Goal: Task Accomplishment & Management: Manage account settings

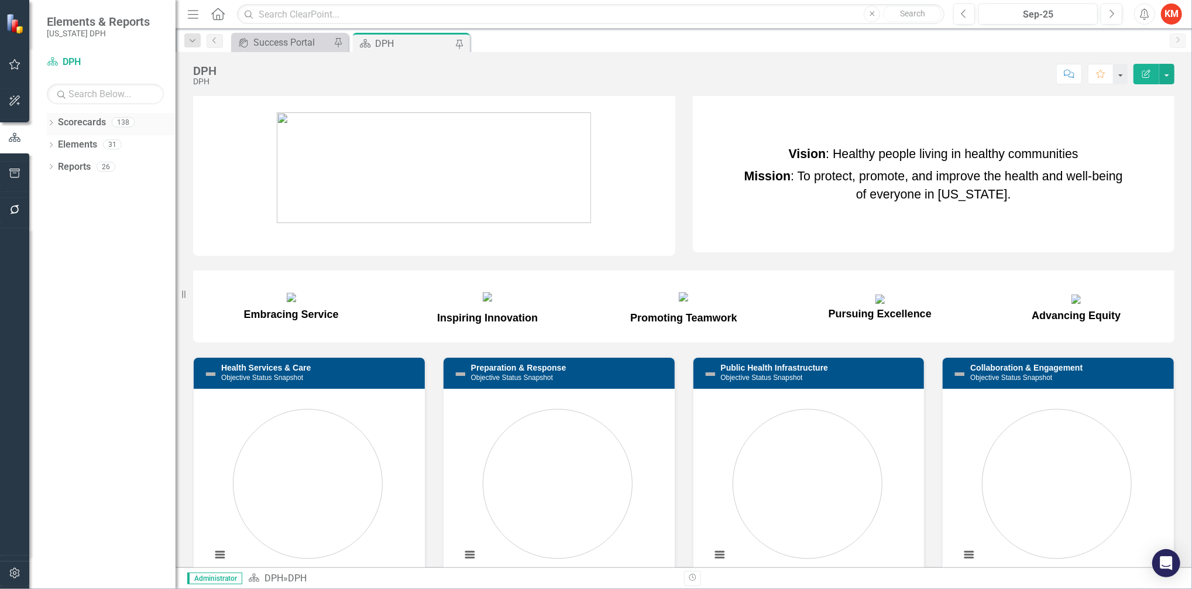
click at [54, 121] on icon "Dropdown" at bounding box center [51, 124] width 8 height 6
click at [54, 144] on icon "Dropdown" at bounding box center [57, 143] width 9 height 7
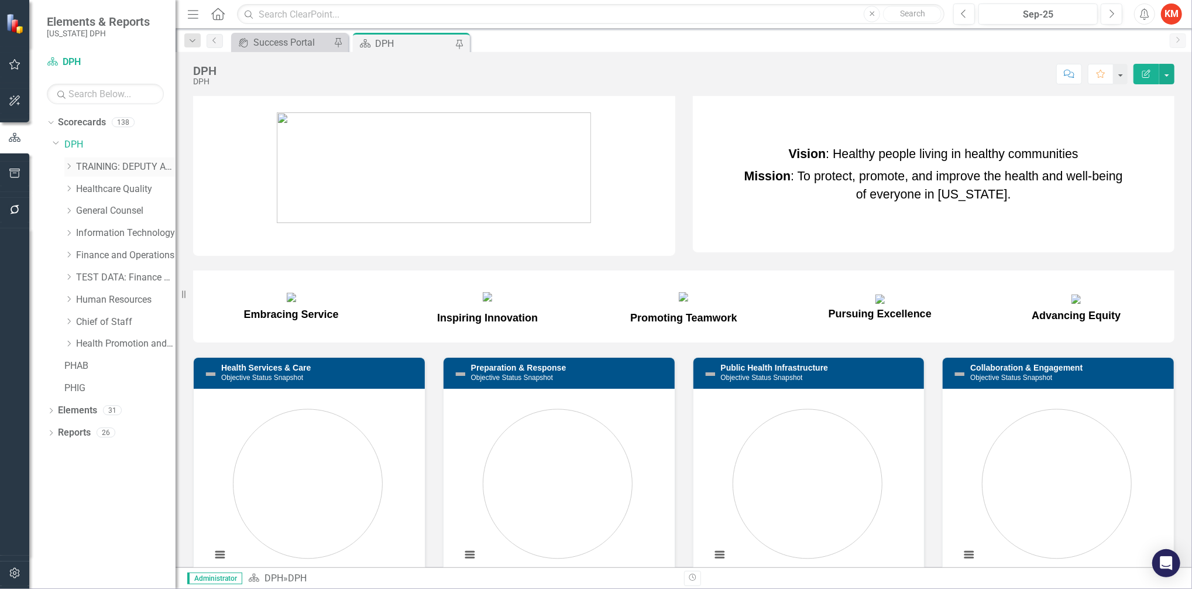
click at [66, 166] on icon "Dropdown" at bounding box center [68, 166] width 9 height 7
click at [100, 192] on link "TRAINING: BRANCH TEMPLATE" at bounding box center [132, 189] width 88 height 13
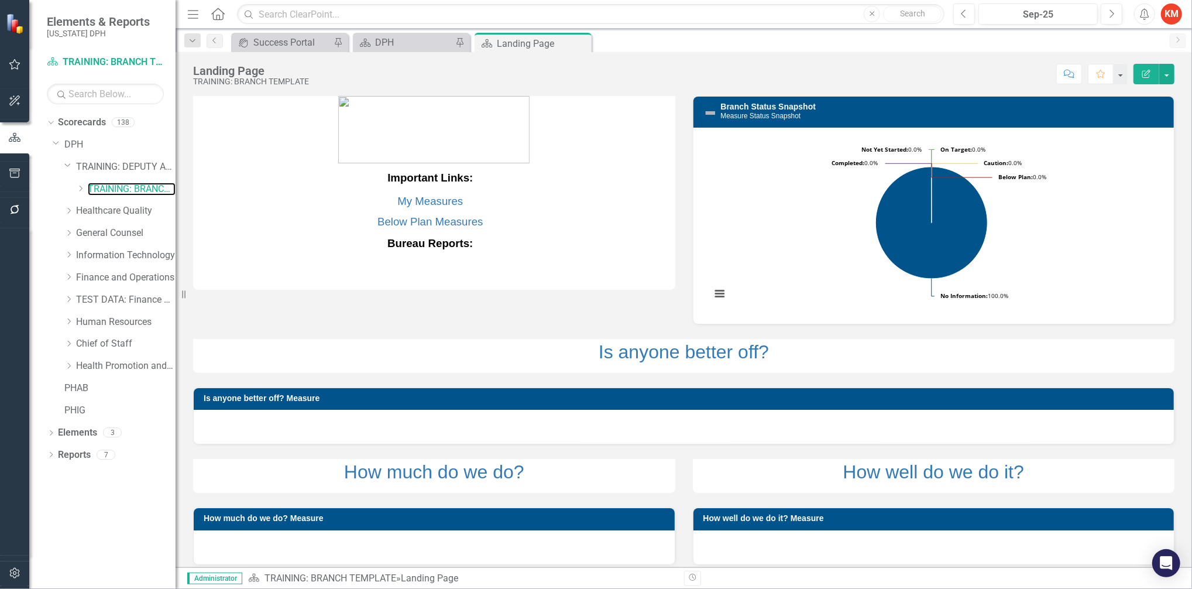
scroll to position [9, 0]
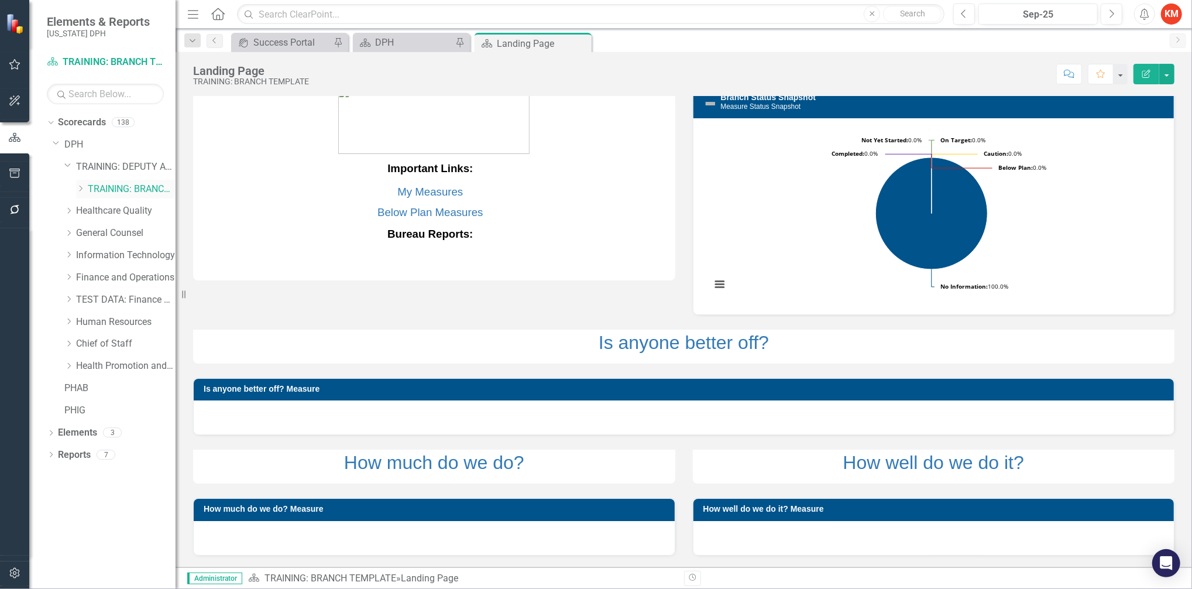
click at [80, 189] on icon "Dropdown" at bounding box center [80, 188] width 9 height 7
click at [128, 212] on link "TRAINING: BUREAU TEMPLATE" at bounding box center [138, 210] width 76 height 13
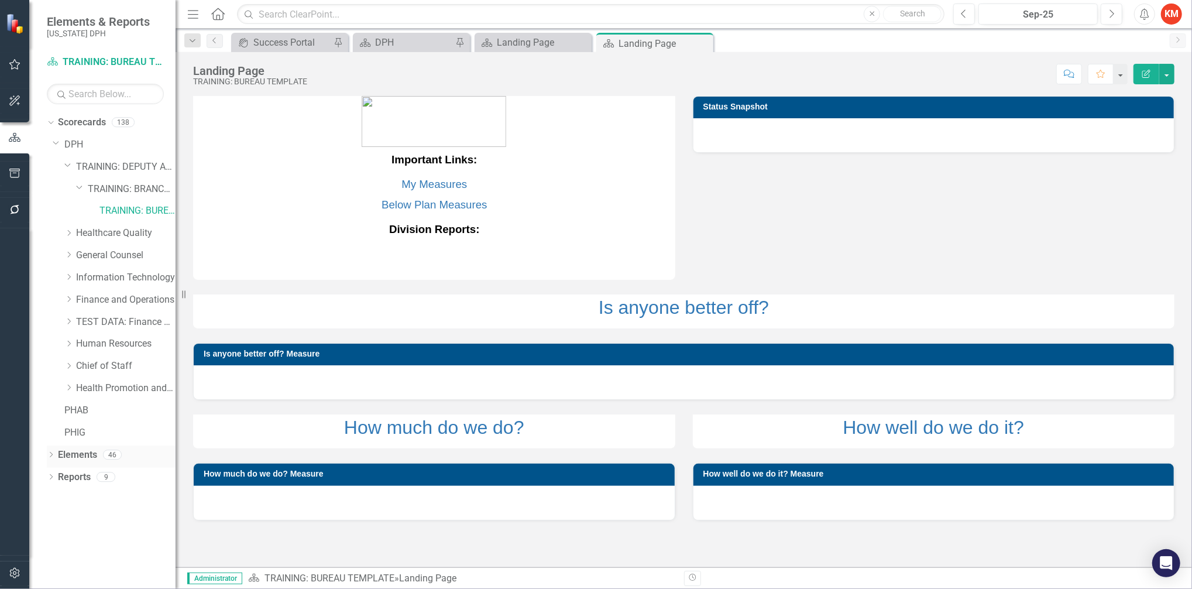
click at [52, 455] on icon "Dropdown" at bounding box center [51, 455] width 8 height 6
click at [58, 484] on div "Dropdown Result Statement Result Statements 0" at bounding box center [114, 479] width 123 height 22
click at [54, 499] on icon "Dropdown" at bounding box center [57, 500] width 8 height 6
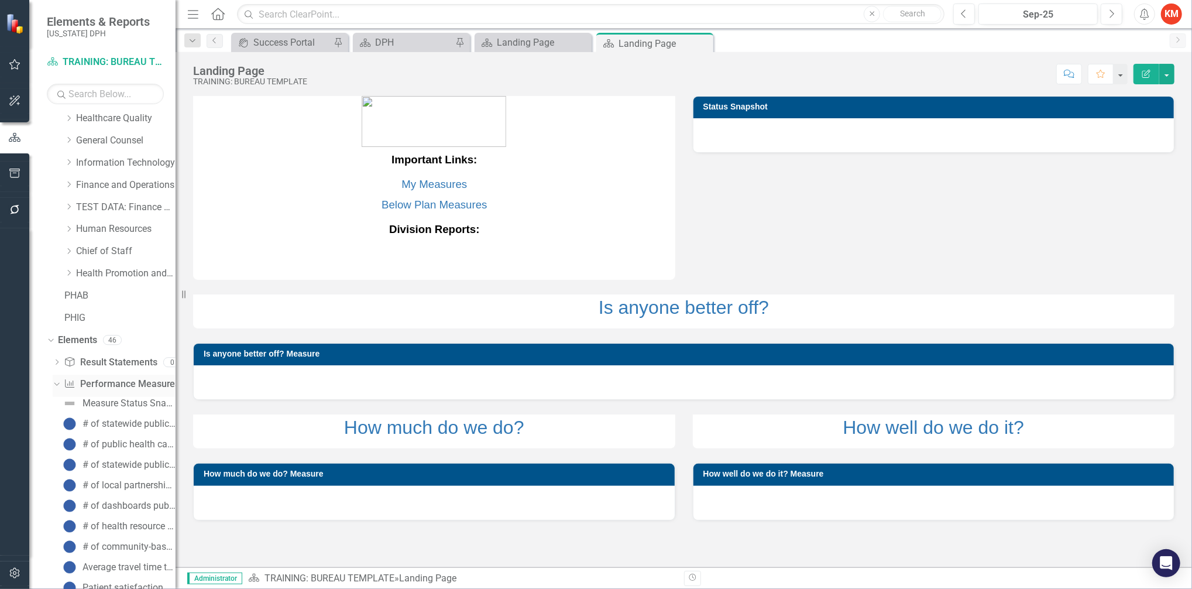
scroll to position [118, 0]
click at [57, 362] on icon "Dropdown" at bounding box center [57, 360] width 8 height 6
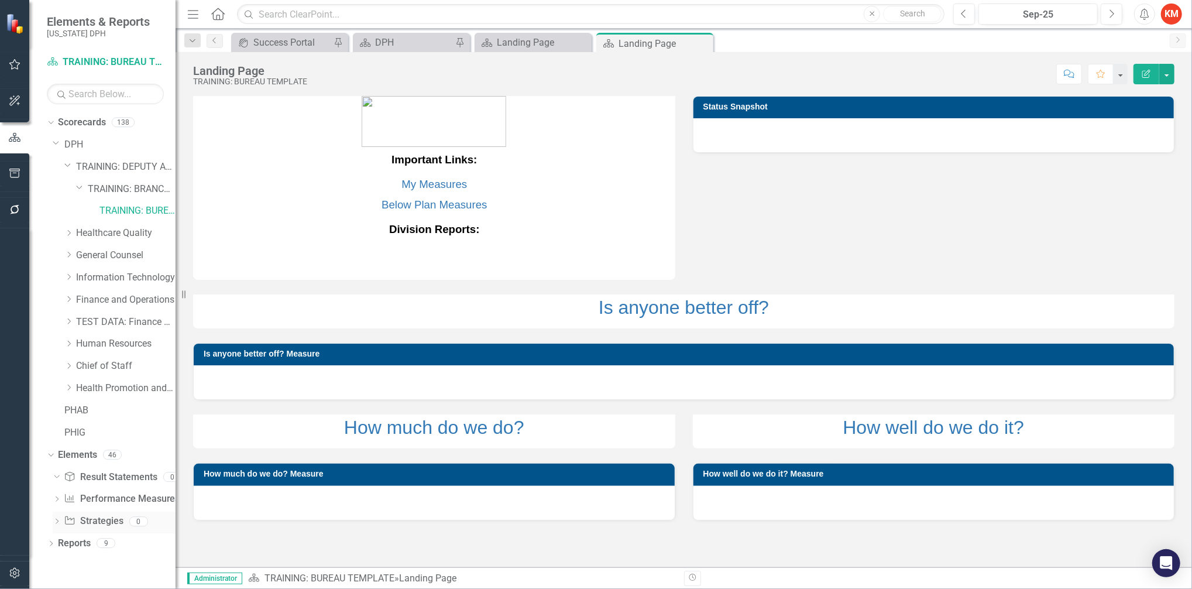
click at [56, 522] on icon "Dropdown" at bounding box center [57, 522] width 8 height 6
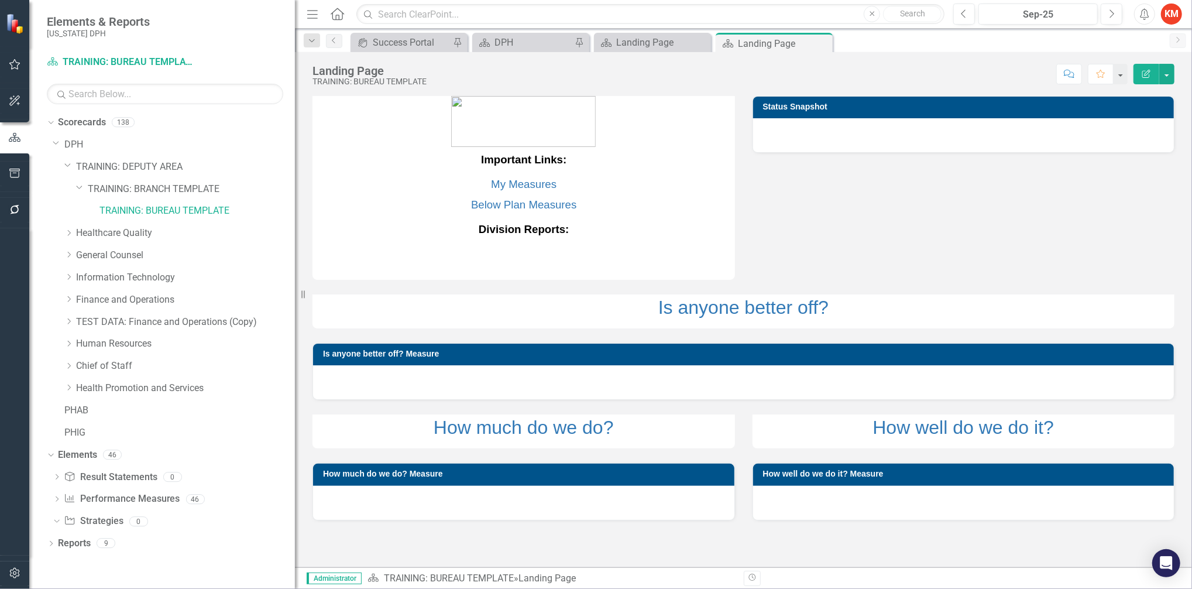
drag, startPoint x: 176, startPoint y: 261, endPoint x: 295, endPoint y: 329, distance: 136.9
click at [295, 329] on div "Resize" at bounding box center [299, 294] width 9 height 589
click at [60, 499] on icon "Dropdown" at bounding box center [57, 500] width 8 height 6
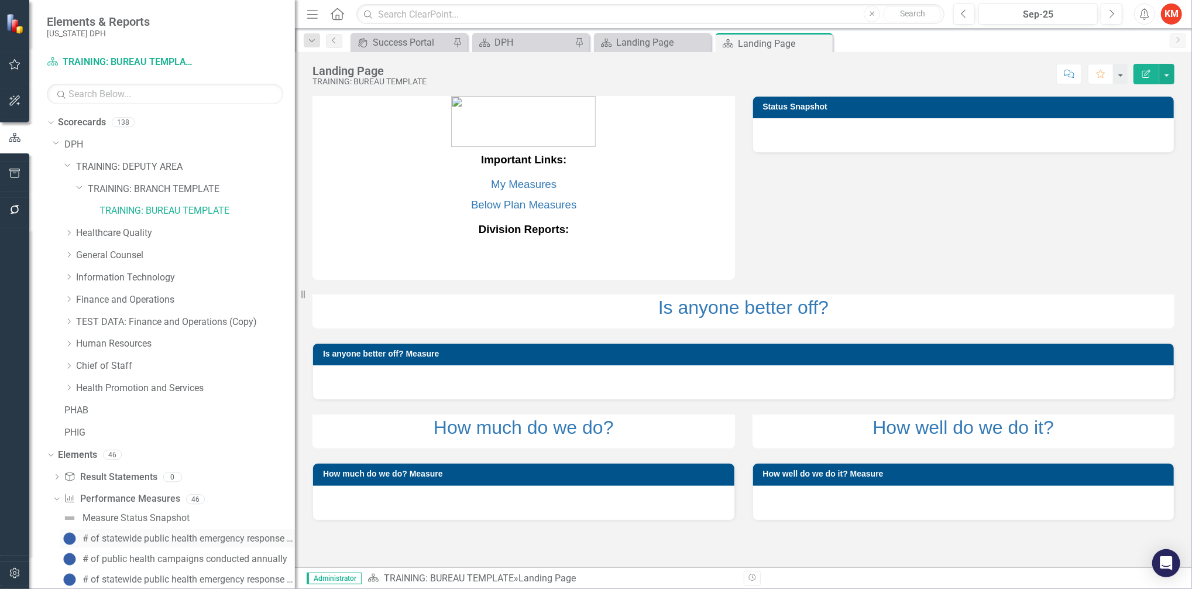
click at [176, 536] on div "# of statewide public health emergency response drills conducted annually" at bounding box center [189, 538] width 212 height 11
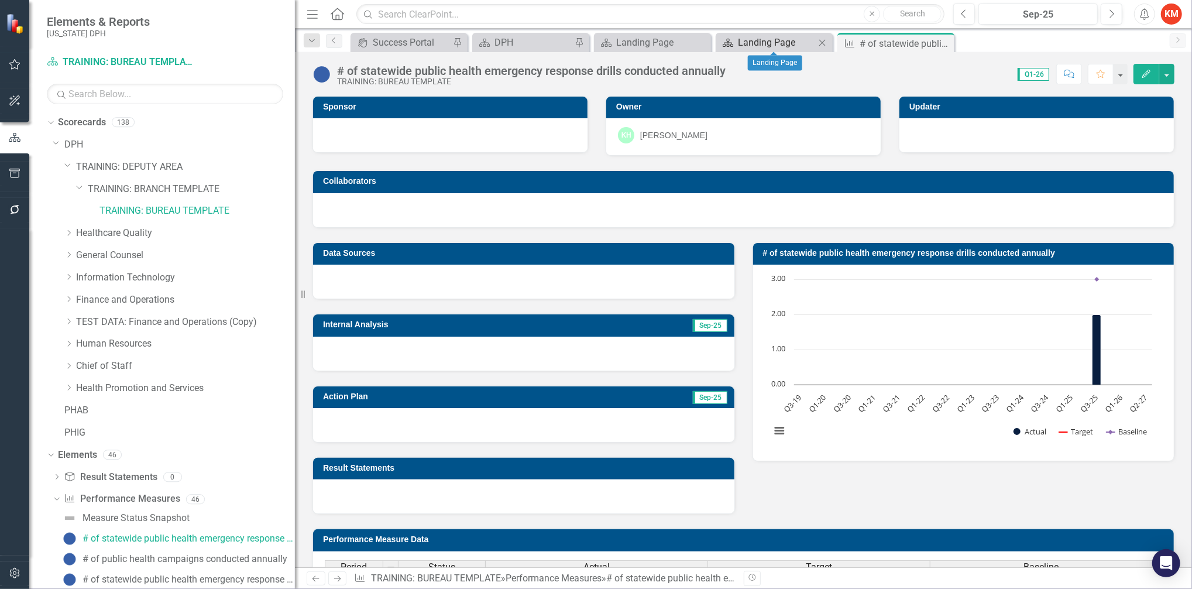
click at [759, 39] on div "Landing Page" at bounding box center [776, 42] width 77 height 15
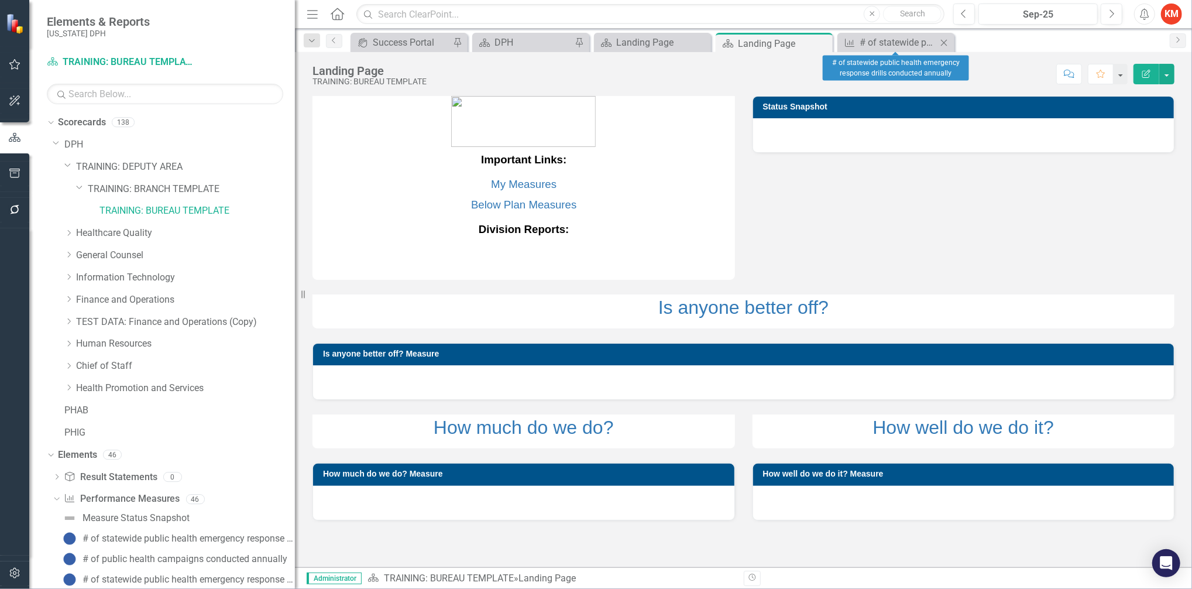
click at [897, 34] on div "Performance Measure # of statewide public health emergency response drills cond…" at bounding box center [896, 42] width 117 height 19
click at [891, 40] on div "# of statewide public health emergency response drills conducted annually" at bounding box center [898, 42] width 77 height 15
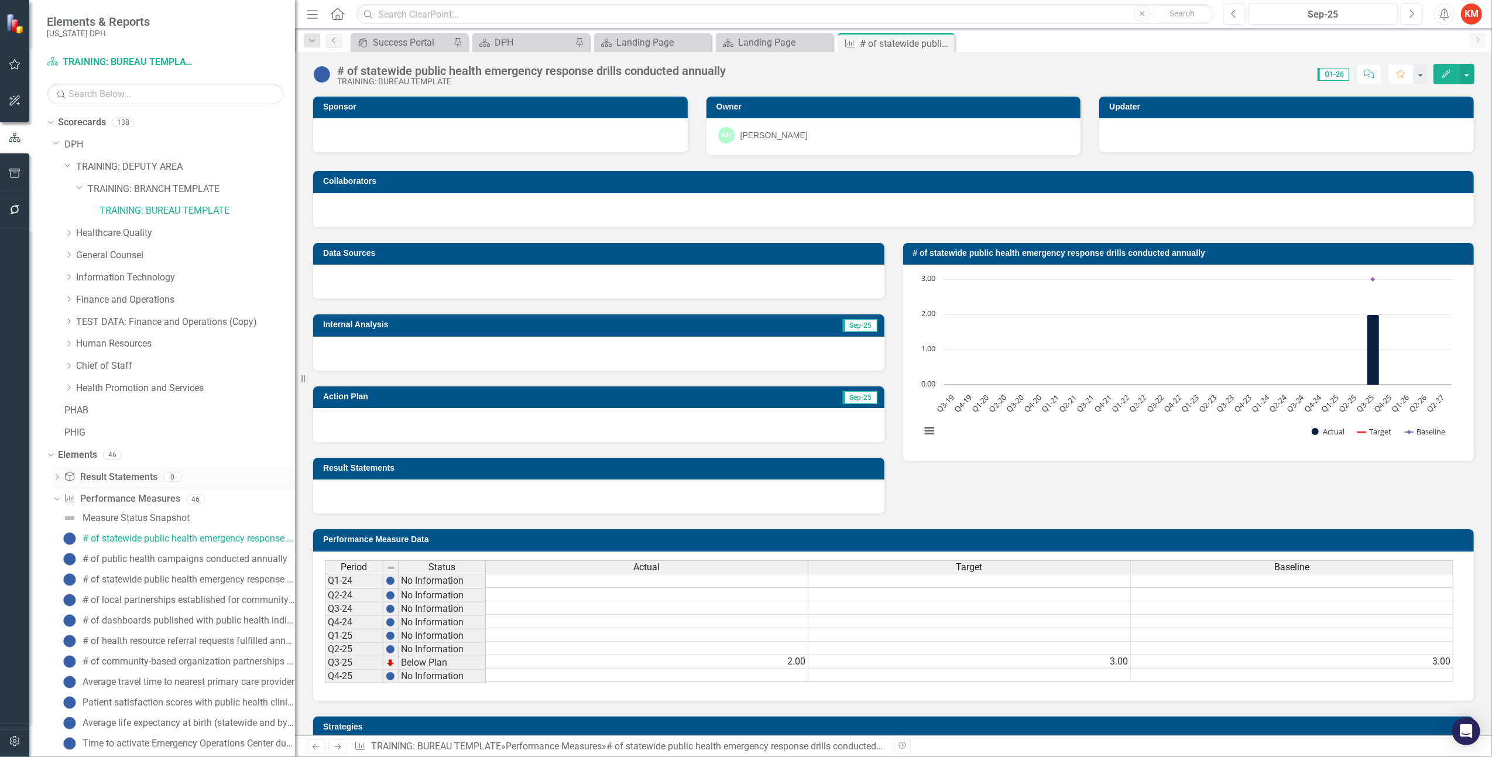
click at [54, 475] on icon "Dropdown" at bounding box center [57, 478] width 8 height 6
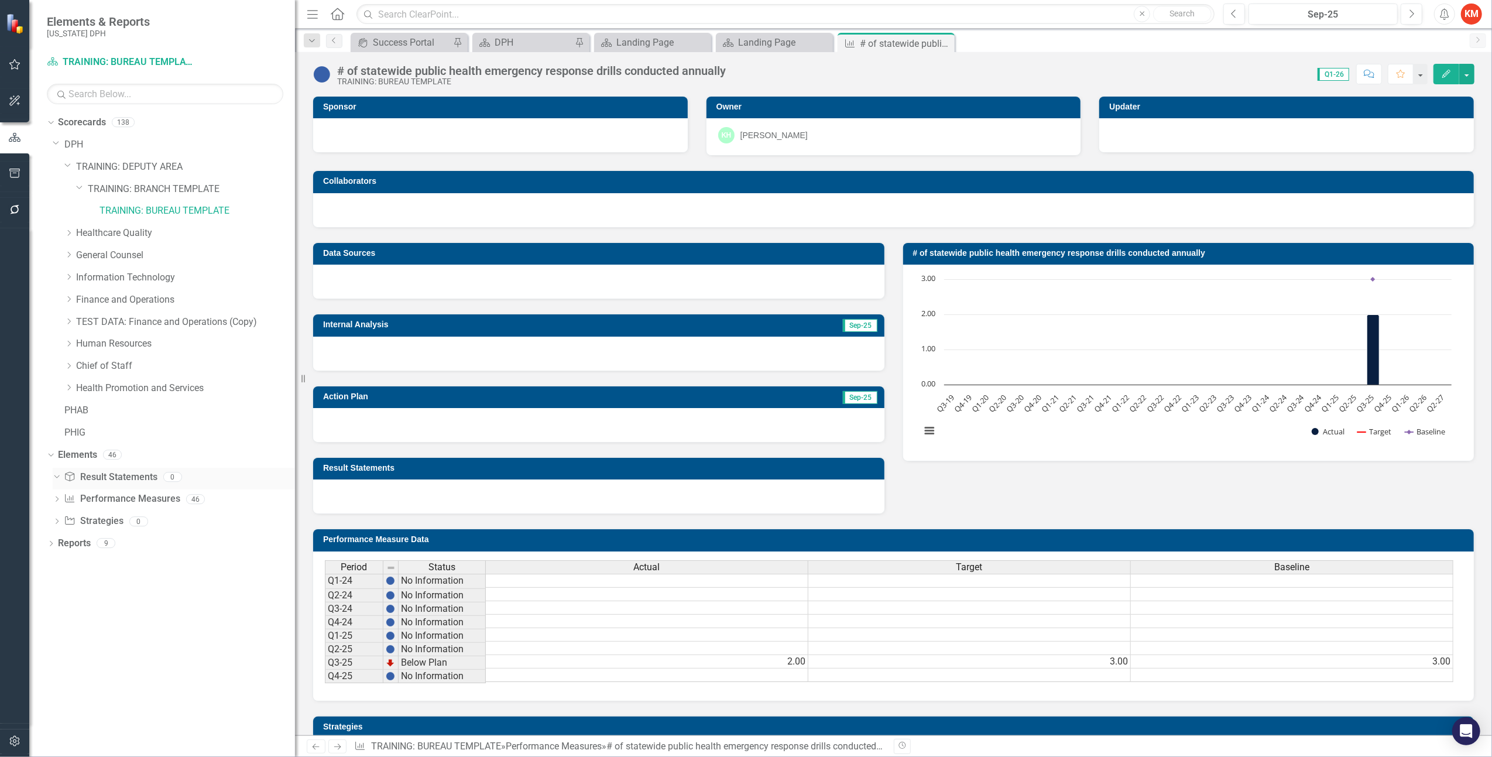
click at [54, 475] on icon "Dropdown" at bounding box center [55, 476] width 6 height 8
click at [47, 541] on icon "Dropdown" at bounding box center [51, 544] width 8 height 6
click at [118, 186] on link "TRAINING: BRANCH TEMPLATE" at bounding box center [191, 189] width 207 height 13
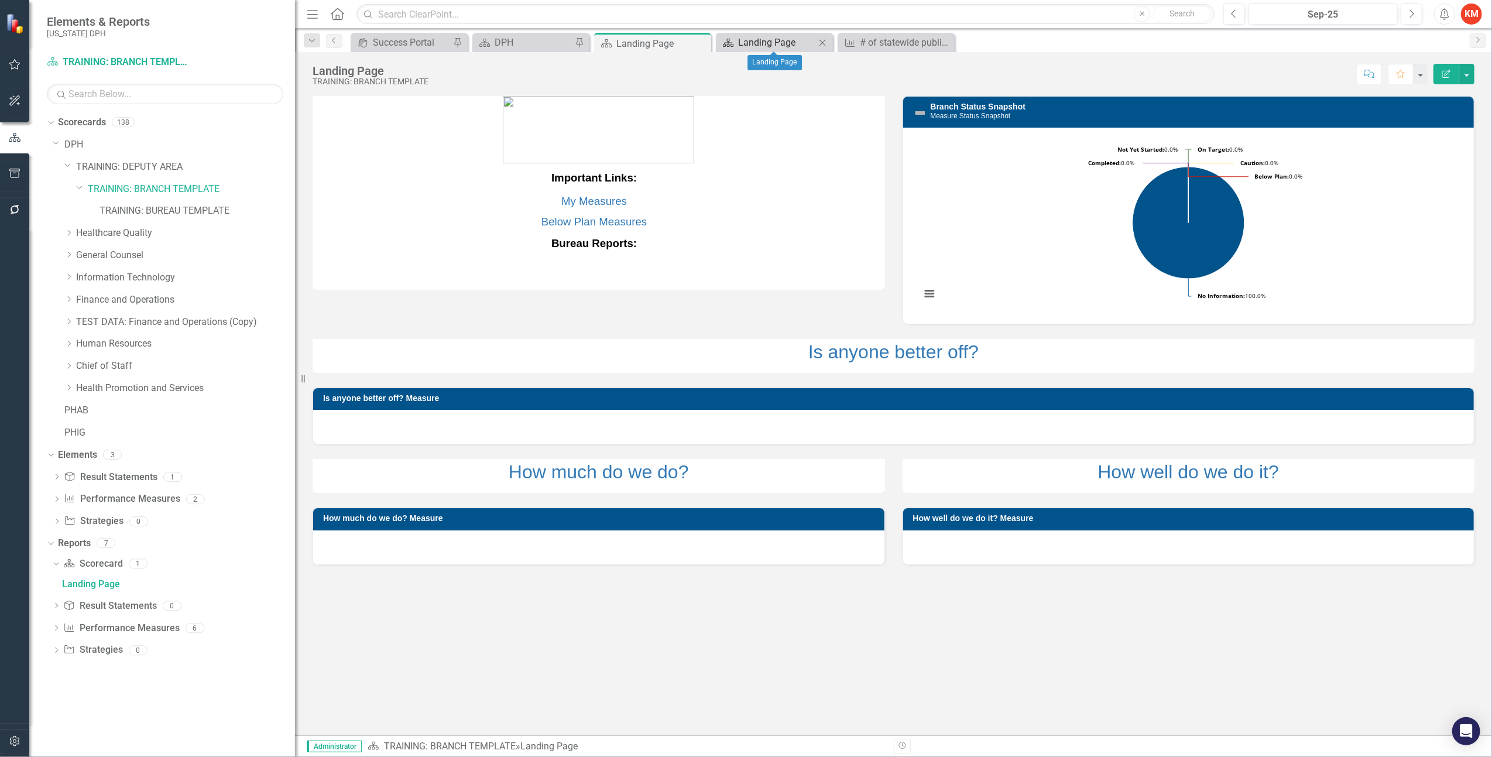
click at [787, 40] on div "Landing Page" at bounding box center [776, 42] width 77 height 15
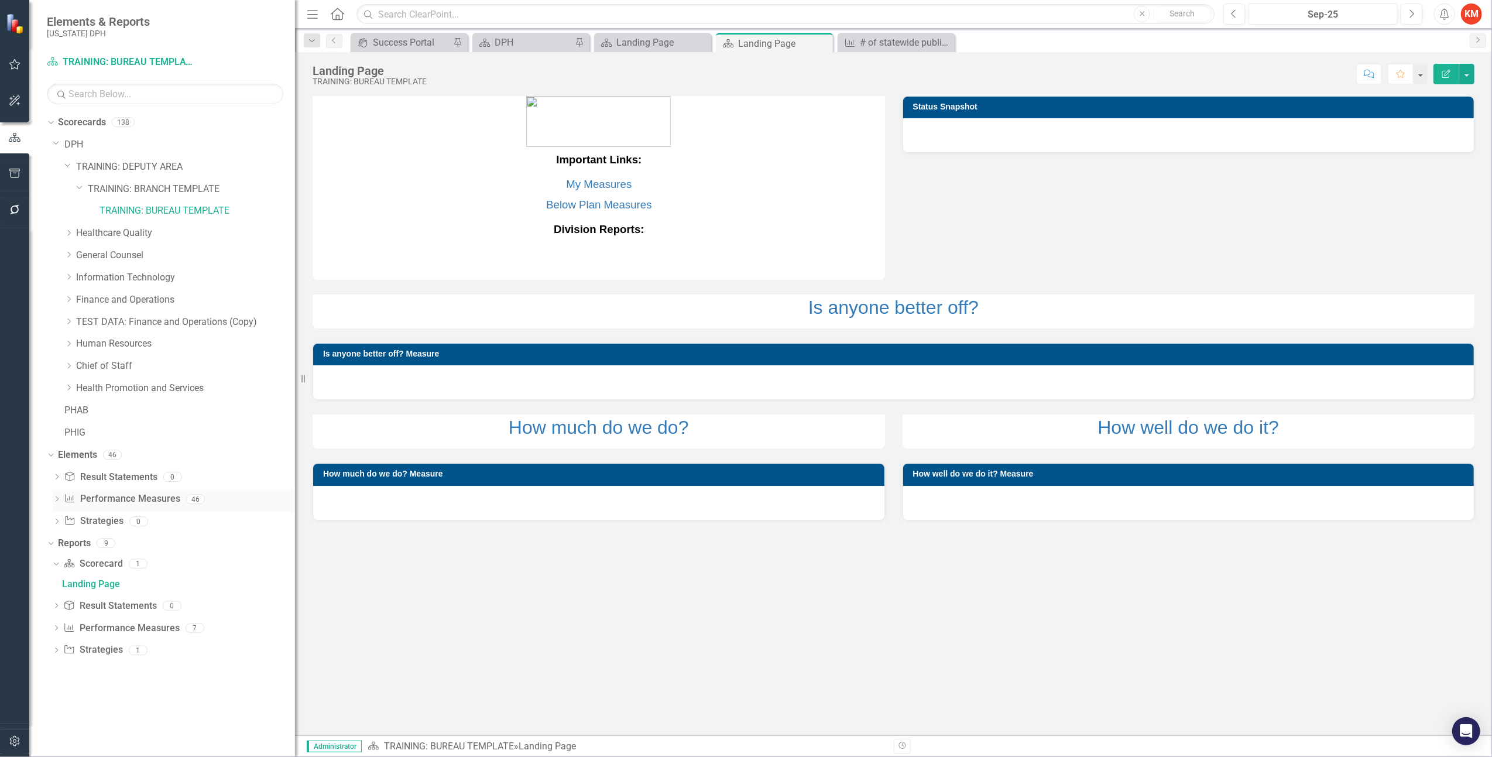
click at [54, 496] on div "Dropdown" at bounding box center [57, 501] width 8 height 10
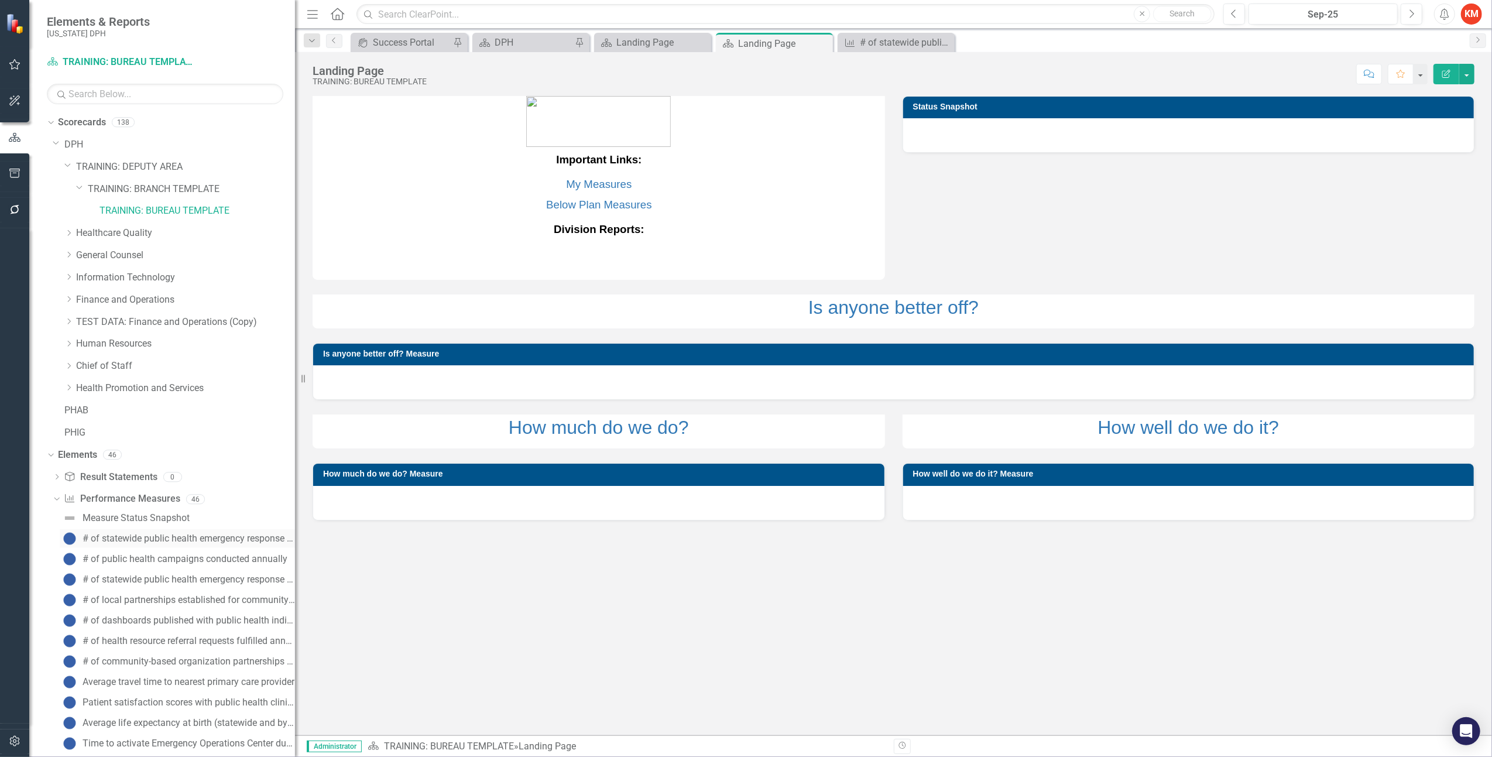
click at [131, 538] on div "# of statewide public health emergency response drills conducted annually" at bounding box center [189, 538] width 212 height 11
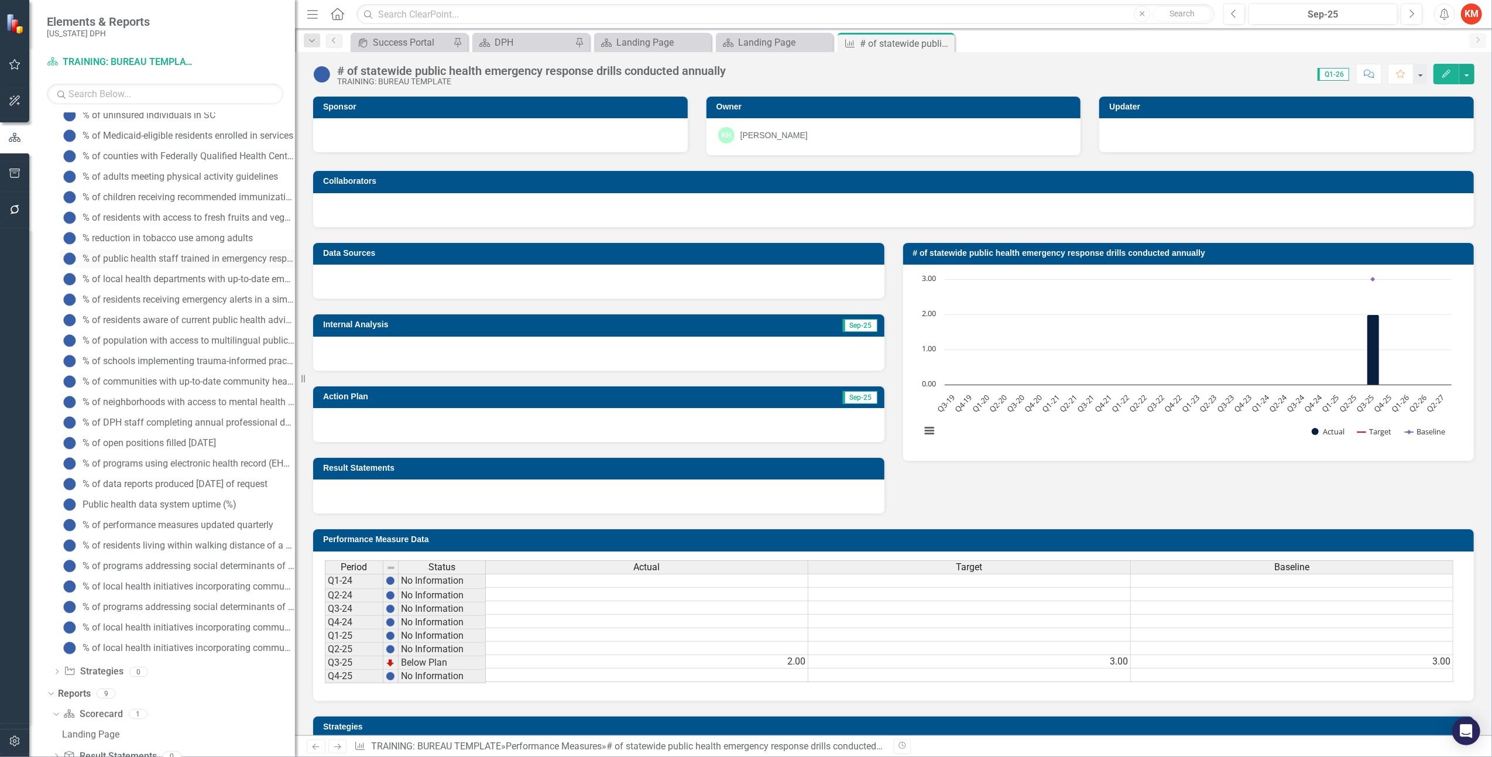
scroll to position [866, 0]
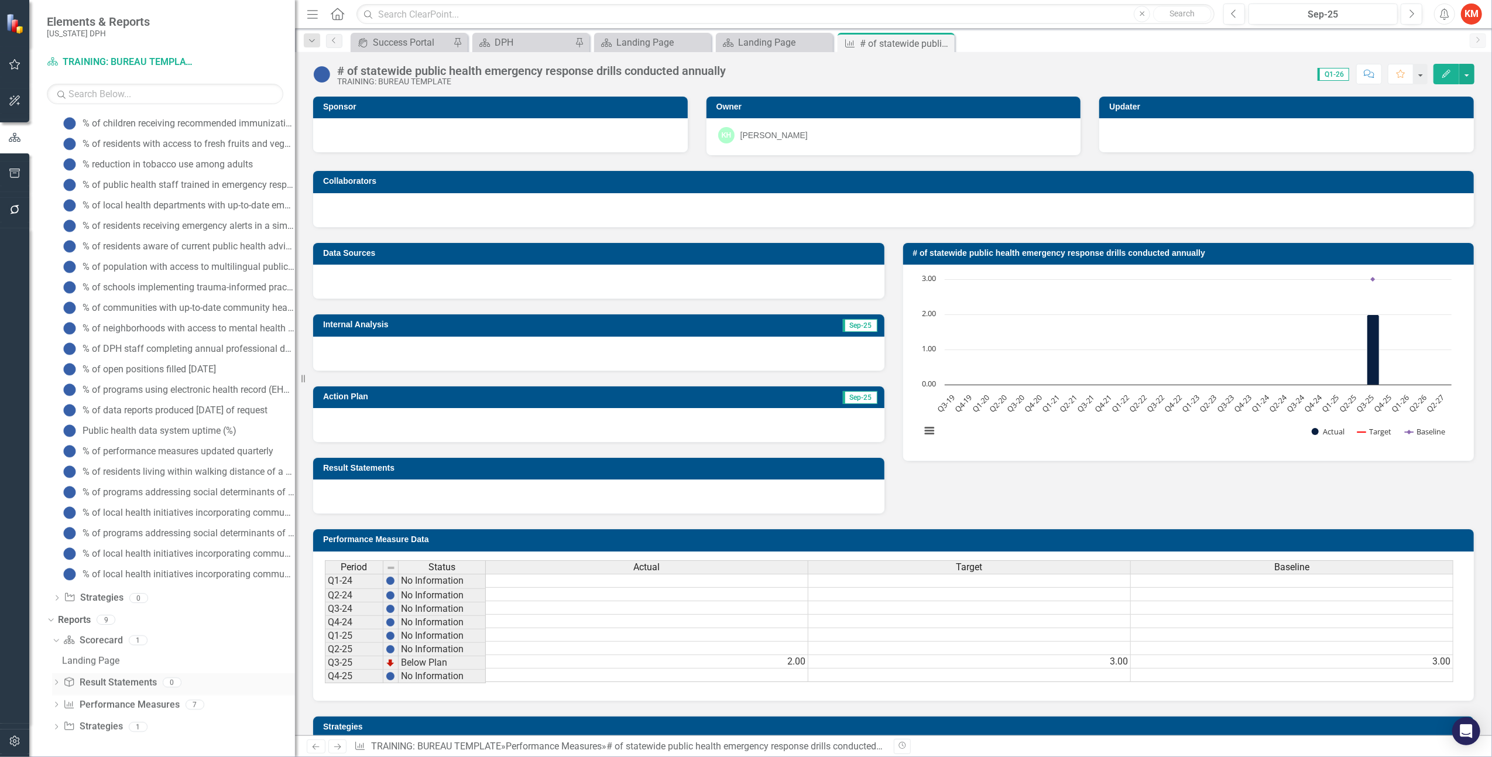
click at [57, 588] on icon "Dropdown" at bounding box center [56, 683] width 8 height 6
click at [59, 588] on icon "Dropdown" at bounding box center [56, 705] width 8 height 6
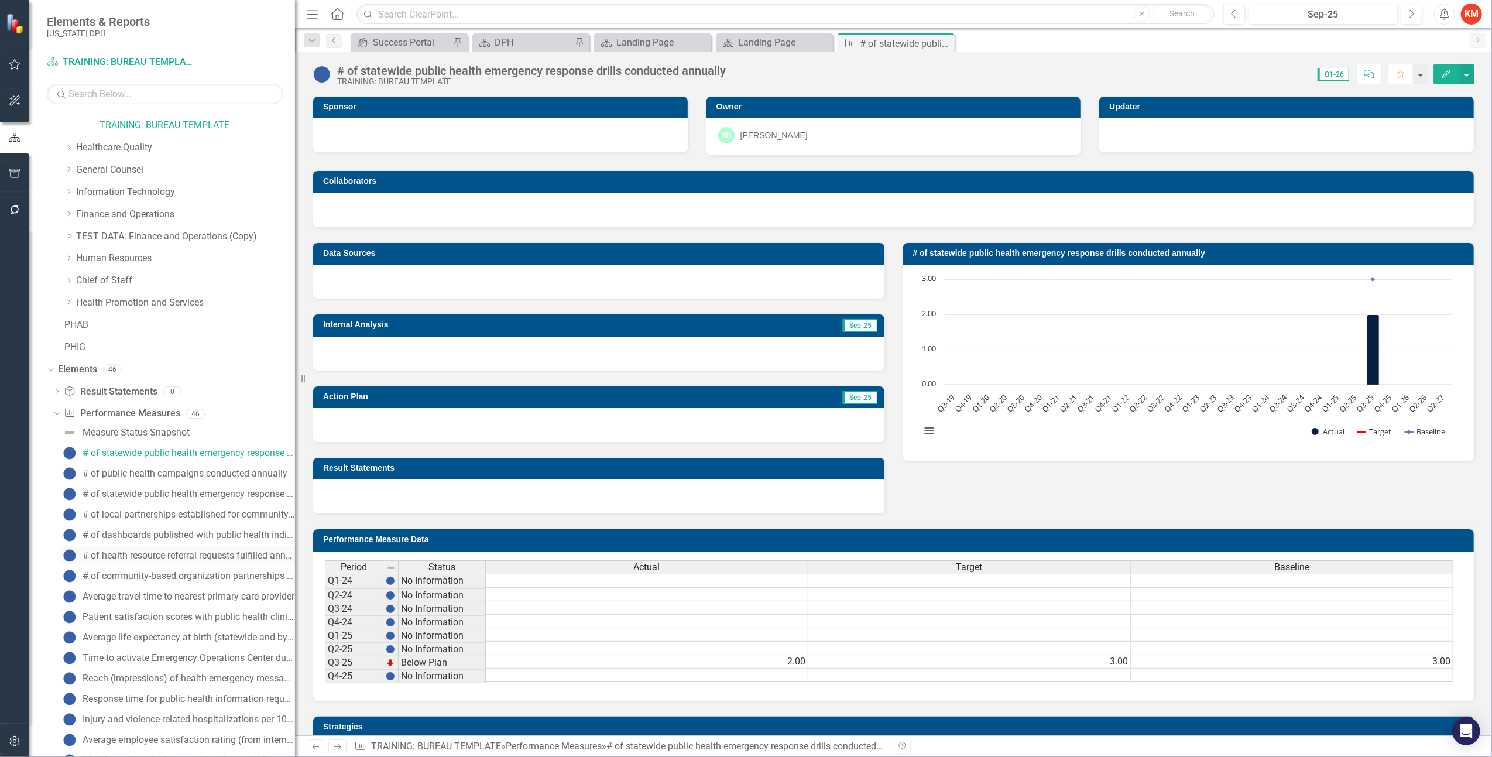
scroll to position [0, 0]
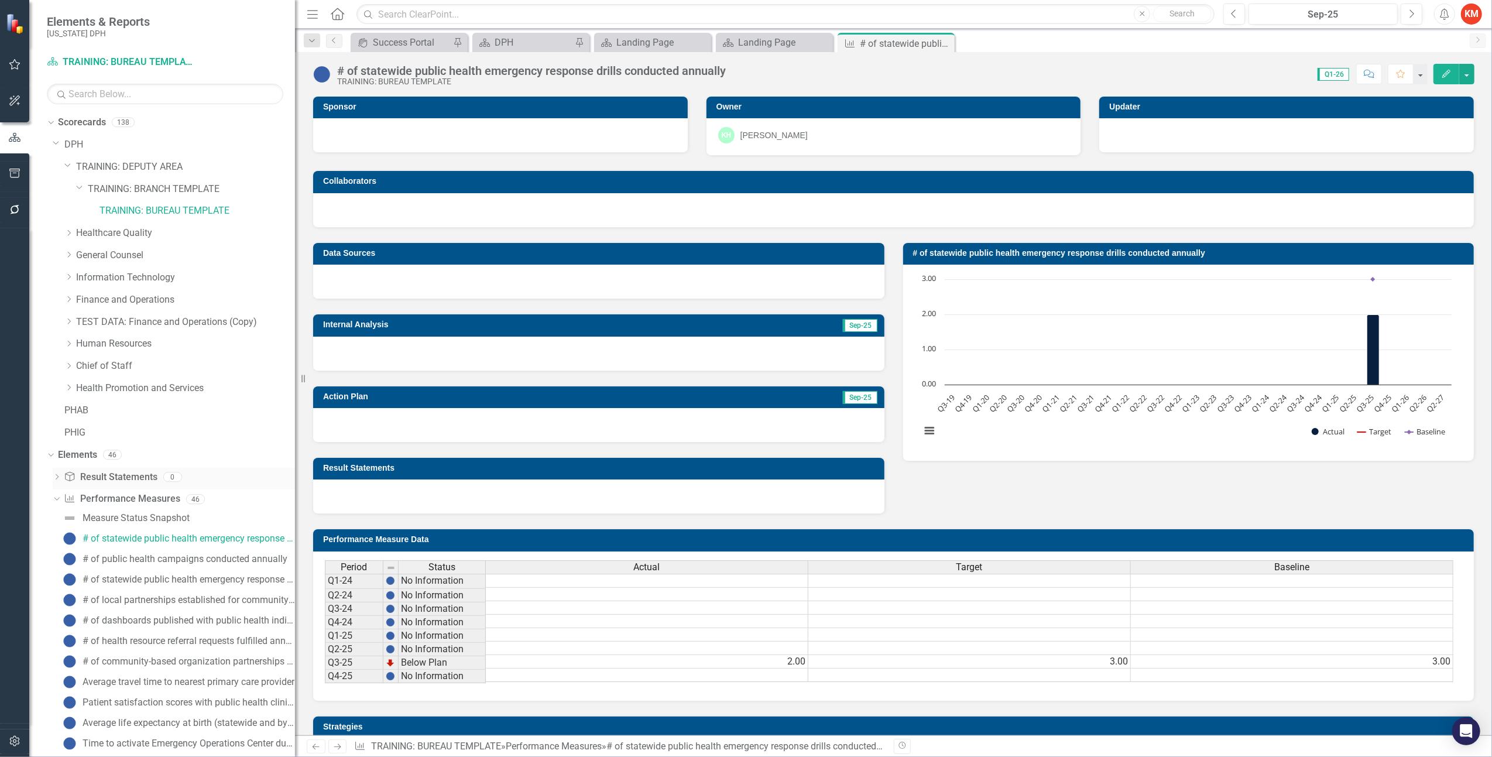
click at [96, 478] on link "Result Statement Result Statements" at bounding box center [110, 477] width 93 height 13
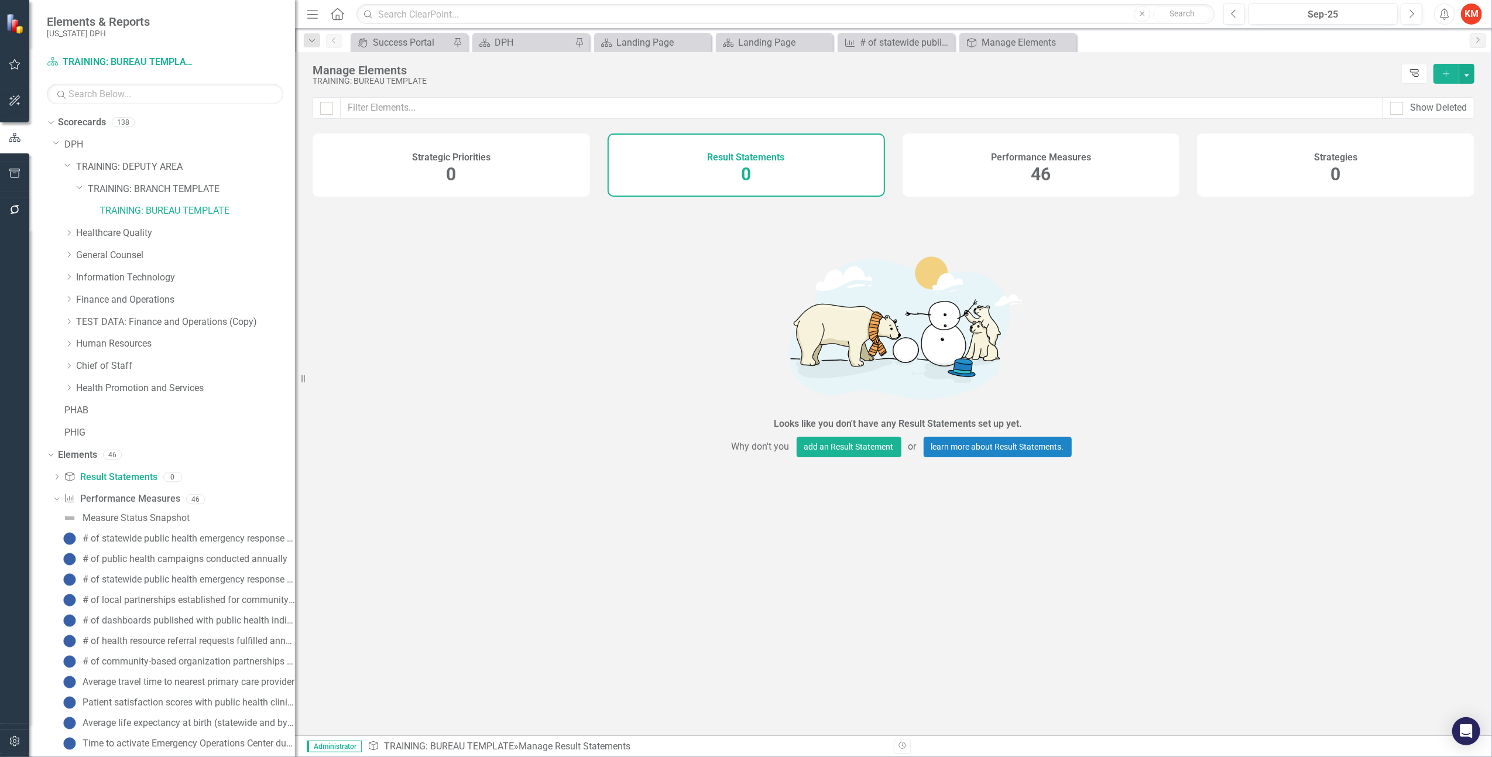
click at [1192, 73] on icon at bounding box center [1414, 73] width 9 height 8
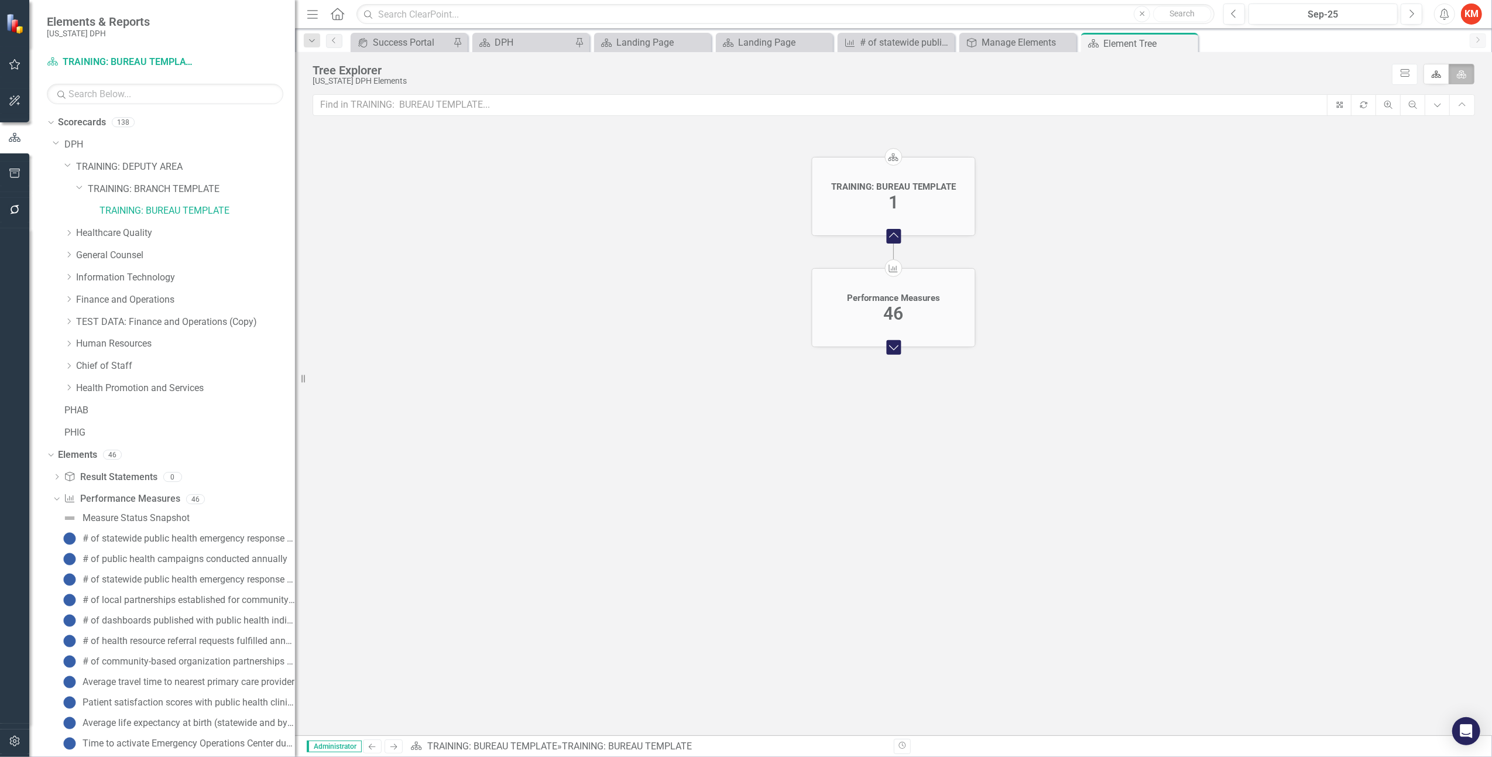
click at [897, 348] on foreignobject "Expand Chart" at bounding box center [893, 346] width 23 height 23
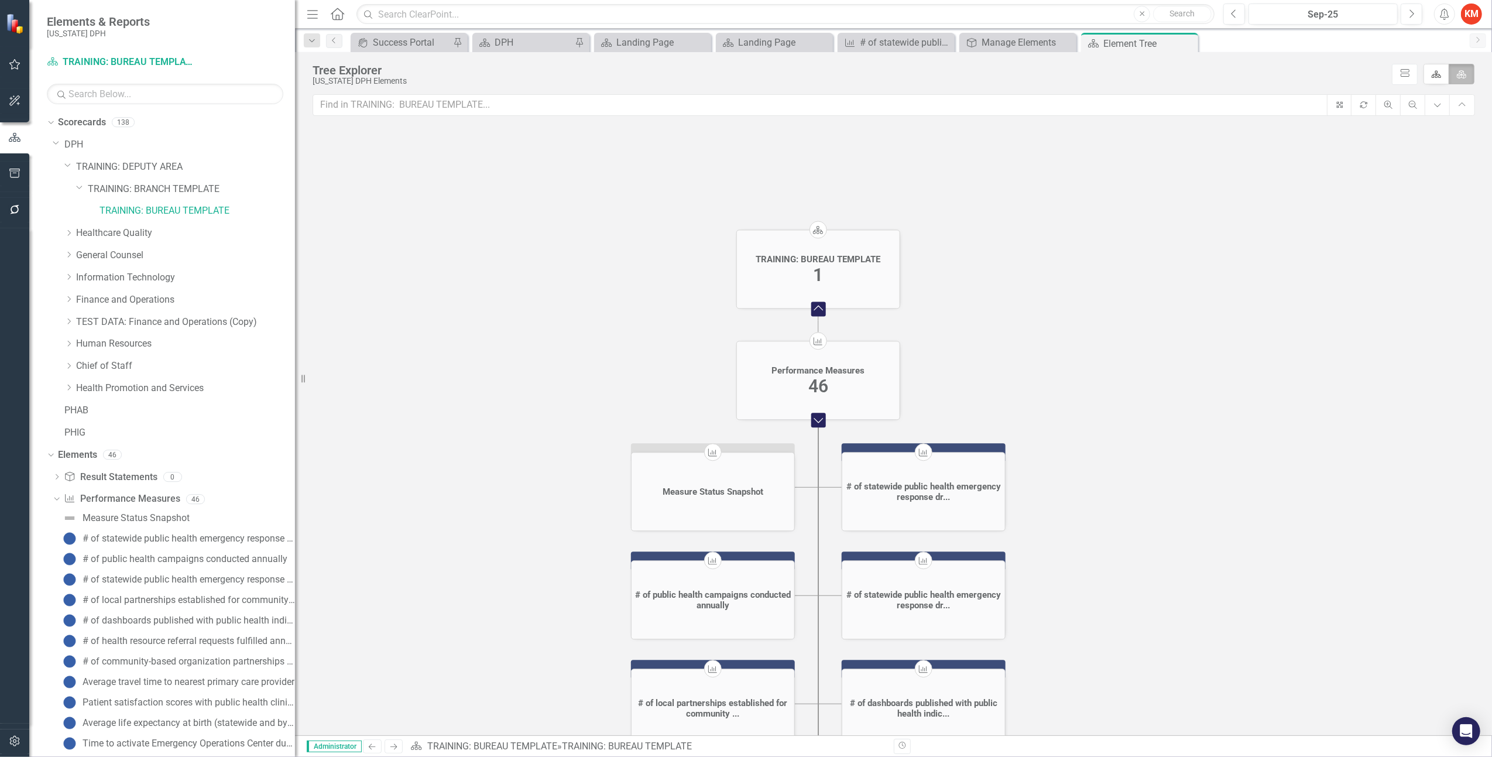
drag, startPoint x: 1225, startPoint y: 358, endPoint x: 1150, endPoint y: 424, distance: 99.9
click at [1150, 424] on icon "Scorecard TRAINING: BUREAU TEMPLATE 1 Collapse Chart Performance Measure Perfor…" at bounding box center [894, 474] width 1162 height 698
click at [64, 366] on icon "Dropdown" at bounding box center [68, 365] width 9 height 7
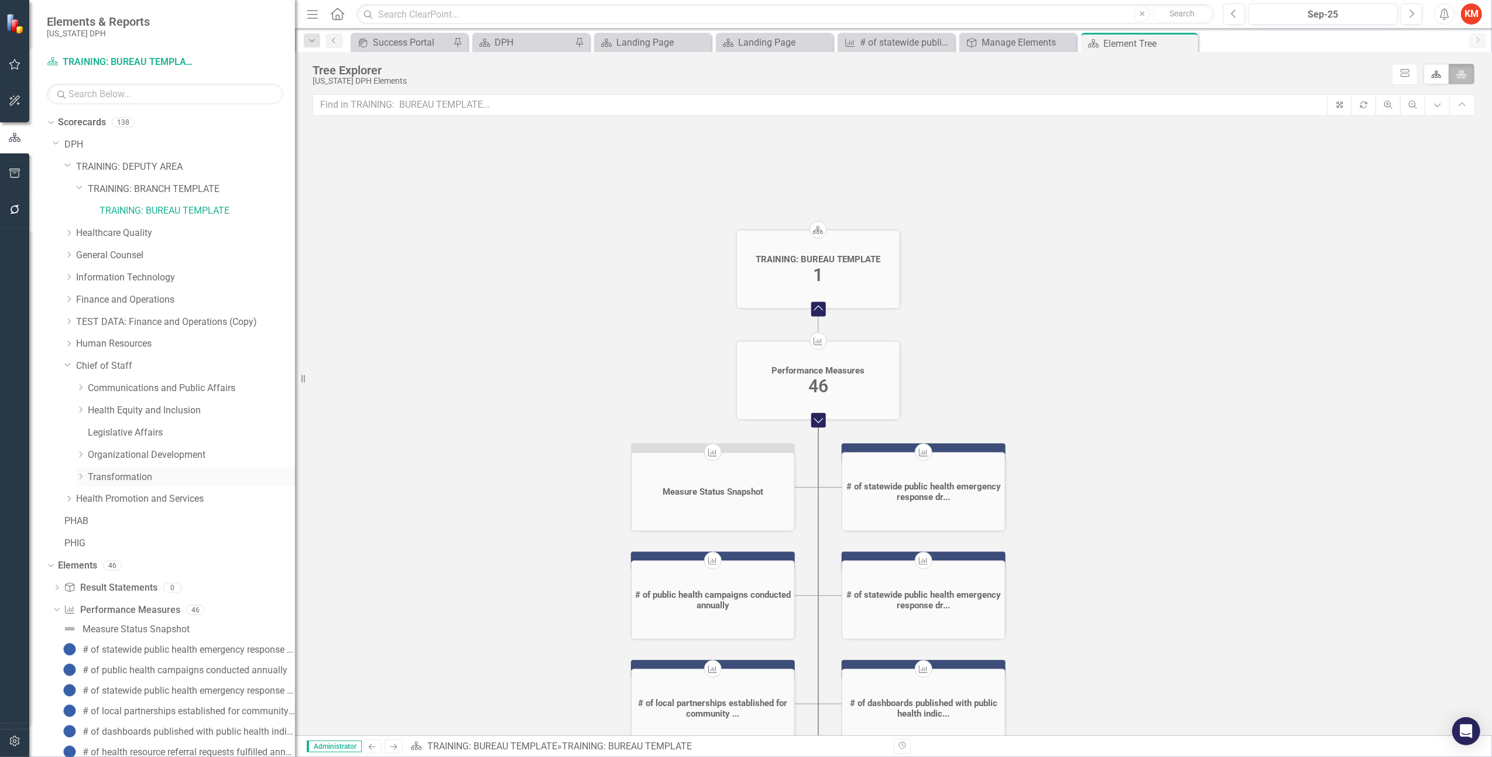
click at [77, 476] on icon "Dropdown" at bounding box center [80, 476] width 9 height 7
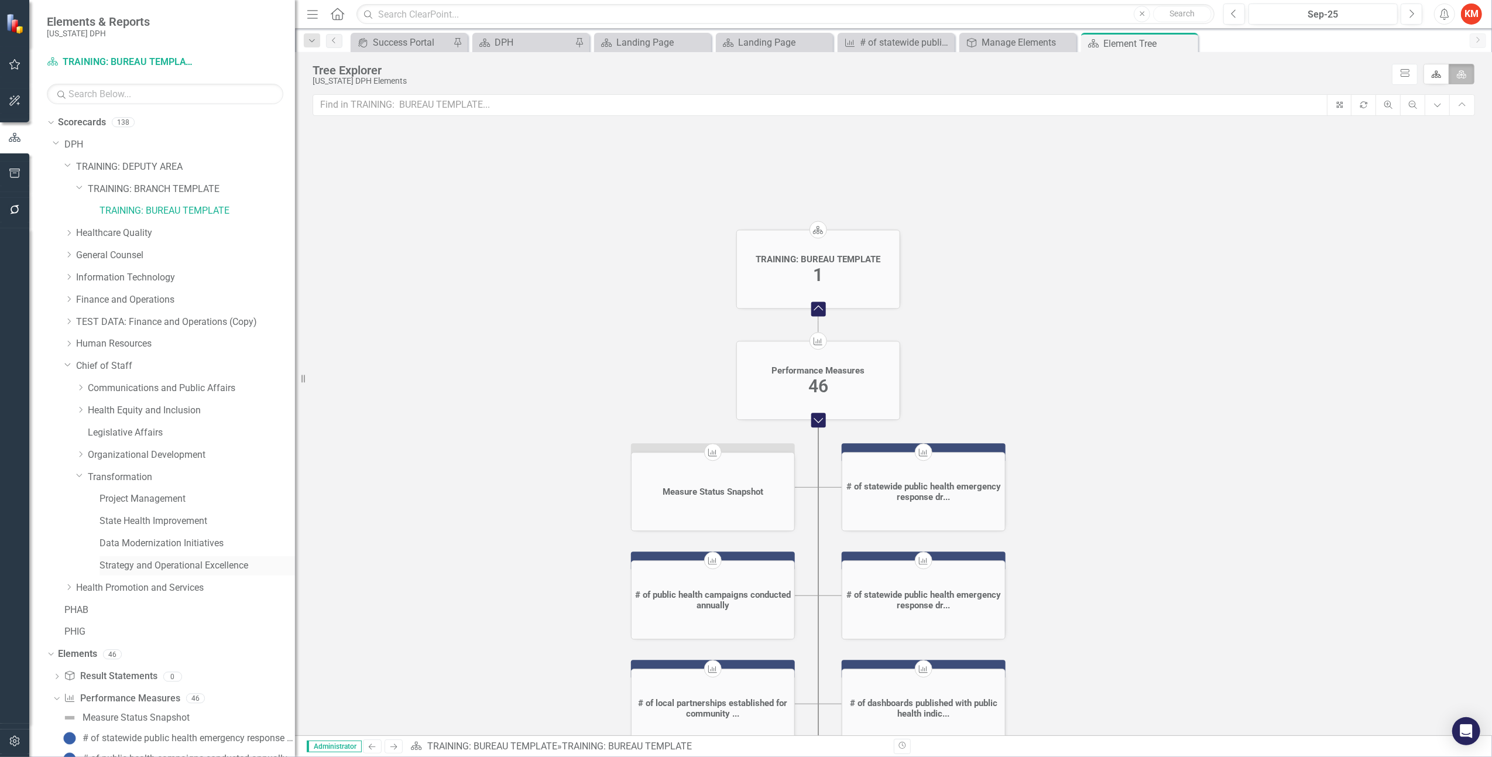
click at [128, 569] on link "Strategy and Operational Excellence" at bounding box center [197, 565] width 195 height 13
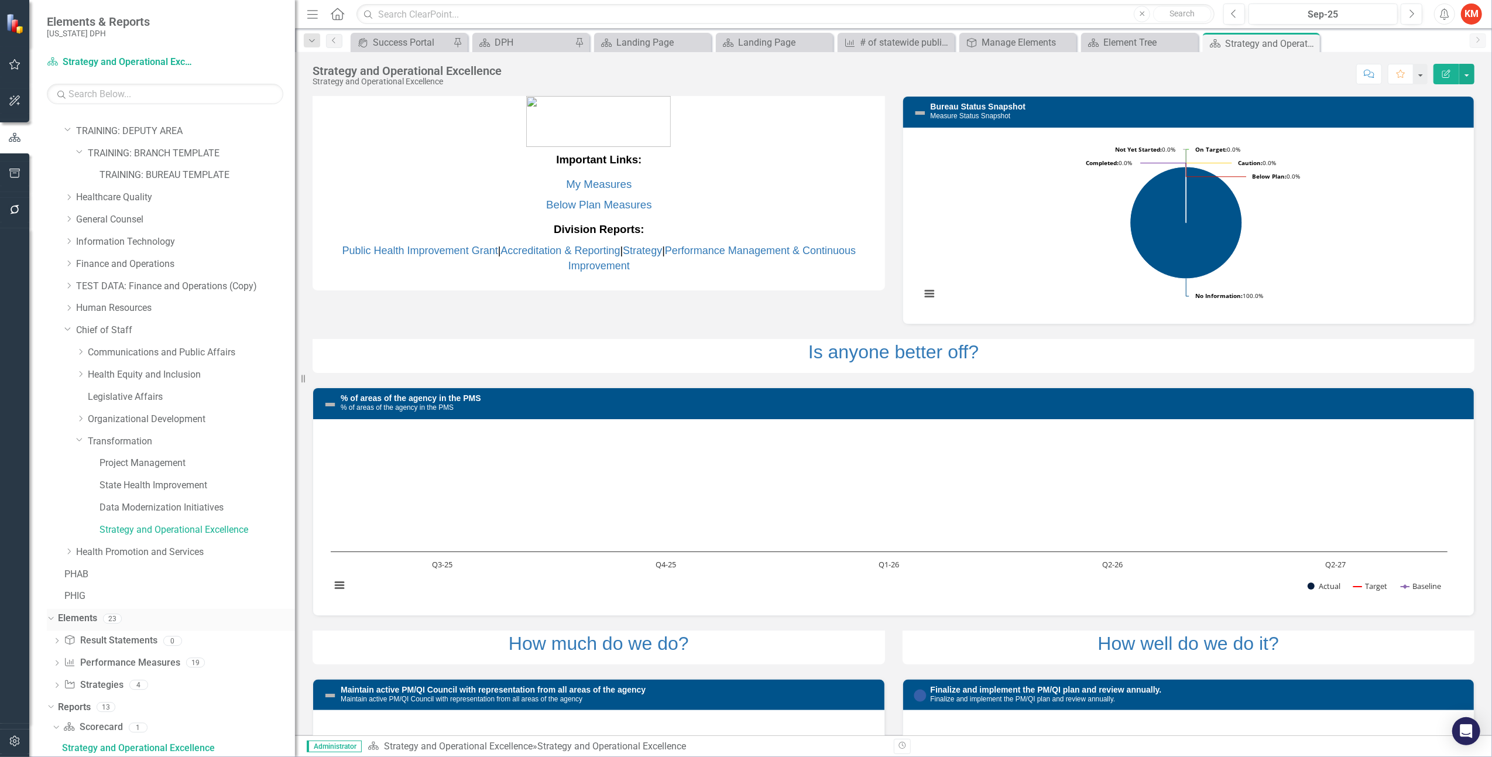
click at [73, 588] on link "Elements" at bounding box center [77, 618] width 39 height 13
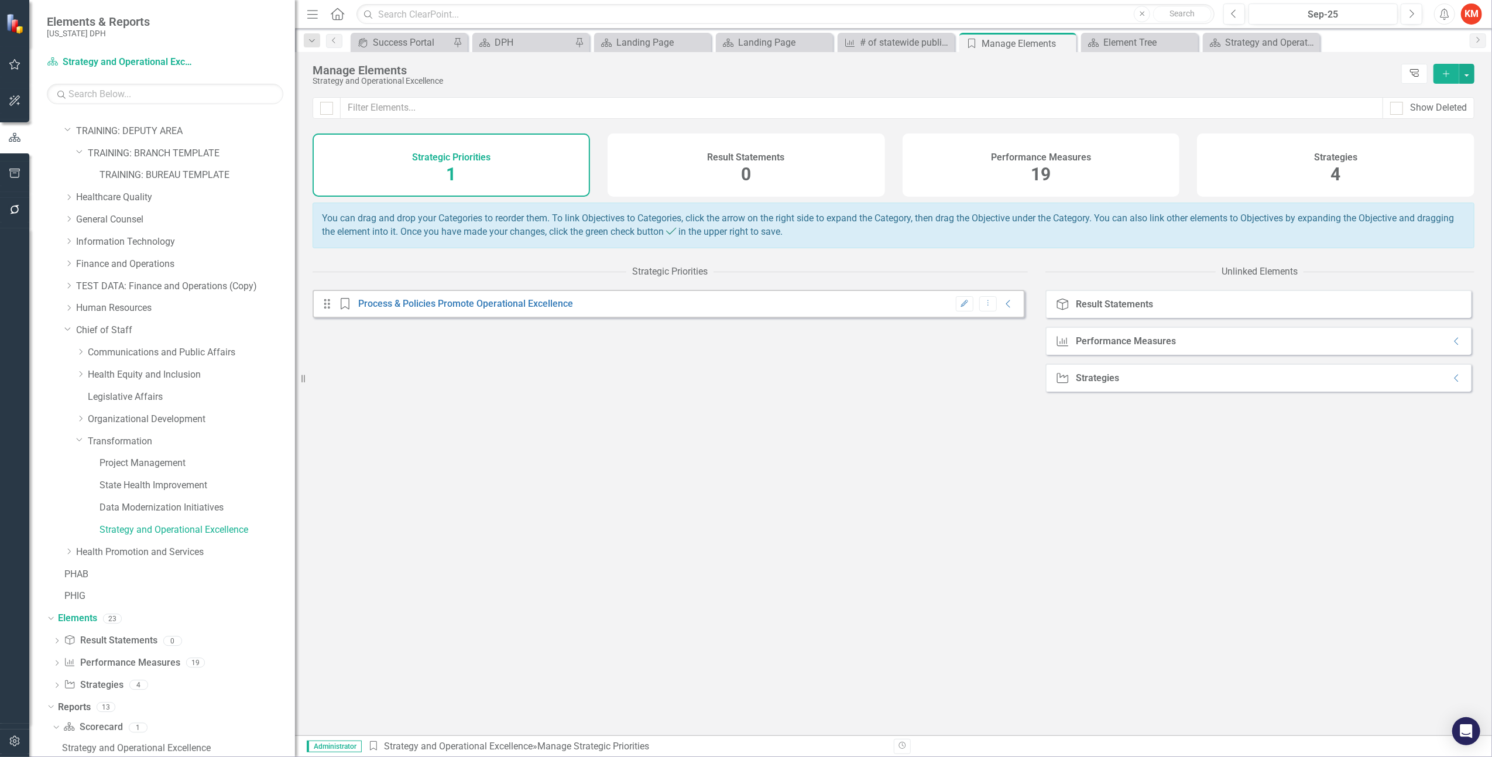
click at [1192, 78] on link "Tree Explorer" at bounding box center [1414, 74] width 26 height 20
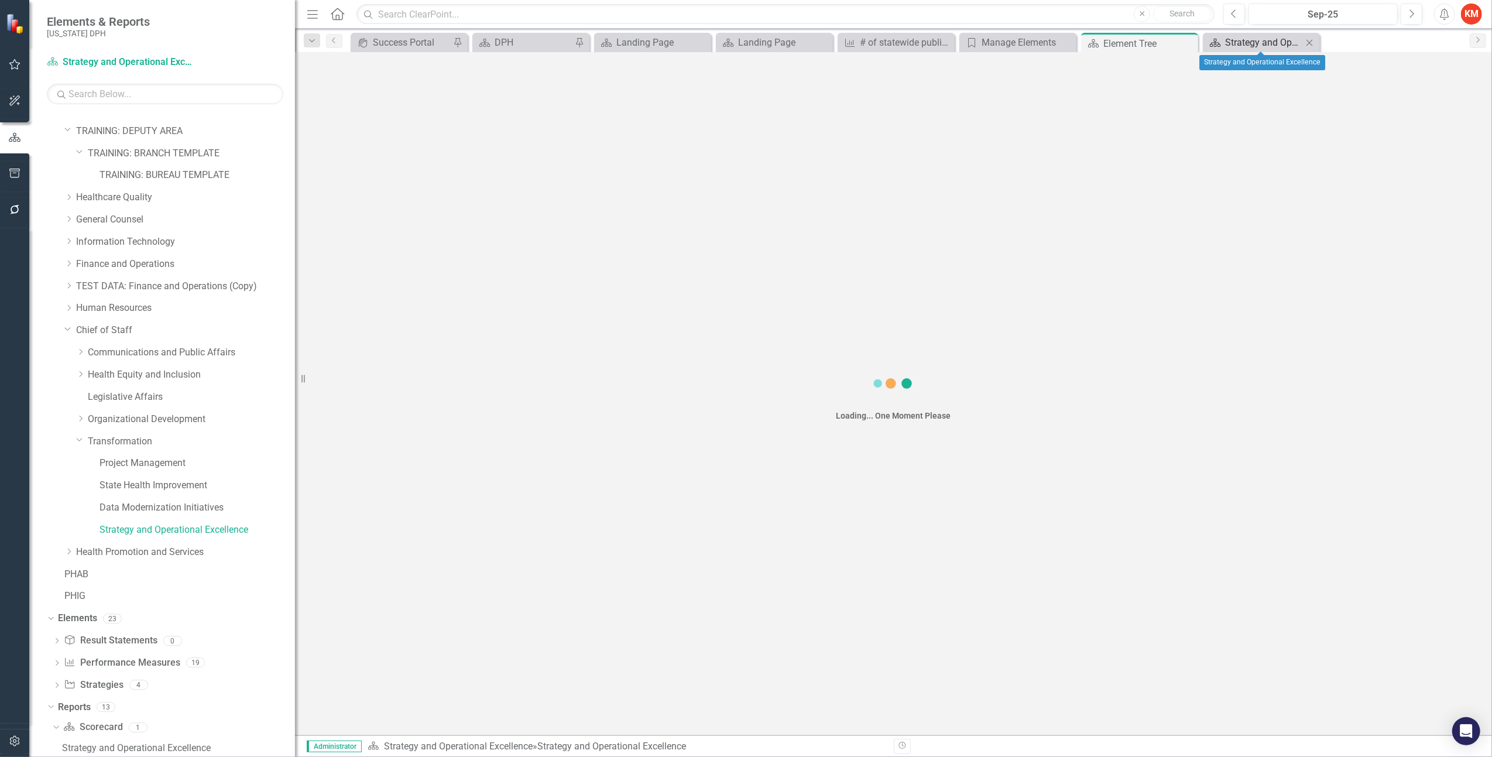
click at [1192, 37] on div "Strategy and Operational Excellence" at bounding box center [1263, 42] width 77 height 15
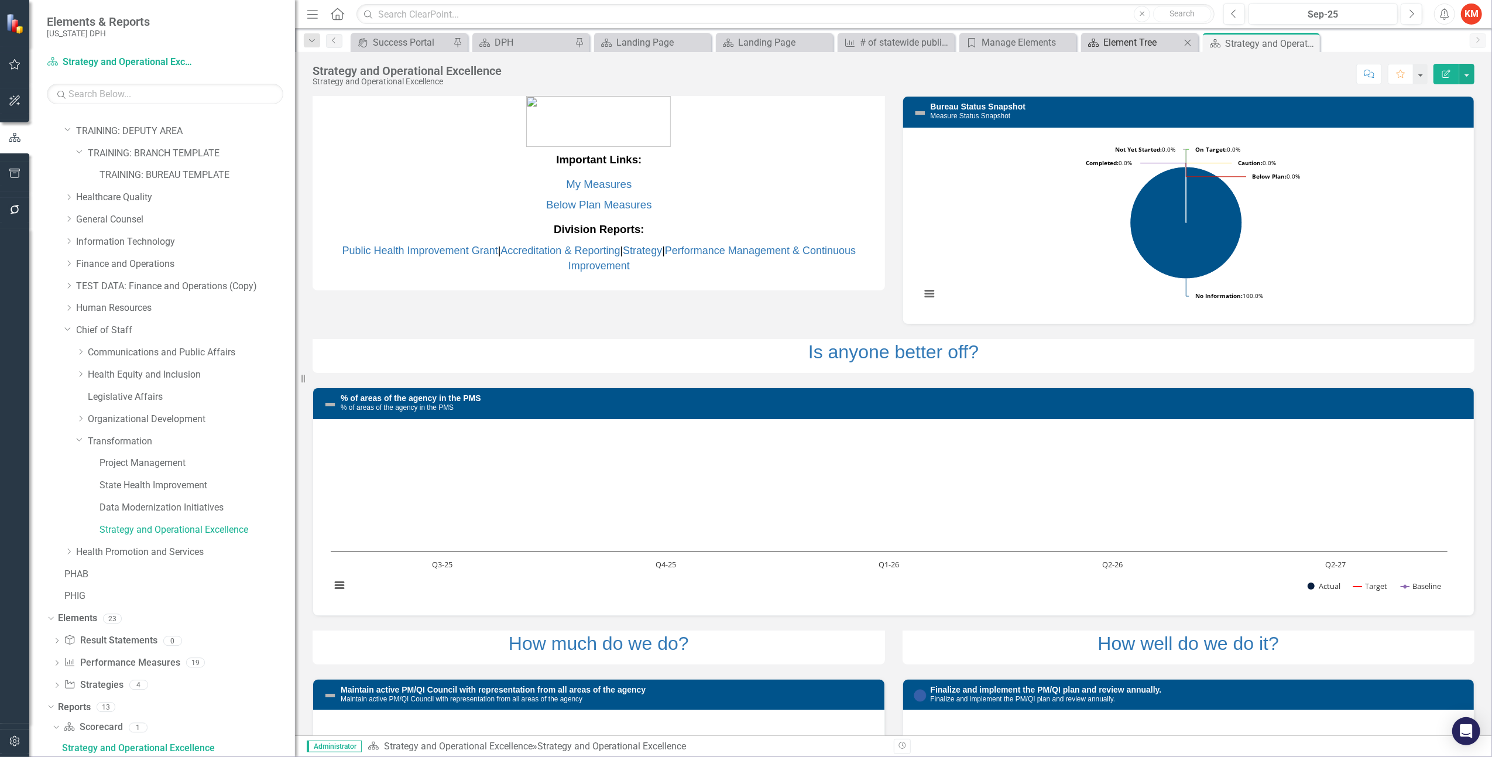
click at [1132, 38] on div "Element Tree" at bounding box center [1141, 42] width 77 height 15
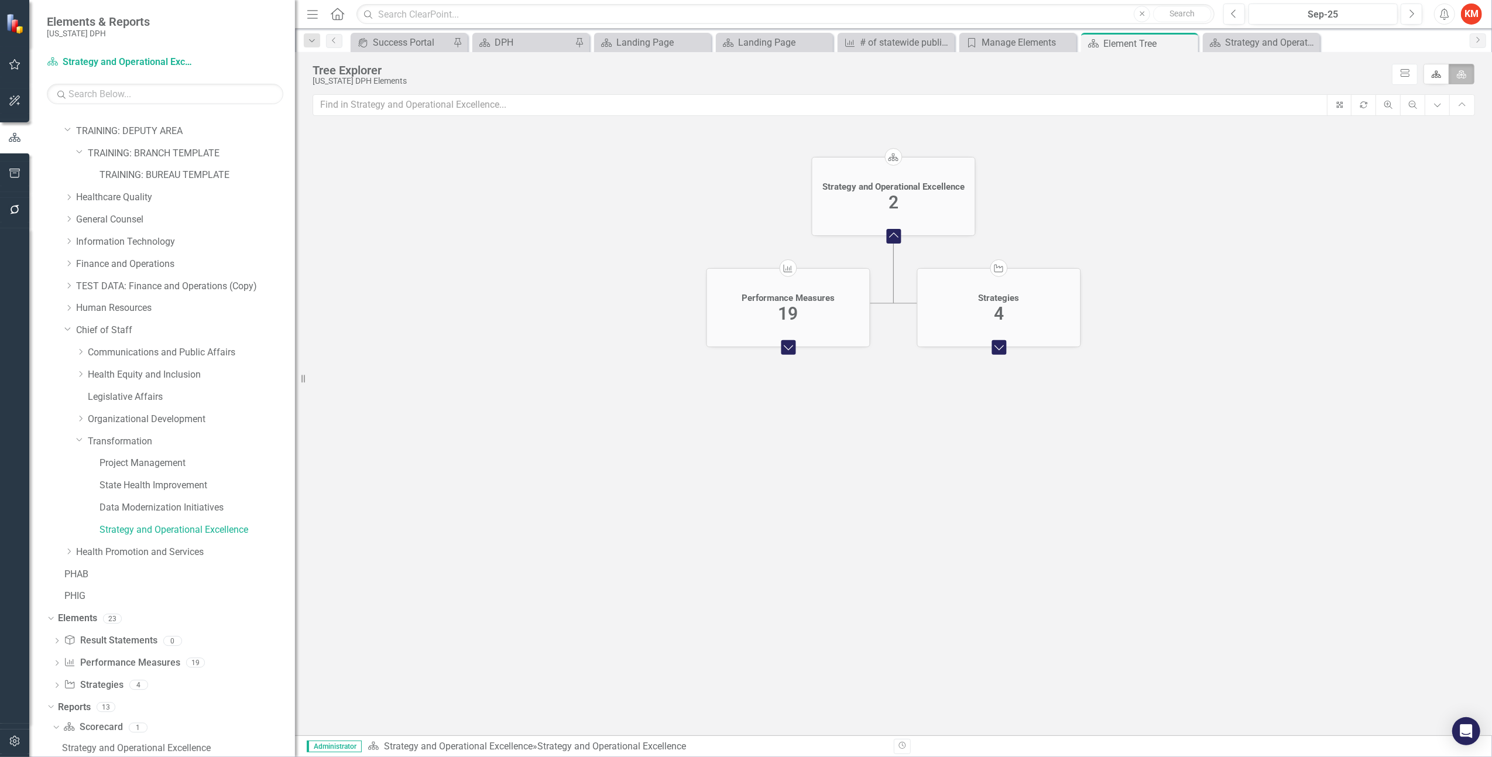
click at [898, 233] on foreignobject "Collapse Chart" at bounding box center [893, 235] width 23 height 23
click at [896, 519] on foreignobject "Expand Chart" at bounding box center [893, 517] width 23 height 23
drag, startPoint x: 1079, startPoint y: 413, endPoint x: 1000, endPoint y: 258, distance: 174.3
click at [1000, 258] on icon "Scorecard Strategy and Operational Excellence 2 Collapse Chart Performance Meas…" at bounding box center [894, 474] width 1162 height 698
click at [708, 424] on foreignobject "Expand Chart" at bounding box center [708, 418] width 23 height 23
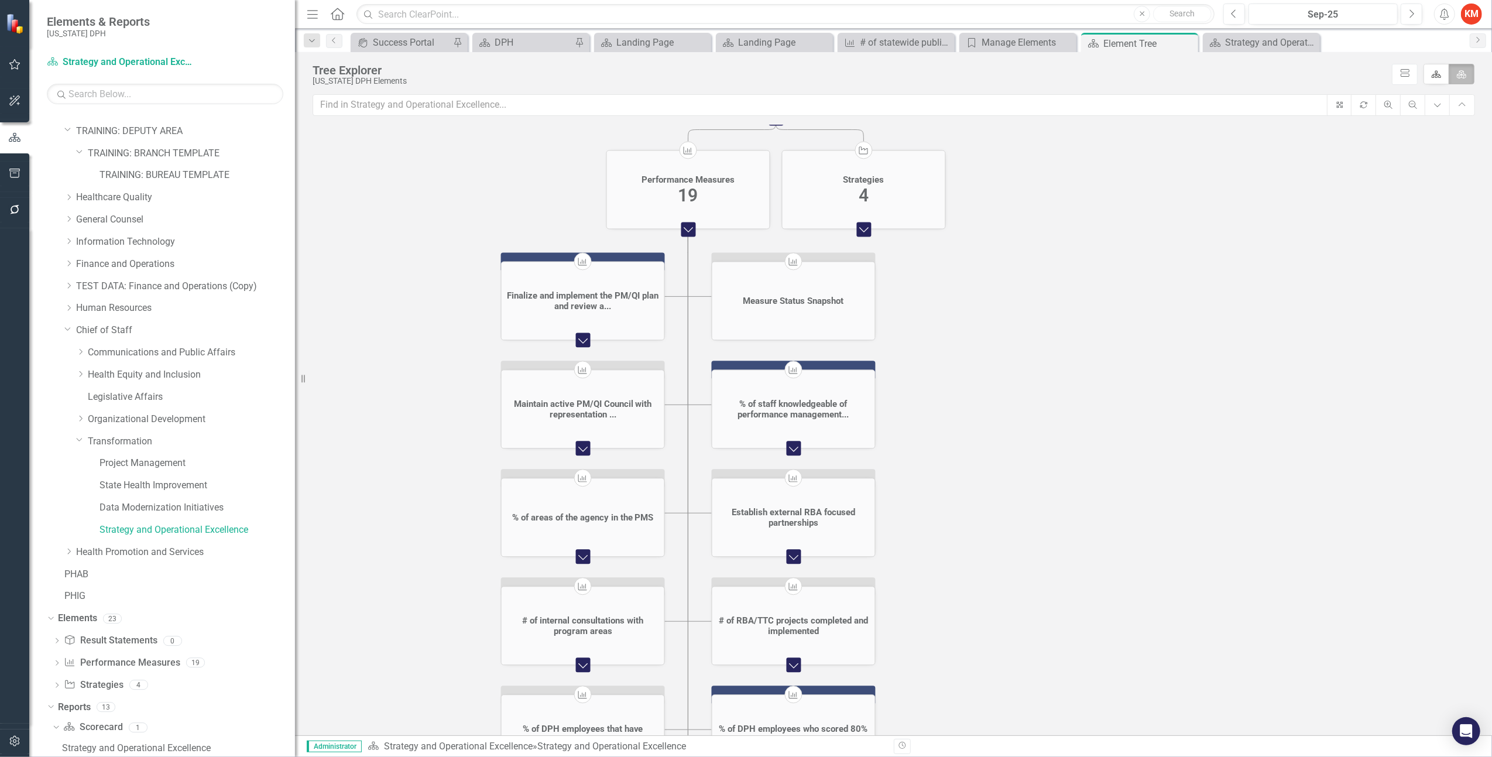
drag, startPoint x: 1323, startPoint y: 547, endPoint x: 1117, endPoint y: 422, distance: 240.3
click at [1117, 422] on icon "Scorecard Strategy and Operational Excellence 2 Collapse Chart Performance Meas…" at bounding box center [894, 474] width 1162 height 698
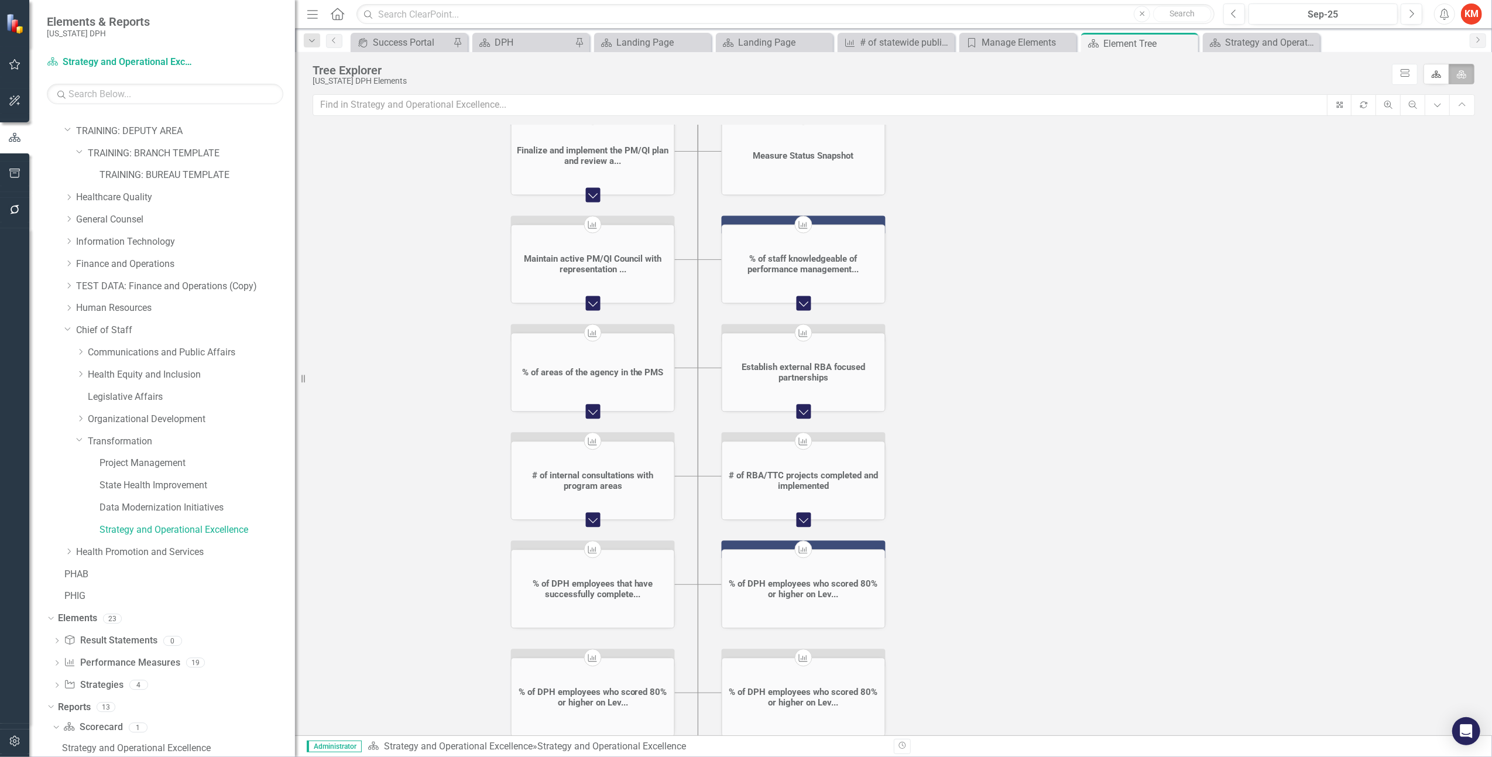
drag, startPoint x: 944, startPoint y: 478, endPoint x: 953, endPoint y: 332, distance: 145.5
click at [953, 332] on icon "Scorecard Strategy and Operational Excellence 2 Collapse Chart Performance Meas…" at bounding box center [894, 474] width 1162 height 698
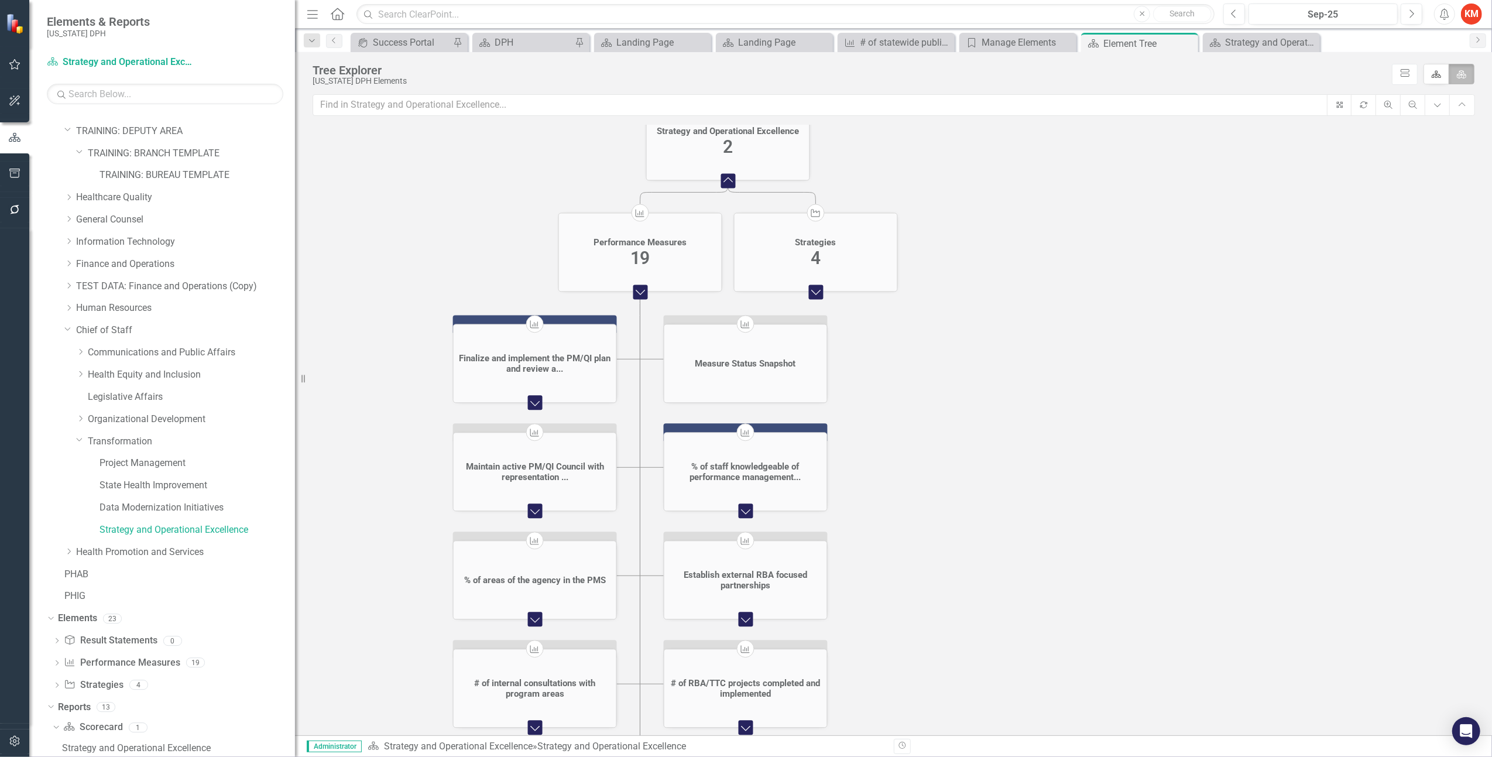
drag, startPoint x: 988, startPoint y: 462, endPoint x: 963, endPoint y: 668, distance: 206.9
click at [961, 588] on icon "Scorecard Strategy and Operational Excellence 2 Collapse Chart Performance Meas…" at bounding box center [894, 474] width 1162 height 698
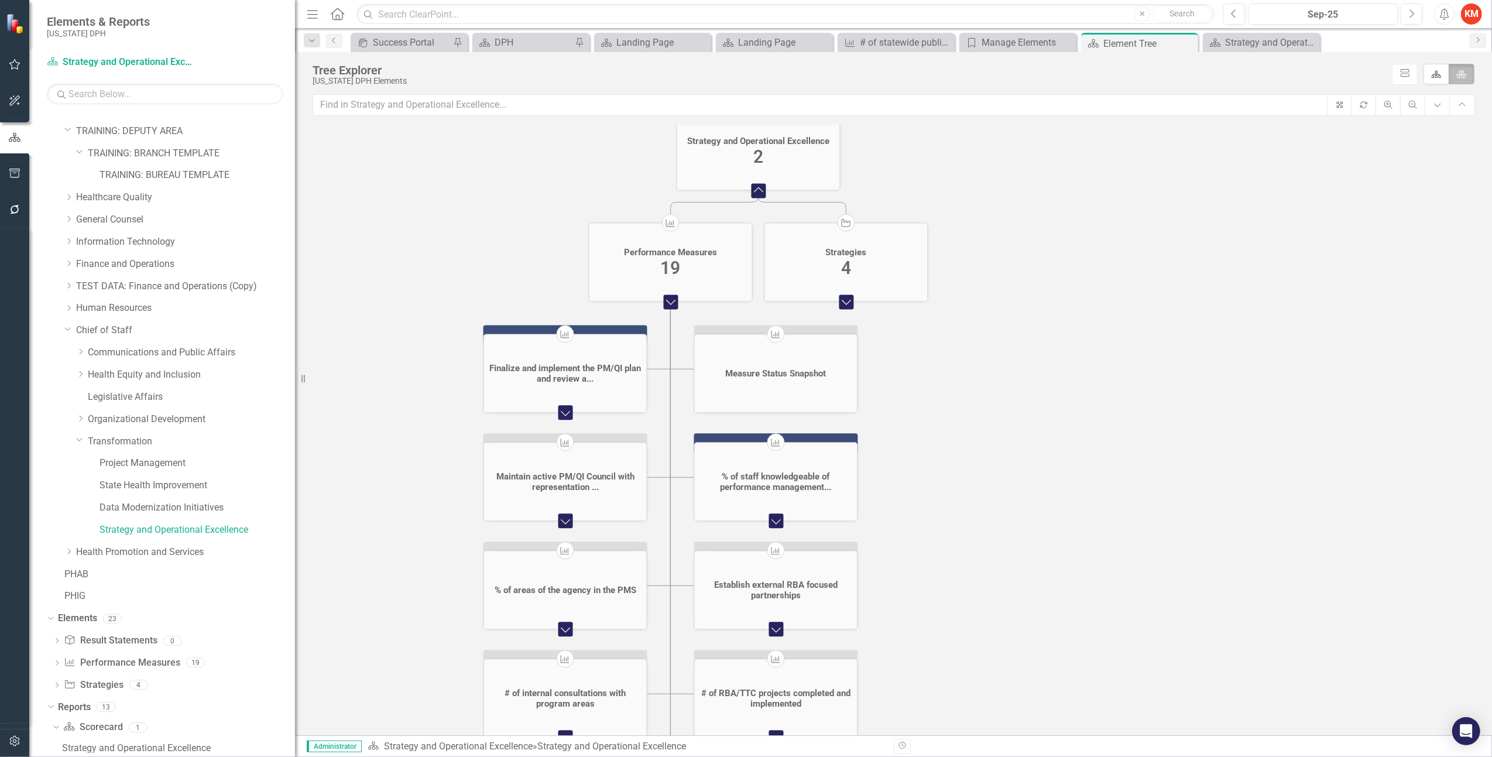
click at [851, 298] on foreignobject "Expand Chart" at bounding box center [846, 301] width 23 height 23
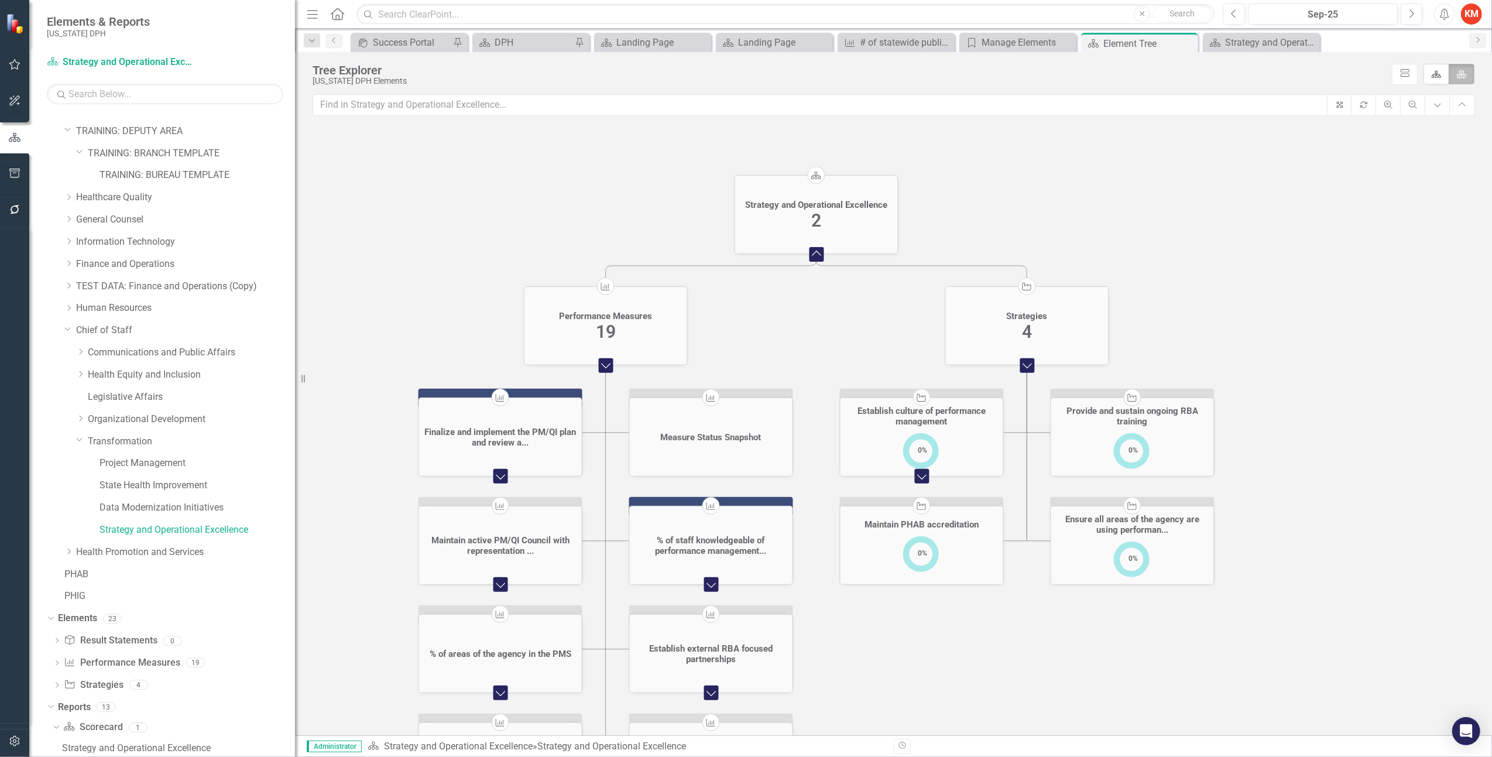
drag, startPoint x: 1056, startPoint y: 342, endPoint x: 1189, endPoint y: 300, distance: 140.1
click at [1189, 300] on icon "Scorecard Strategy and Operational Excellence 2 Collapse Chart Performance Meas…" at bounding box center [894, 474] width 1162 height 698
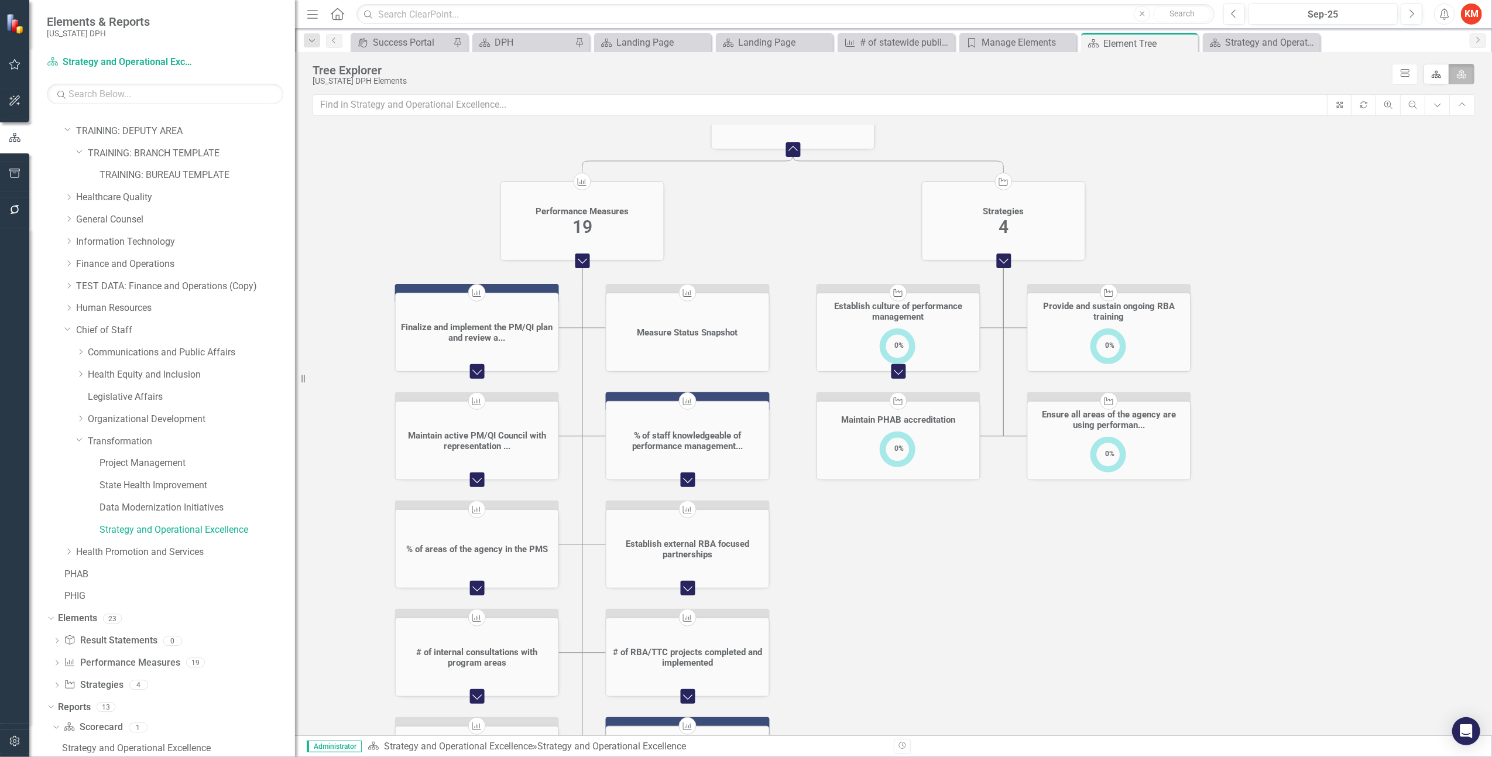
drag, startPoint x: 1261, startPoint y: 342, endPoint x: 1237, endPoint y: 238, distance: 107.4
click at [1192, 238] on icon "Scorecard Strategy and Operational Excellence 2 Collapse Chart Performance Meas…" at bounding box center [894, 474] width 1162 height 698
click at [1192, 41] on div "Strategy and Operational Excellence" at bounding box center [1263, 42] width 77 height 15
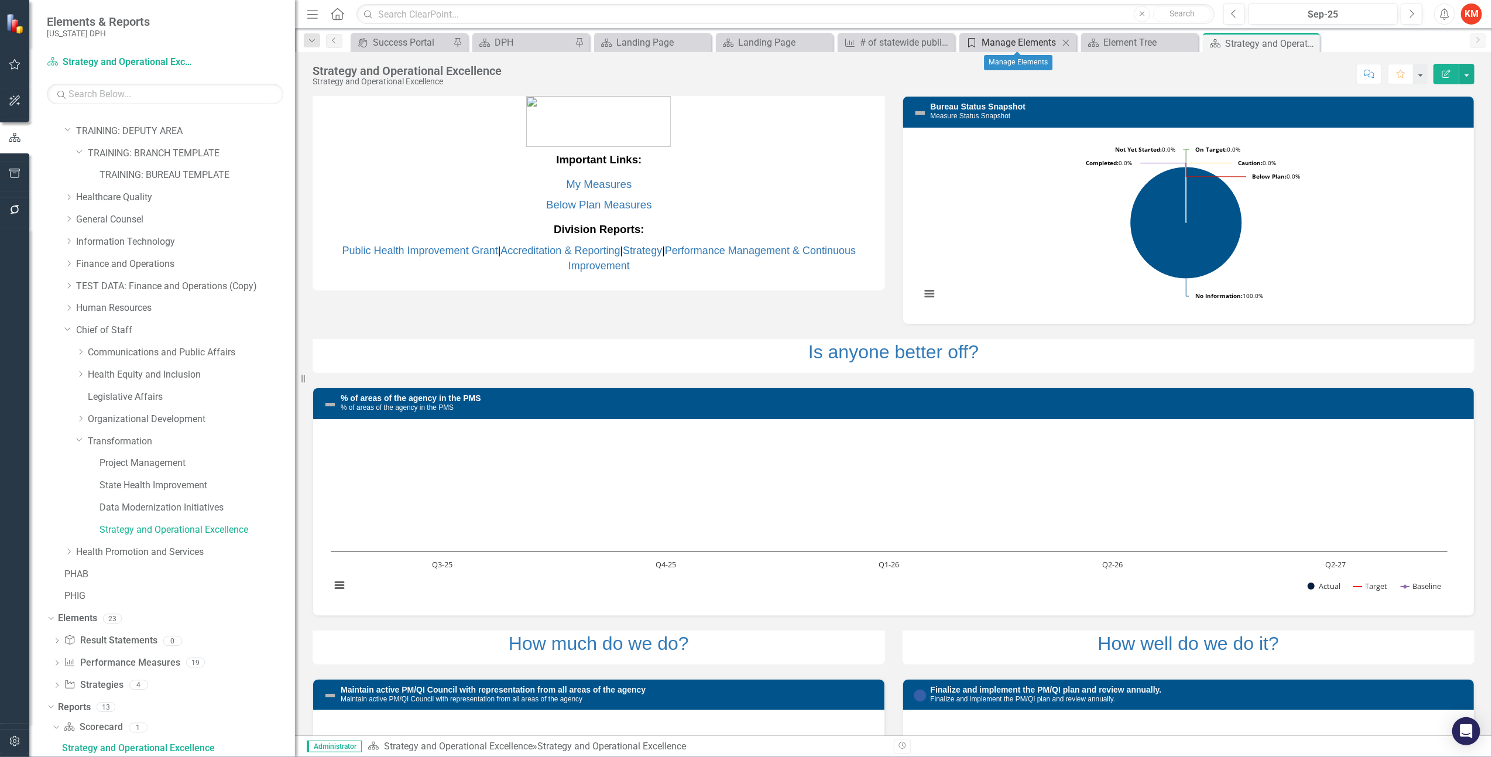
click at [1015, 44] on div "Manage Elements" at bounding box center [1020, 42] width 77 height 15
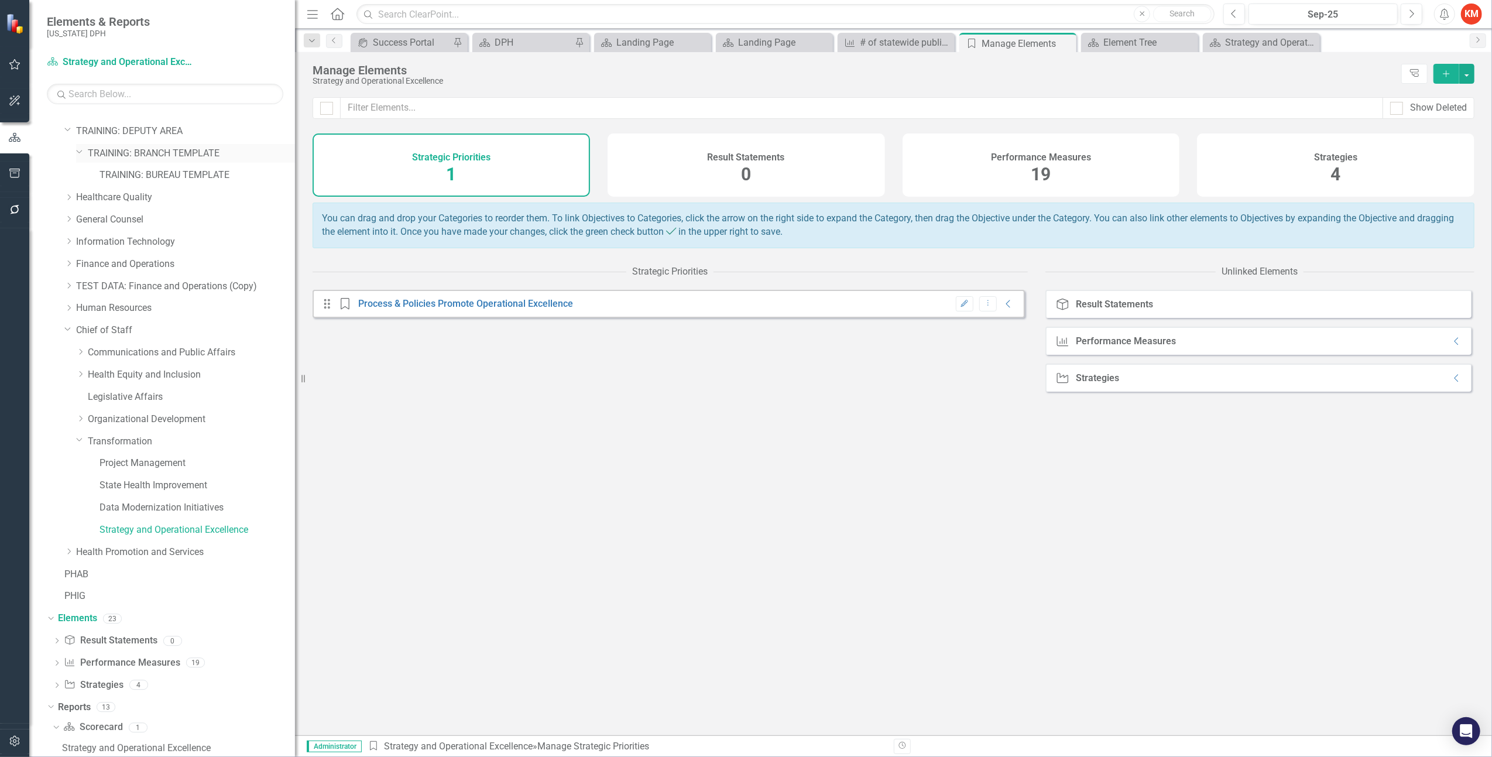
click at [127, 147] on link "TRAINING: BRANCH TEMPLATE" at bounding box center [191, 153] width 207 height 13
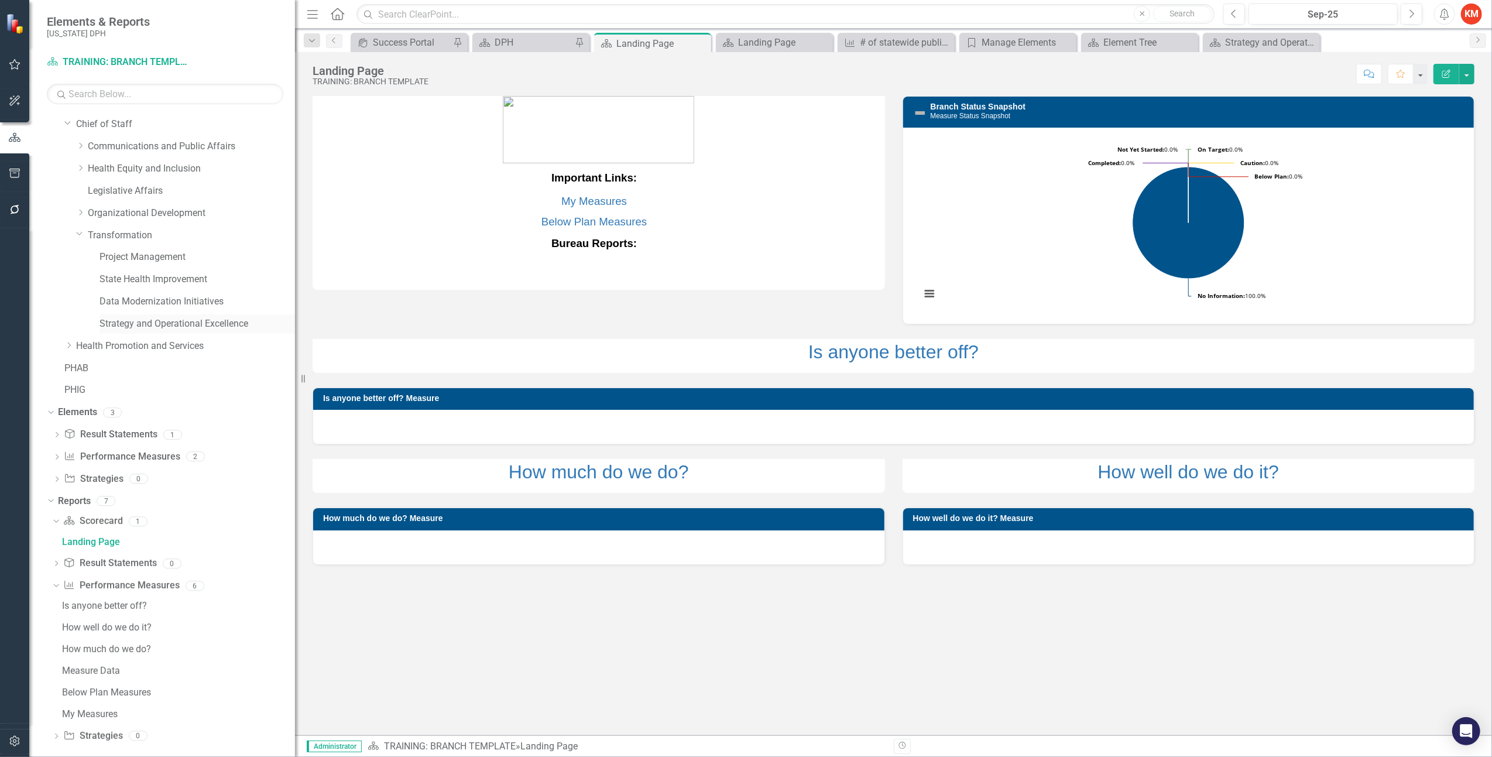
scroll to position [251, 0]
click at [73, 397] on link "Elements" at bounding box center [77, 402] width 39 height 13
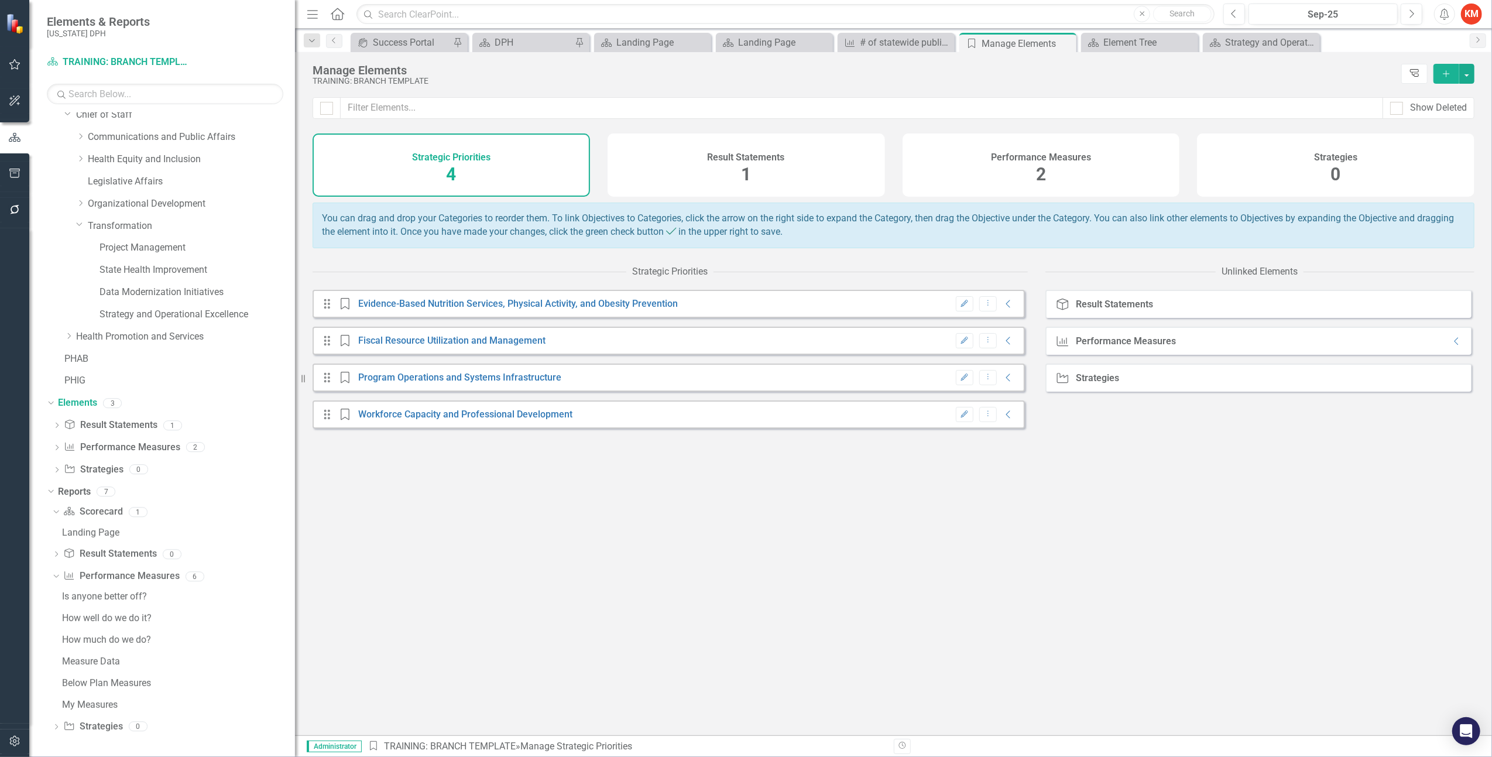
click at [1192, 78] on icon "Tree Explorer" at bounding box center [1414, 73] width 11 height 9
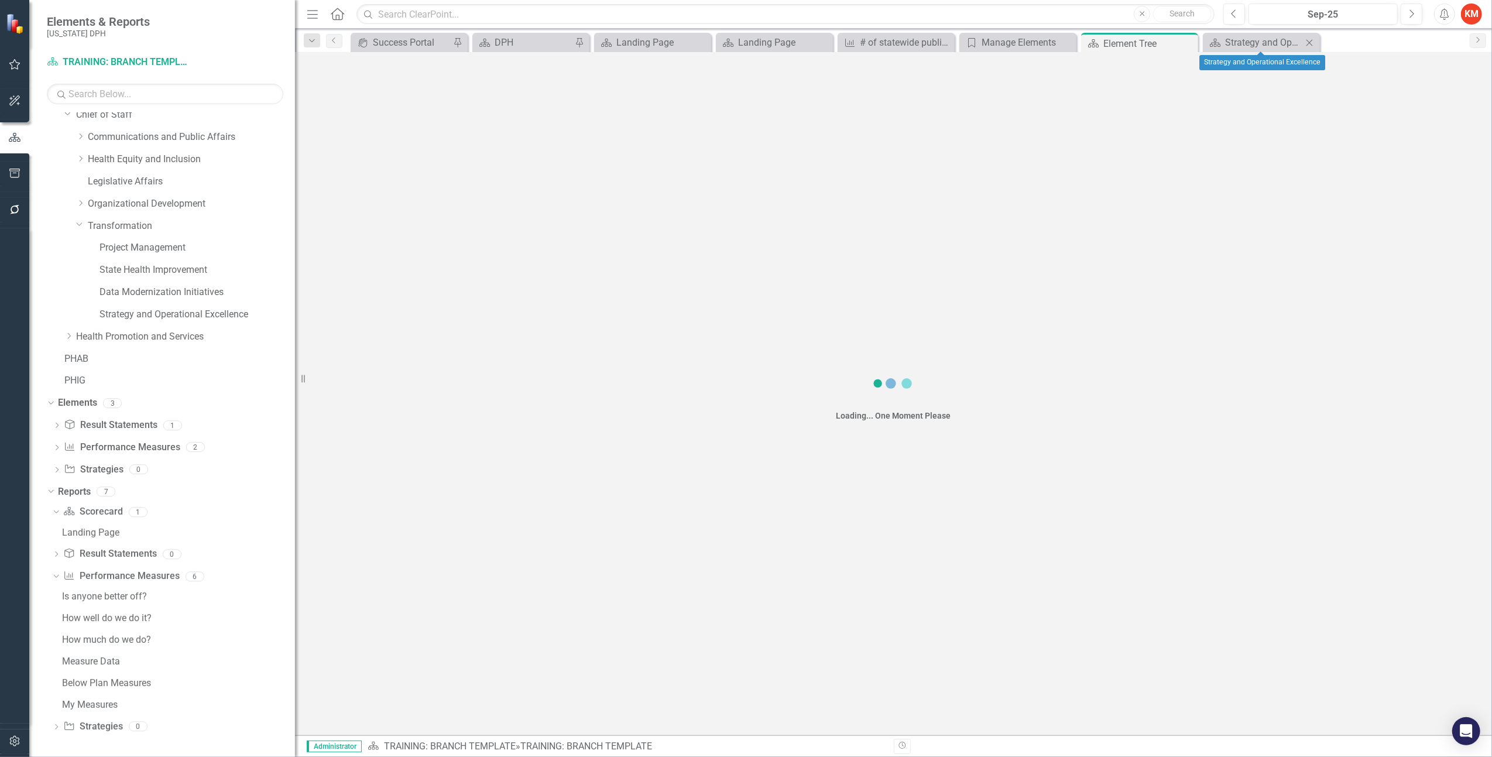
click at [1192, 40] on icon "Close" at bounding box center [1310, 42] width 12 height 9
click at [946, 40] on icon "Close" at bounding box center [944, 42] width 12 height 9
click at [824, 38] on icon "Close" at bounding box center [823, 42] width 12 height 9
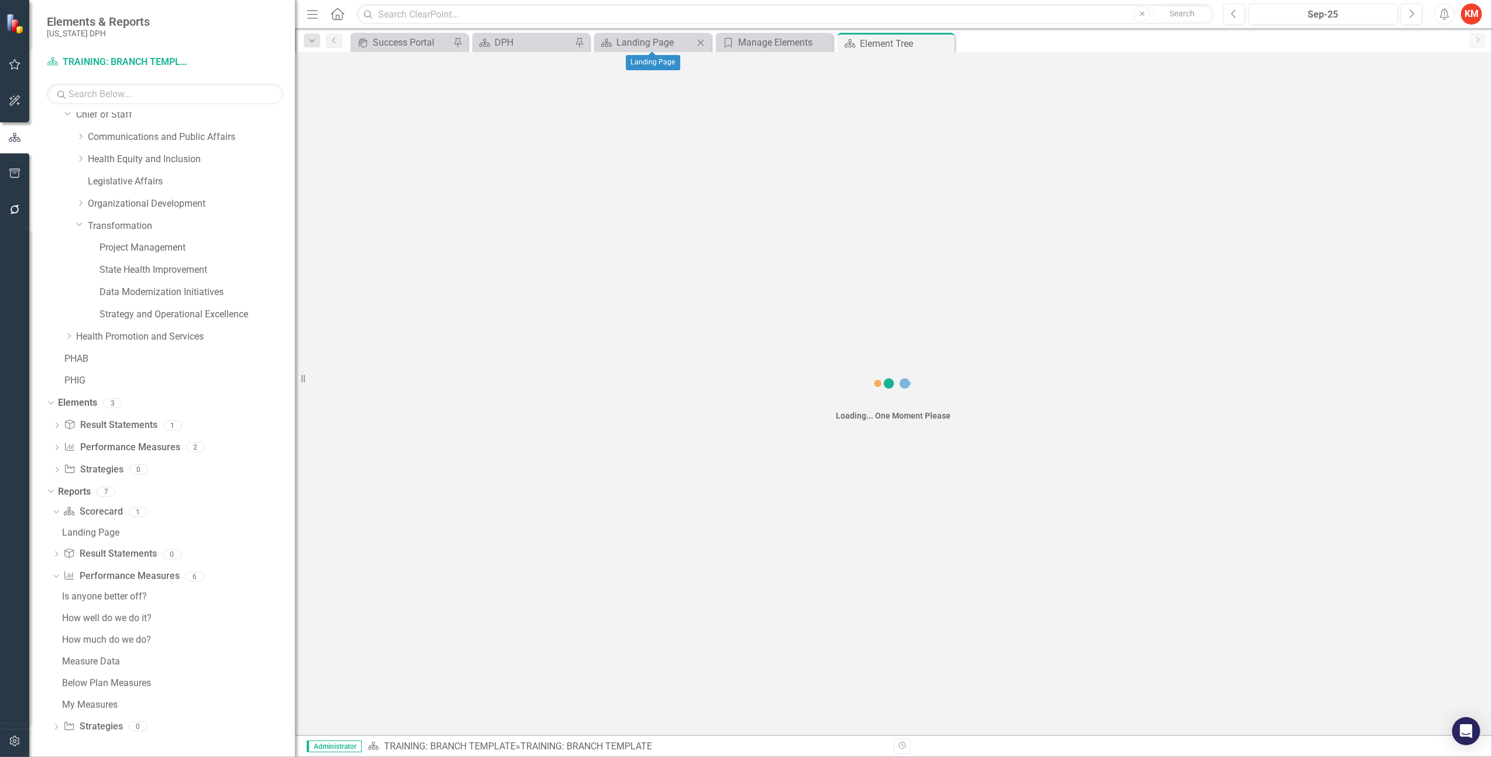
click at [698, 39] on icon "Close" at bounding box center [701, 42] width 12 height 9
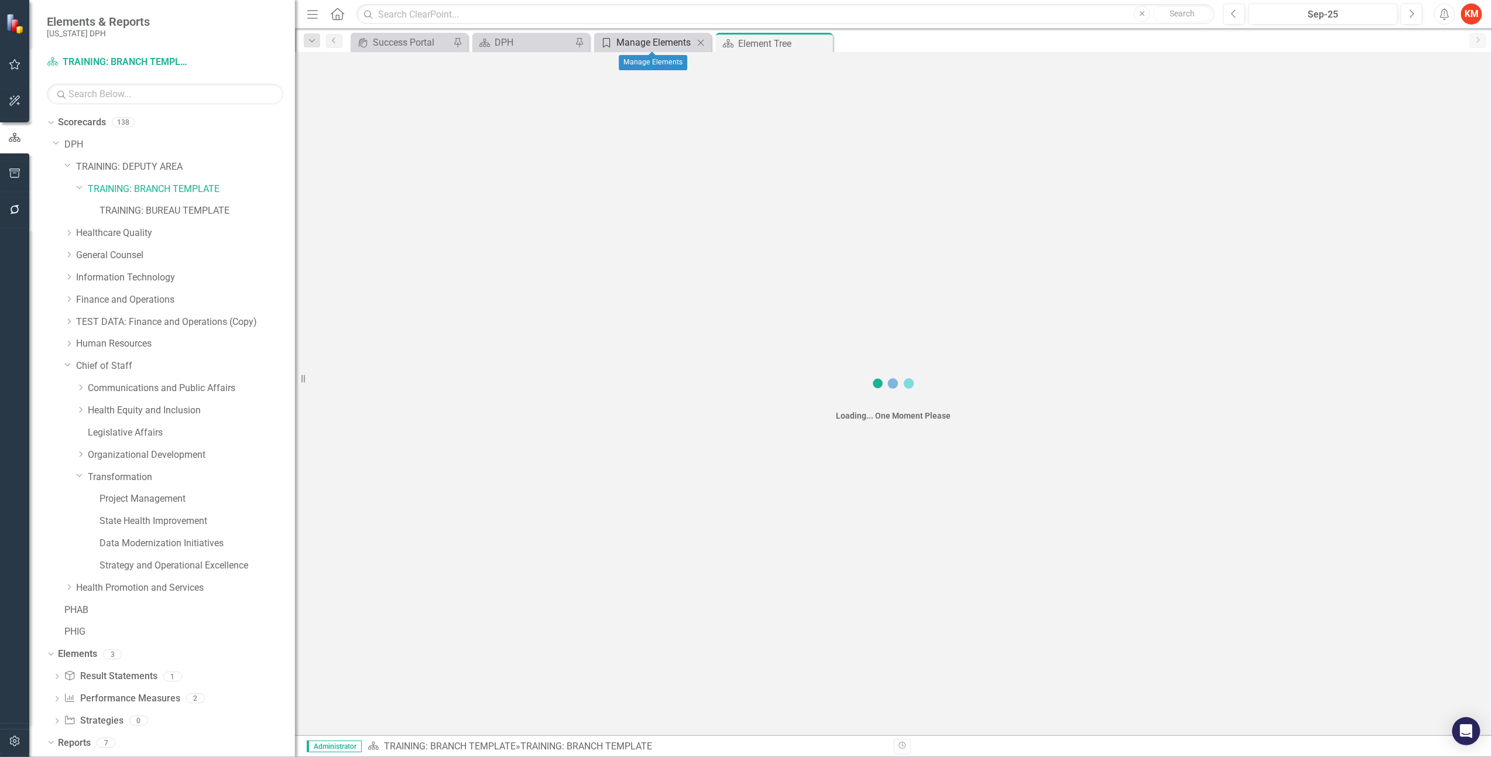
click at [636, 48] on div "Manage Elements" at bounding box center [654, 42] width 77 height 15
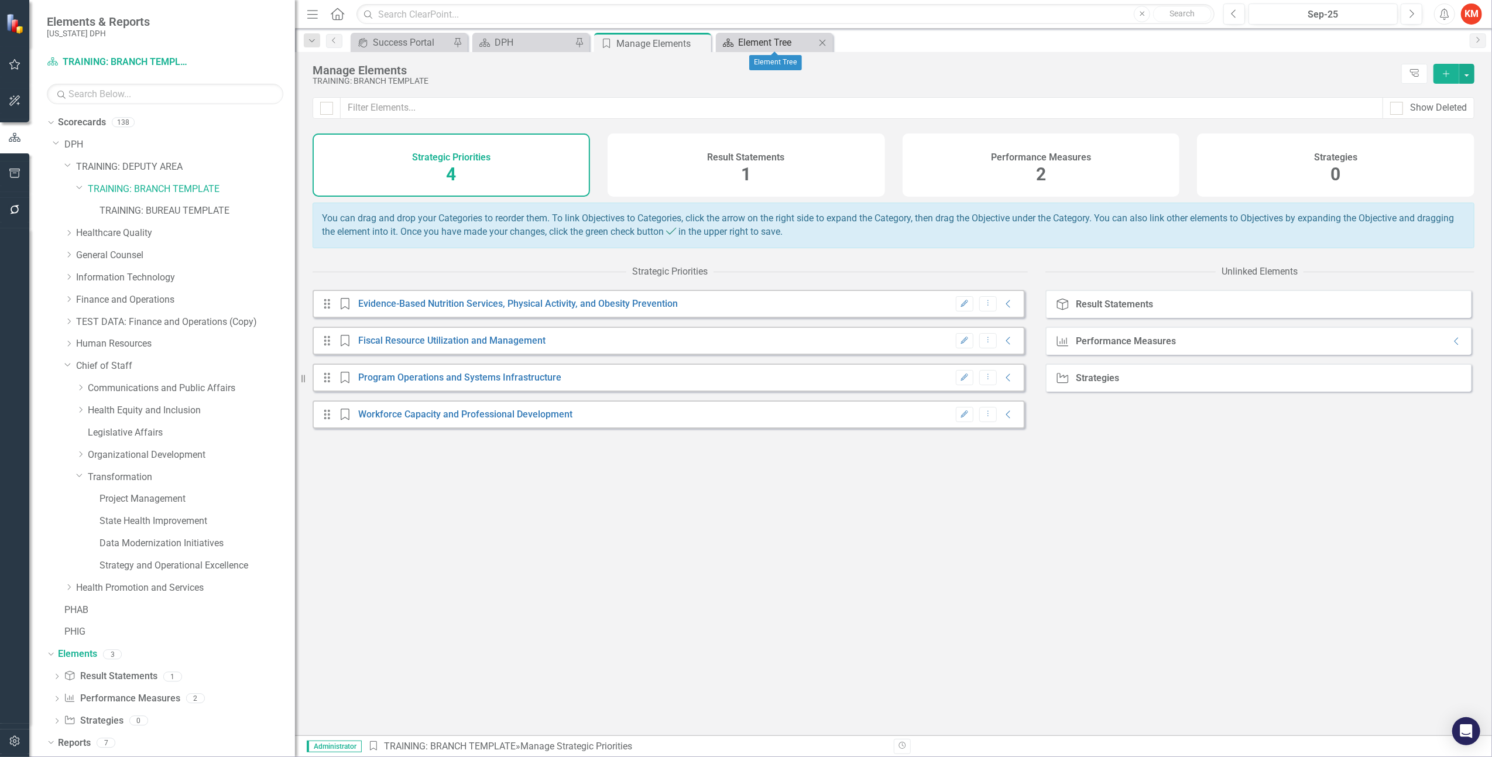
click at [775, 41] on div "Element Tree" at bounding box center [776, 42] width 77 height 15
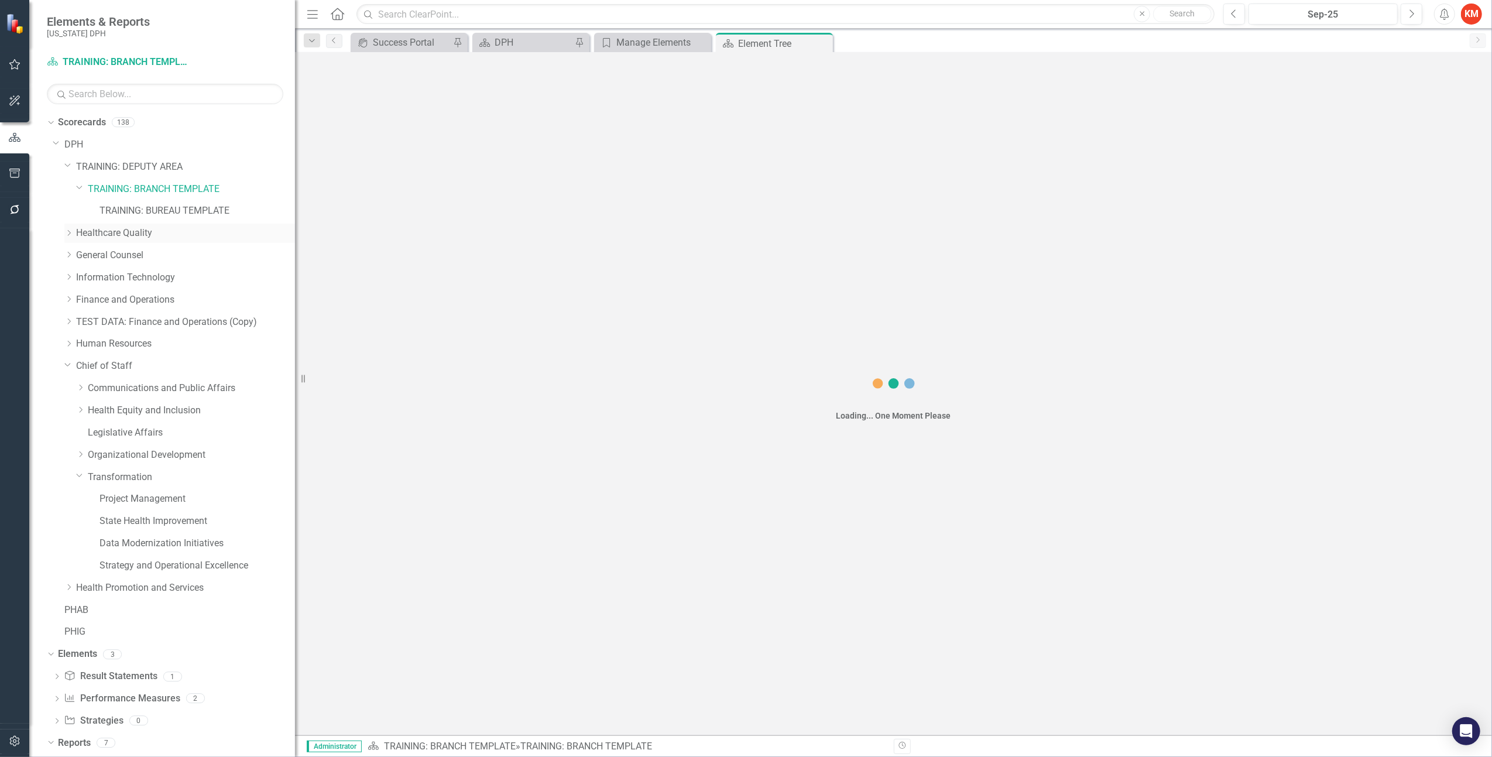
click at [69, 229] on icon "Dropdown" at bounding box center [68, 232] width 9 height 7
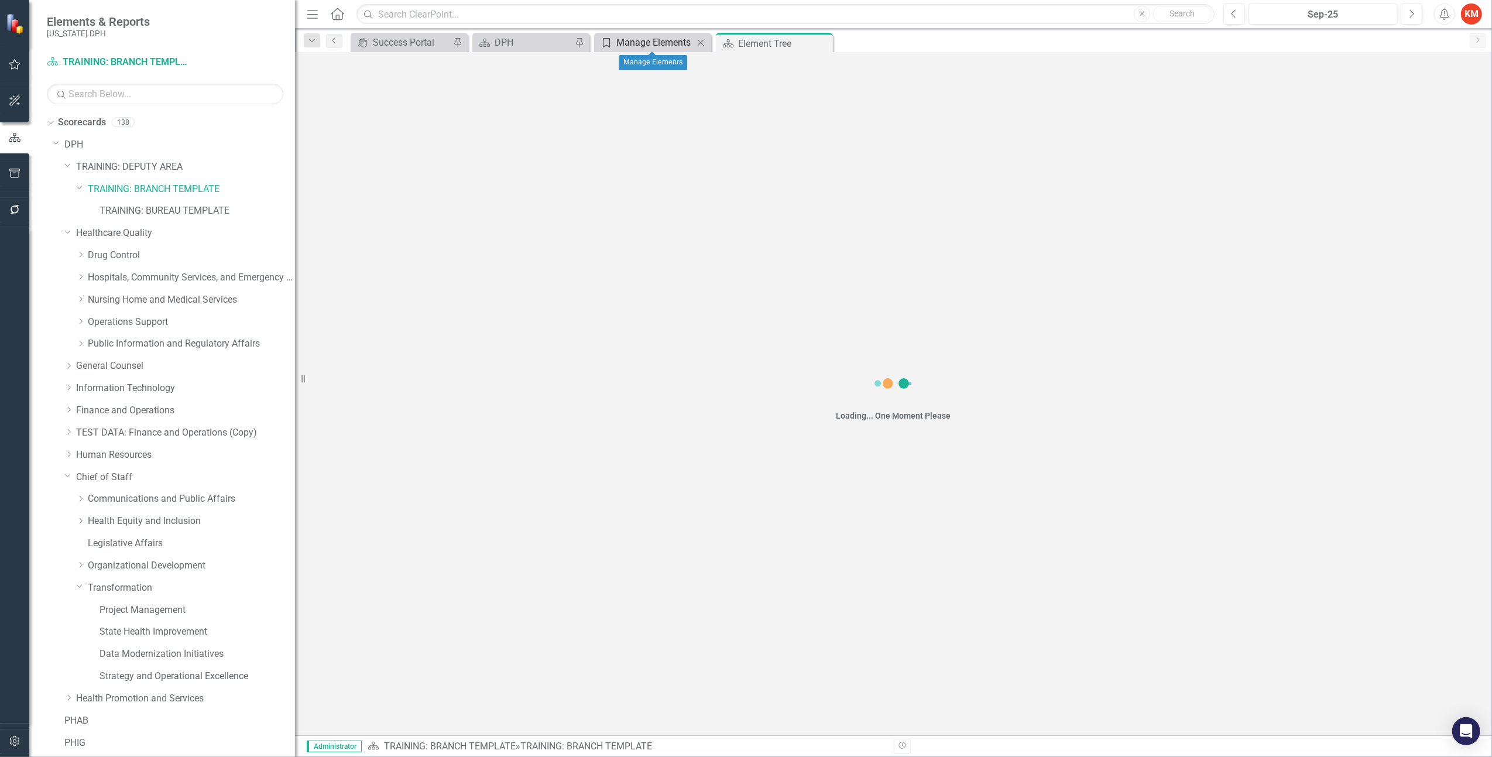
click at [647, 45] on div "Manage Elements" at bounding box center [654, 42] width 77 height 15
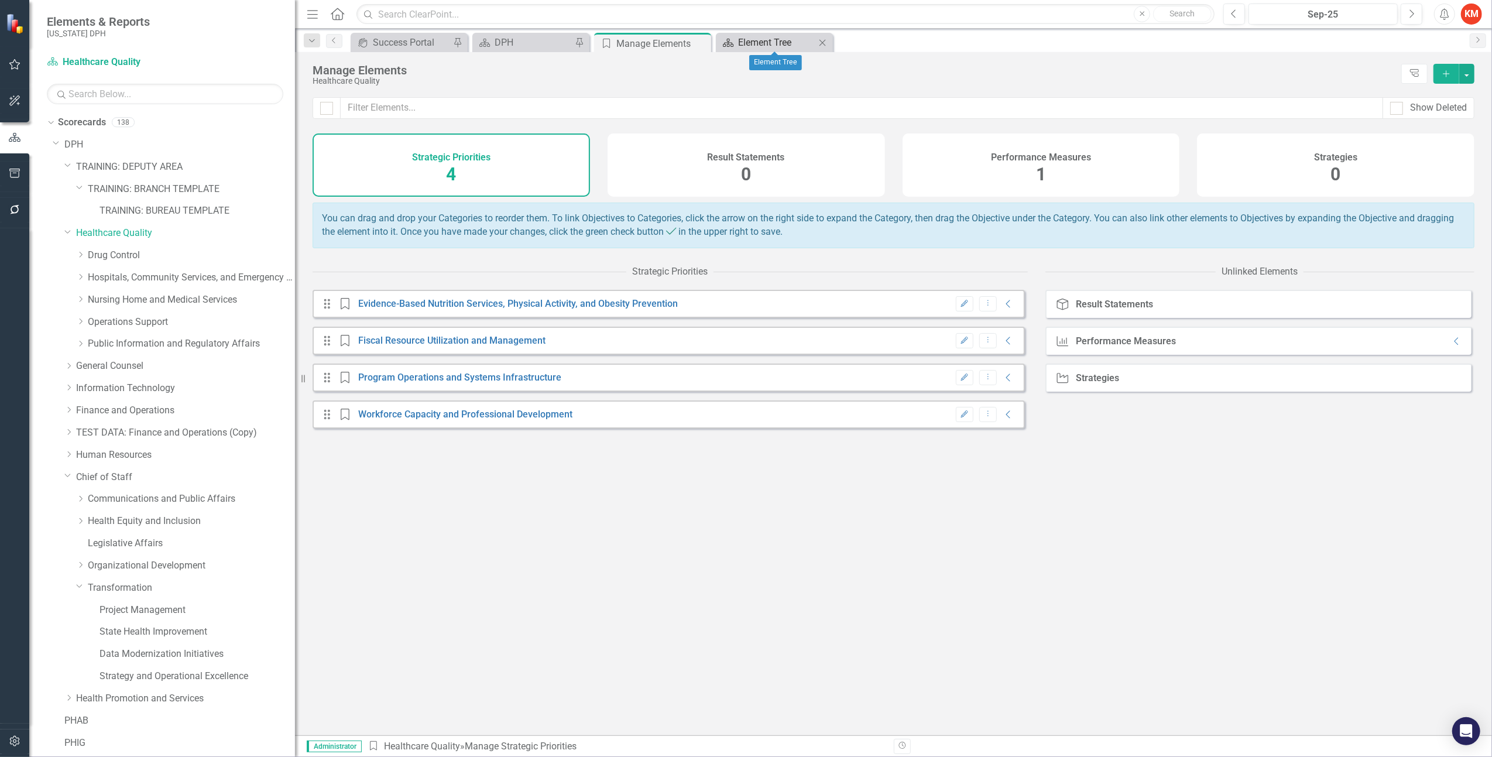
click at [774, 42] on div "Element Tree" at bounding box center [776, 42] width 77 height 15
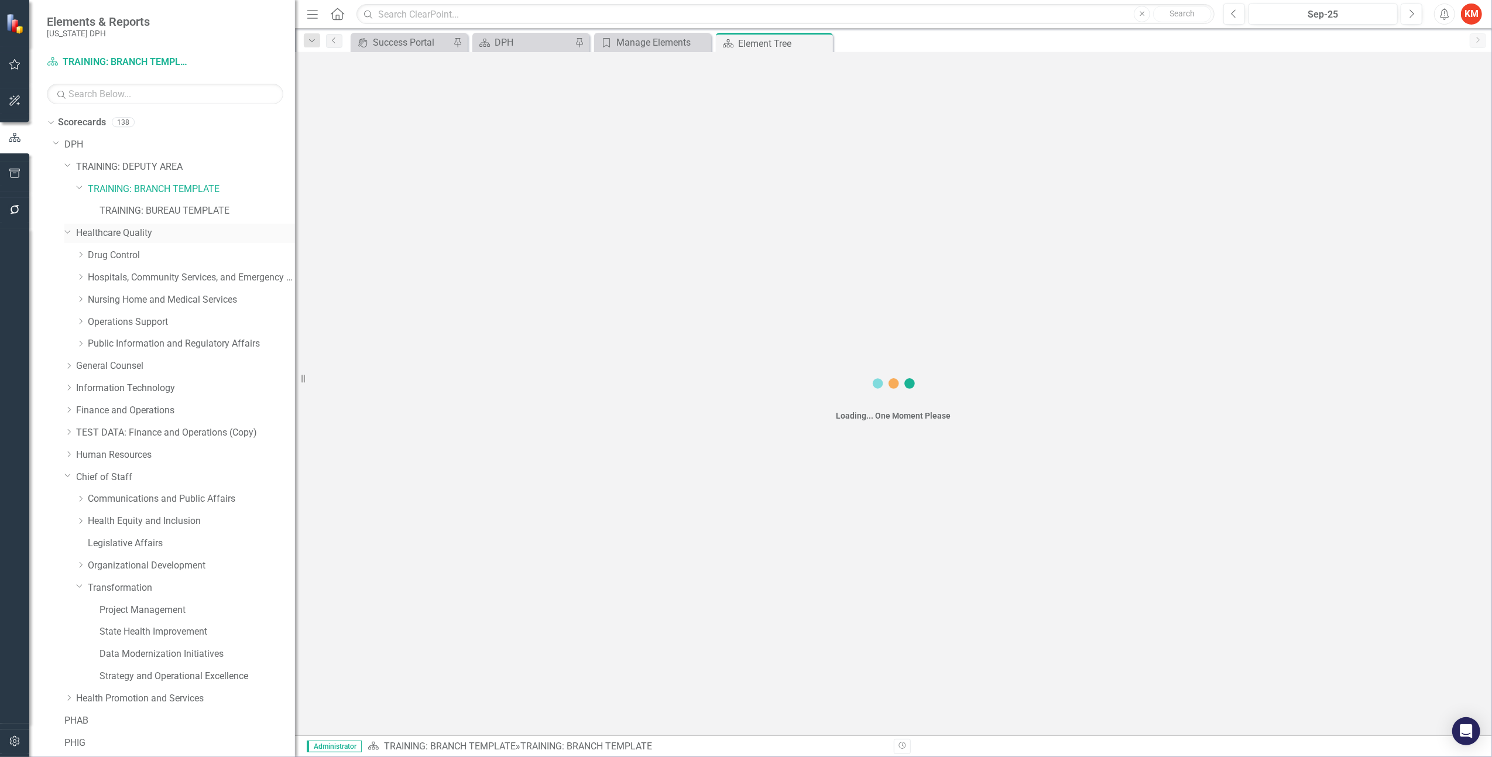
click at [105, 232] on link "Healthcare Quality" at bounding box center [185, 233] width 219 height 13
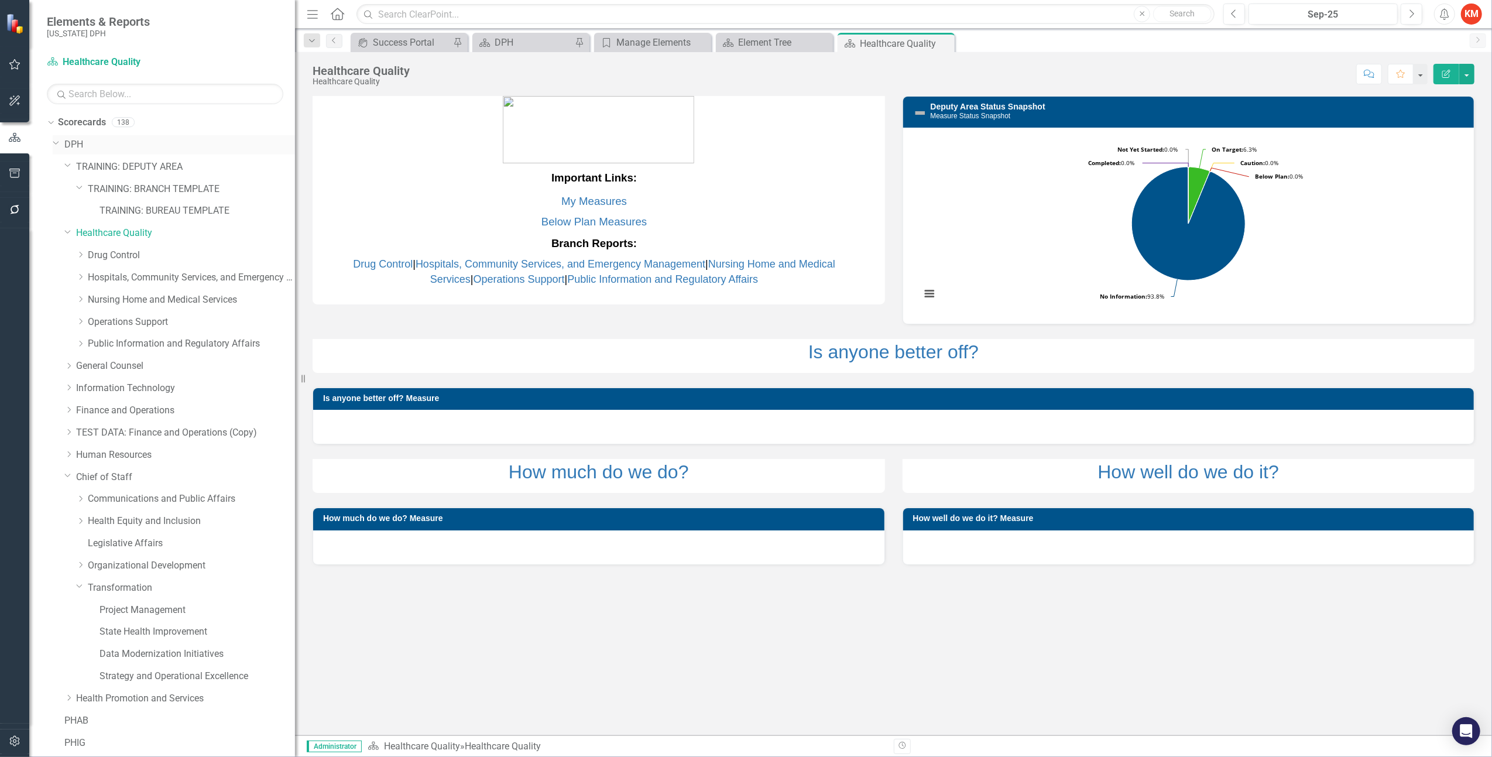
click at [75, 148] on link "DPH" at bounding box center [179, 144] width 231 height 13
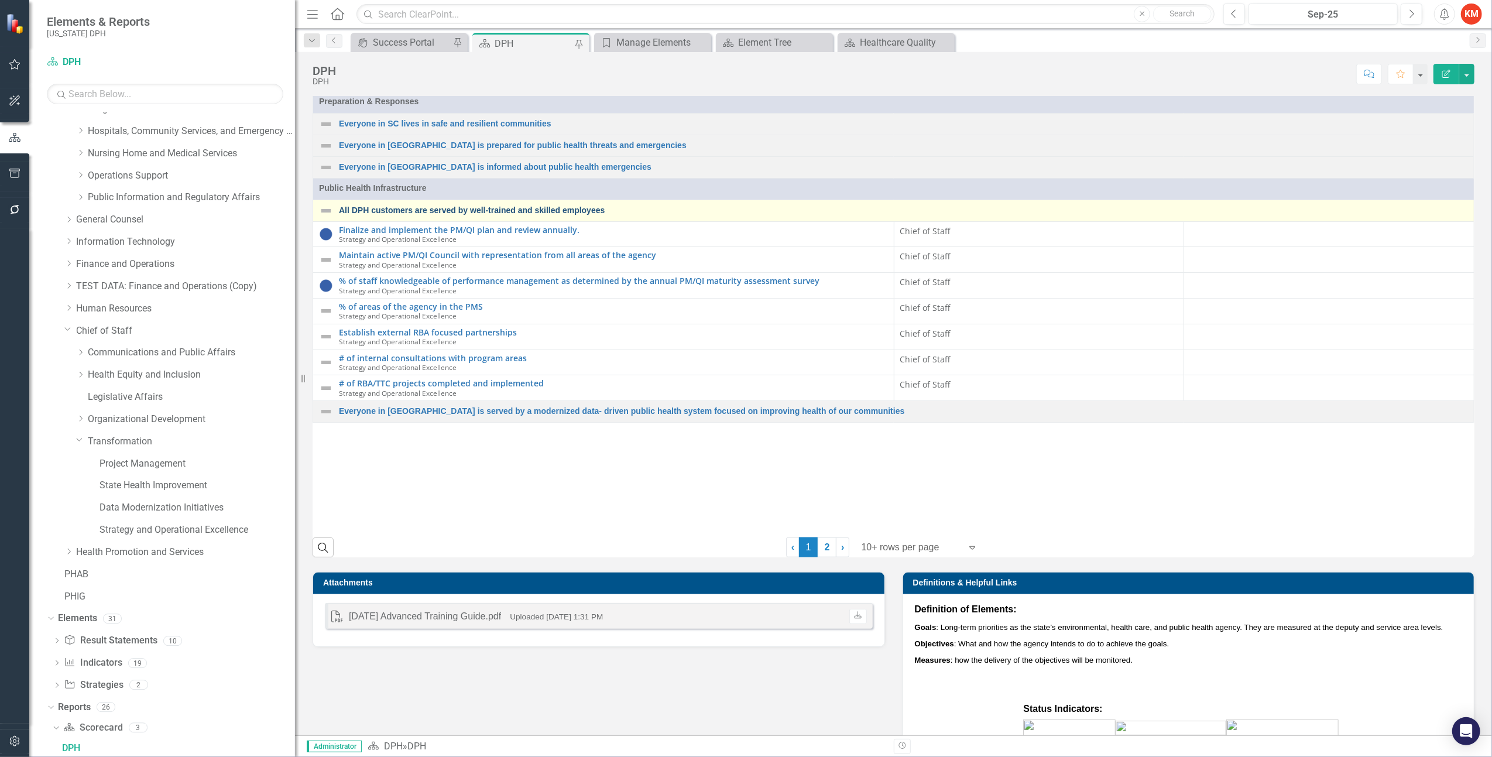
scroll to position [968, 0]
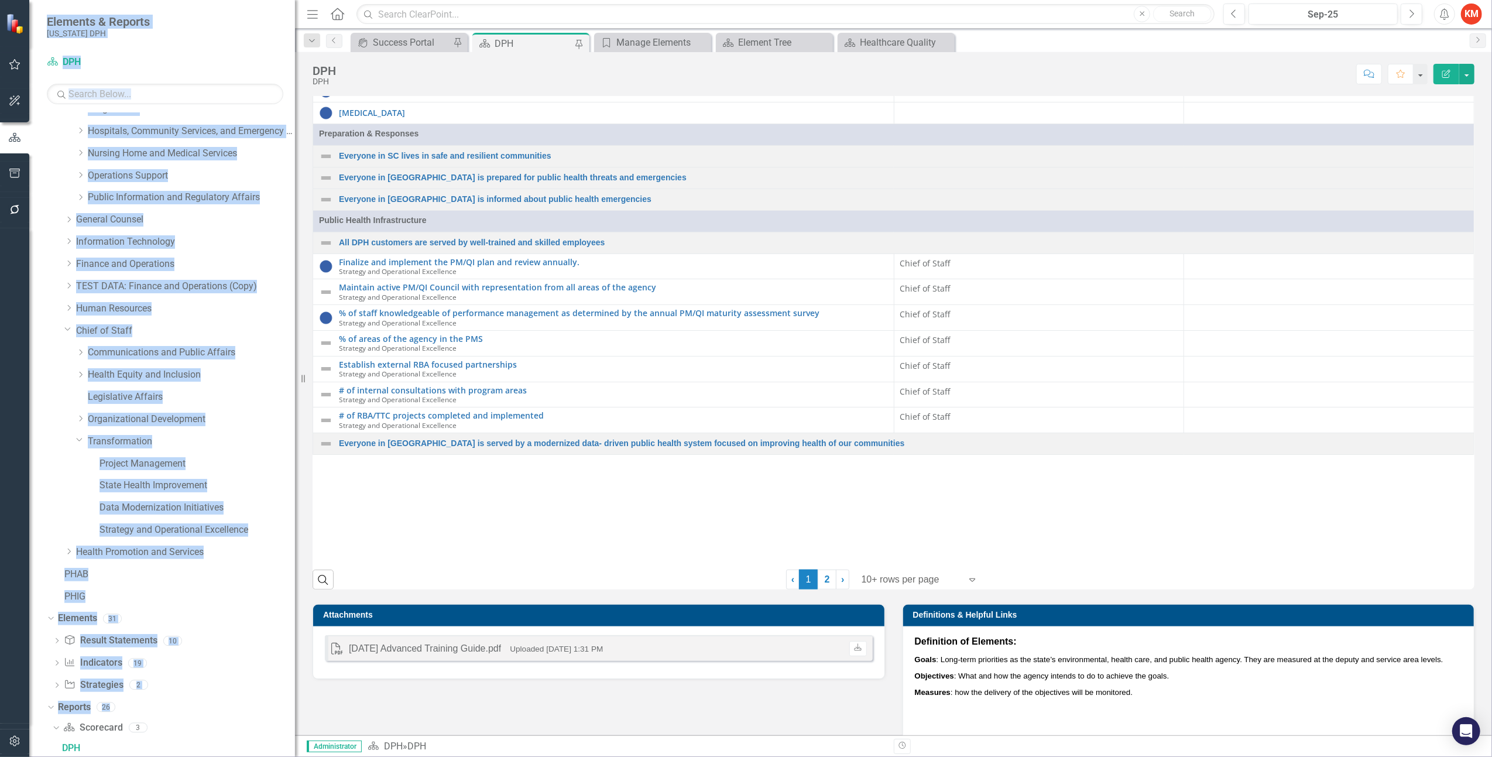
drag, startPoint x: 127, startPoint y: 691, endPoint x: -175, endPoint y: 726, distance: 304.1
click at [0, 588] on html "Elements & Reports South Carolina DPH Scorecard DPH Search Dropdown Scorecards …" at bounding box center [746, 378] width 1492 height 757
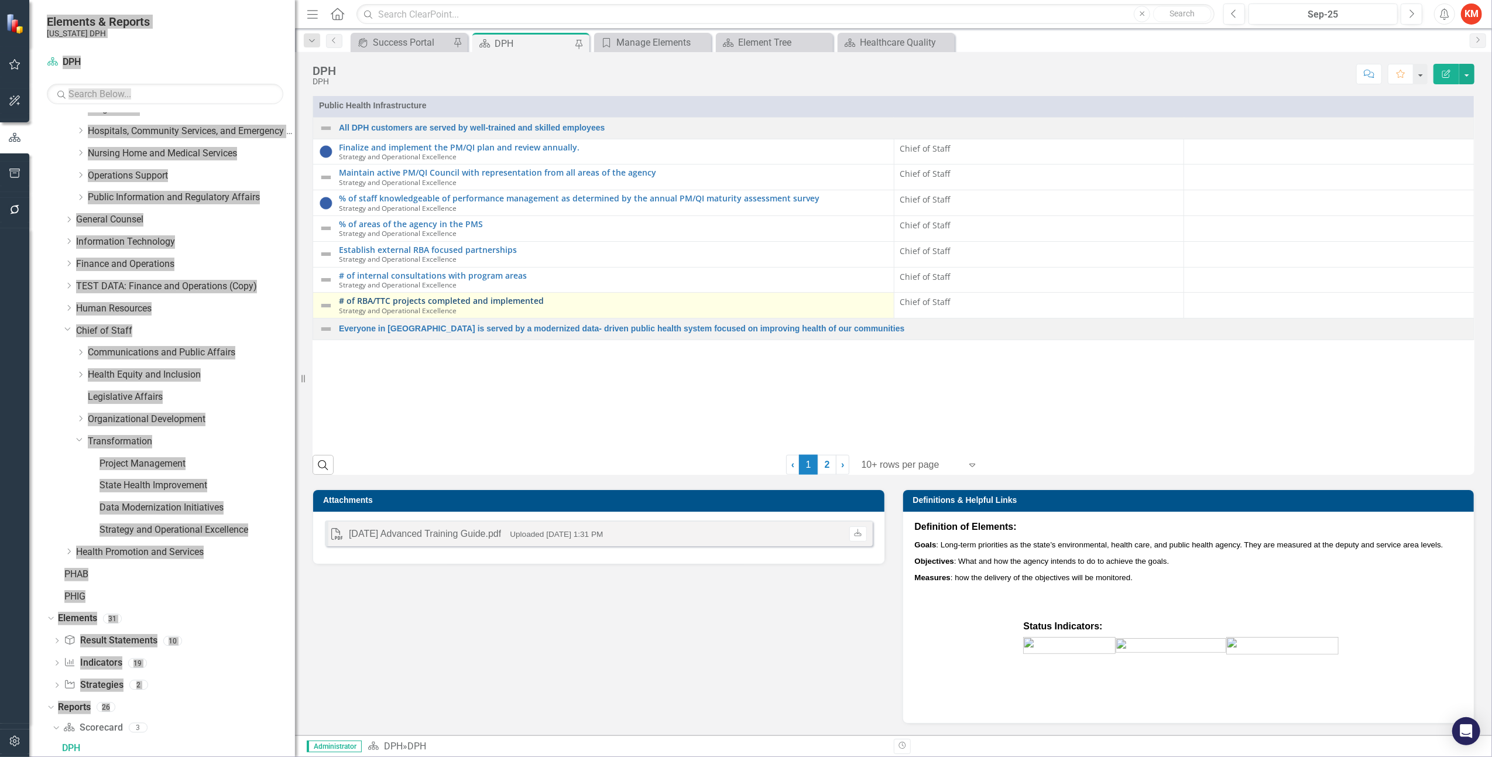
scroll to position [1277, 0]
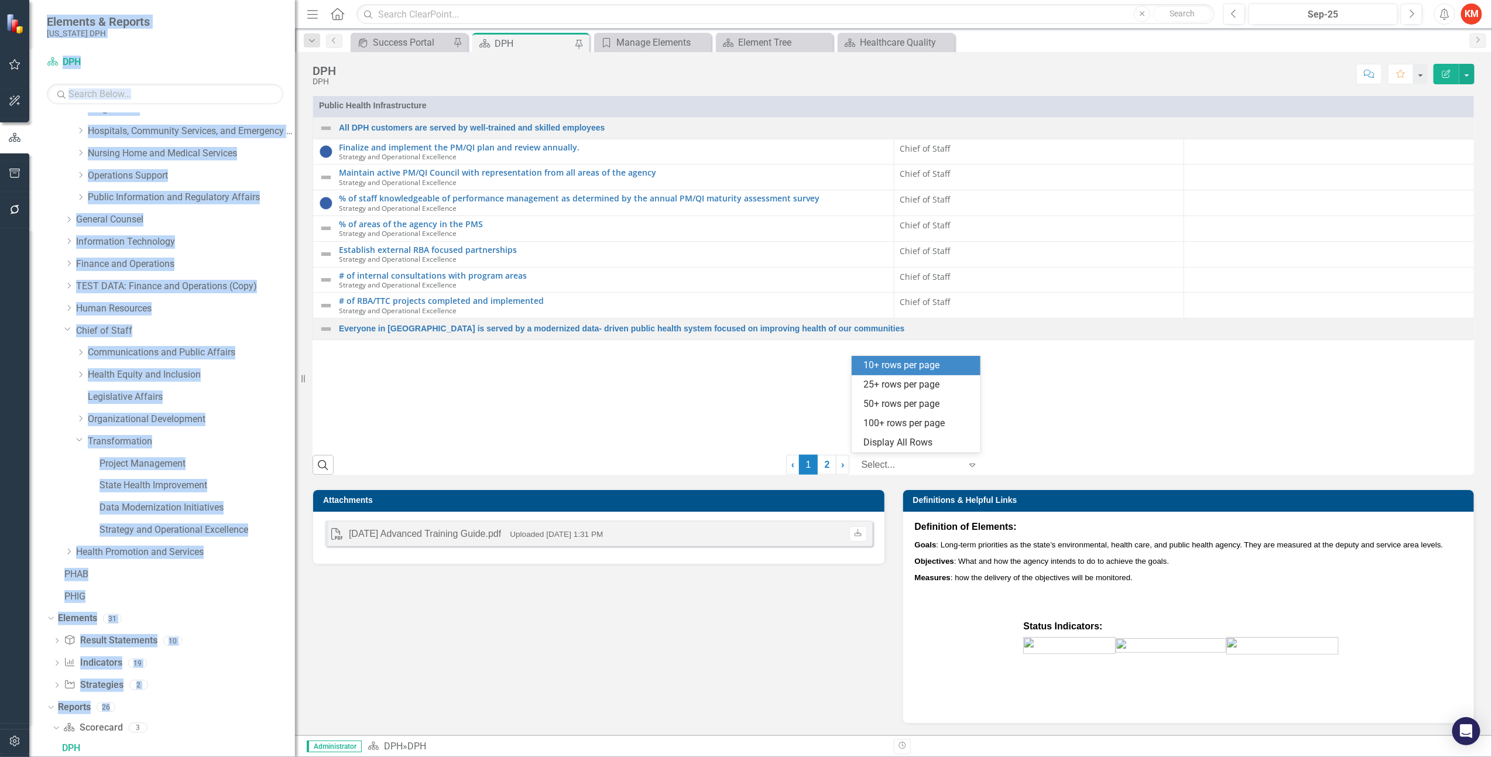
click at [974, 461] on icon "Expand" at bounding box center [972, 464] width 12 height 9
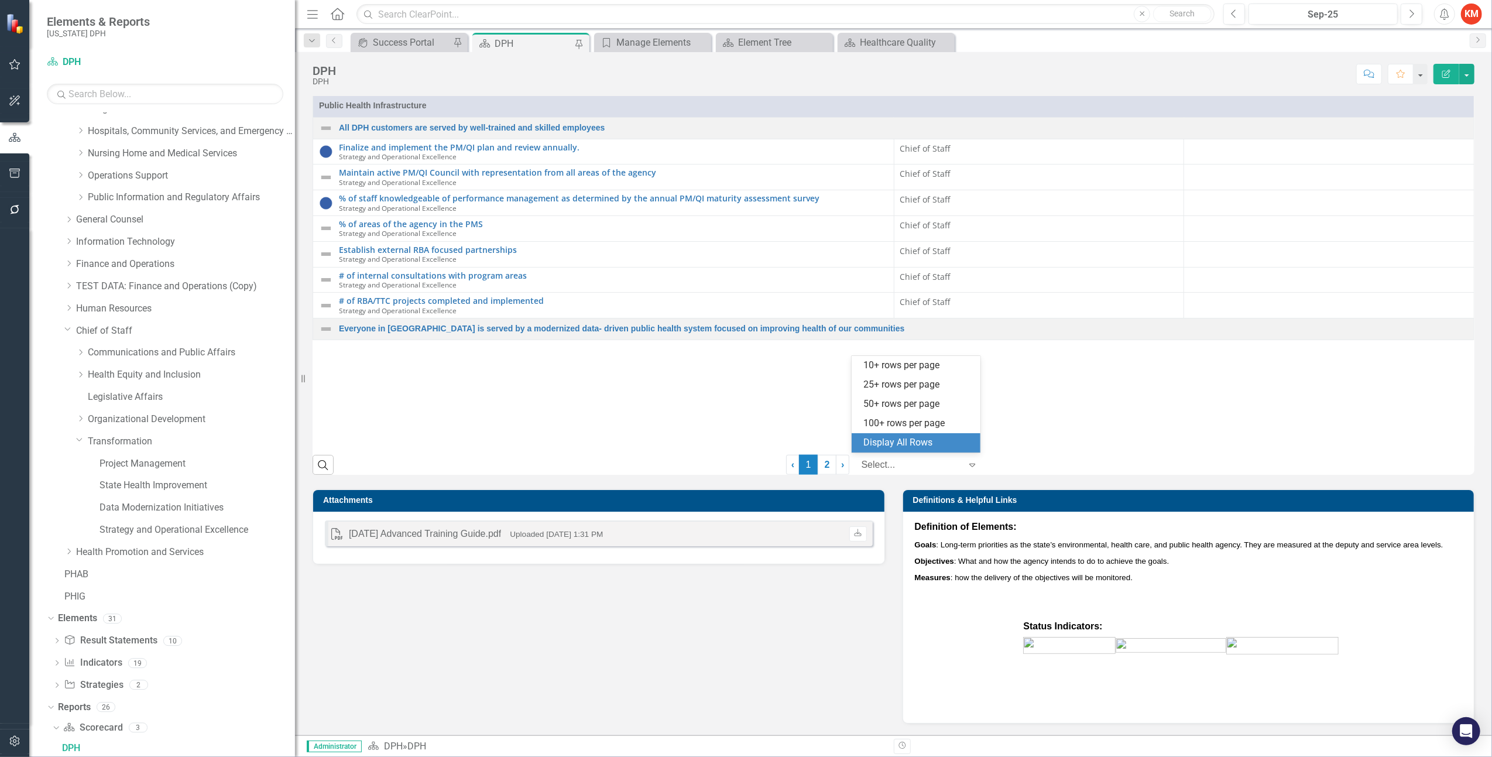
click at [915, 434] on div "Display All Rows" at bounding box center [916, 442] width 129 height 19
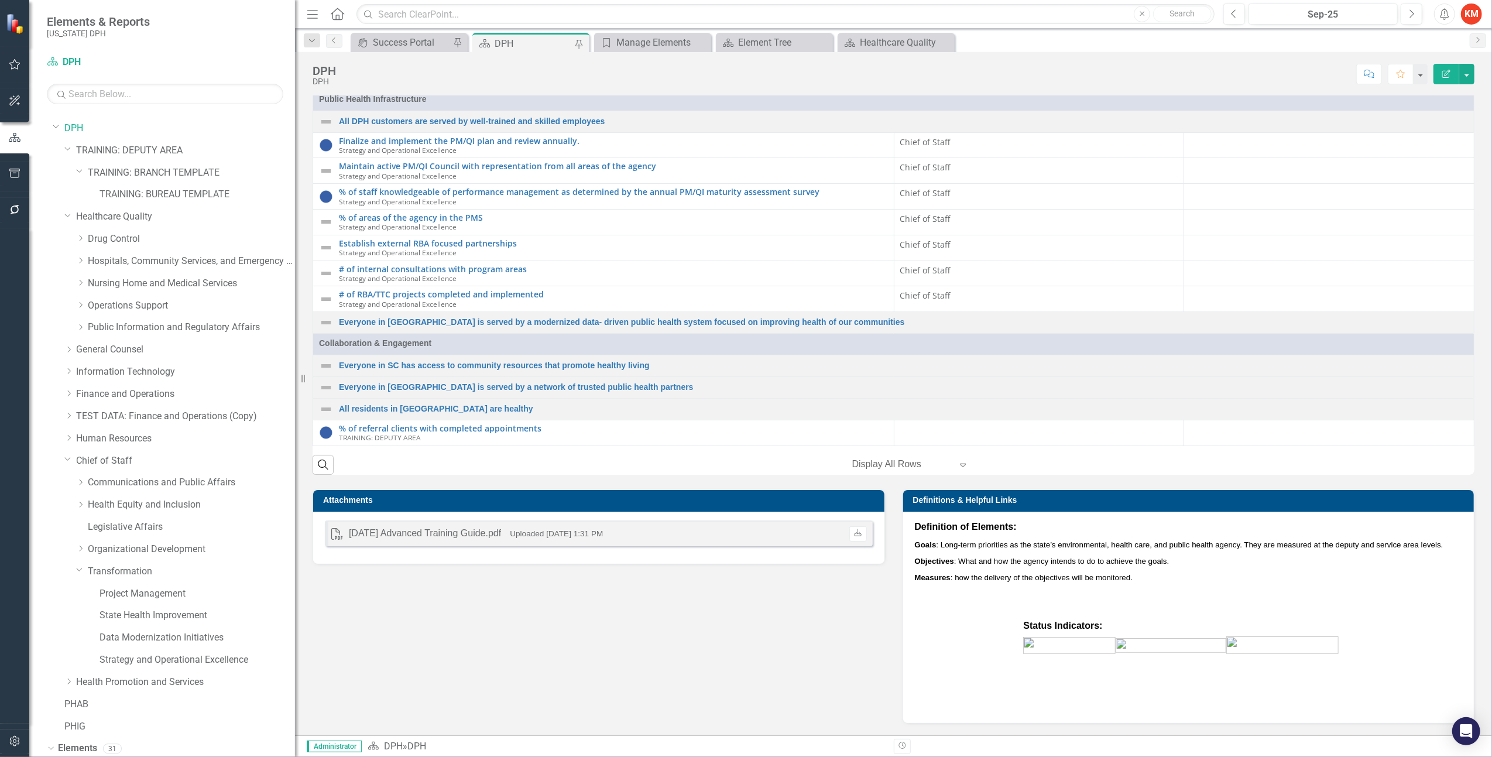
scroll to position [1103, 0]
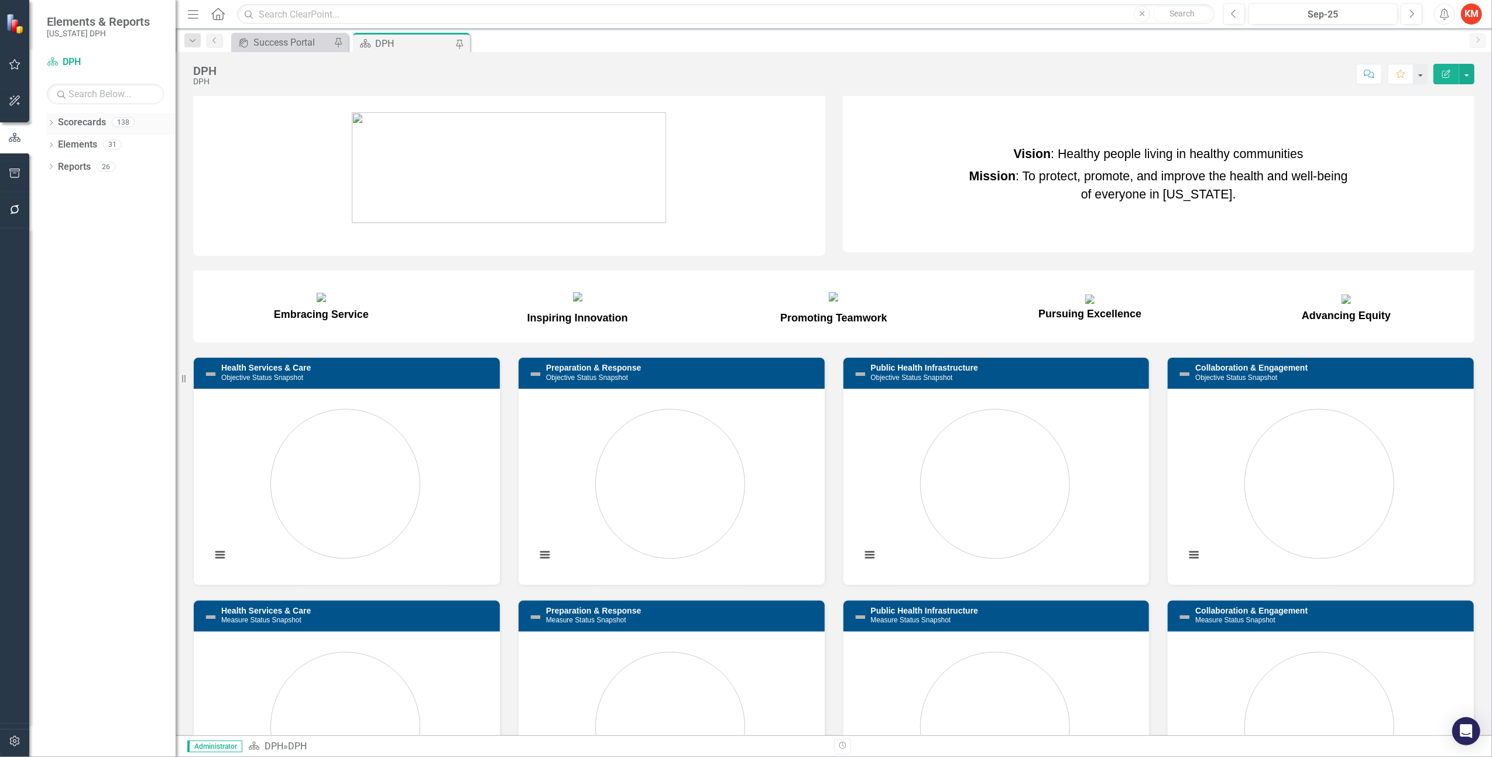
click at [49, 121] on icon "Dropdown" at bounding box center [51, 124] width 8 height 6
click at [15, 743] on icon "button" at bounding box center [15, 740] width 12 height 9
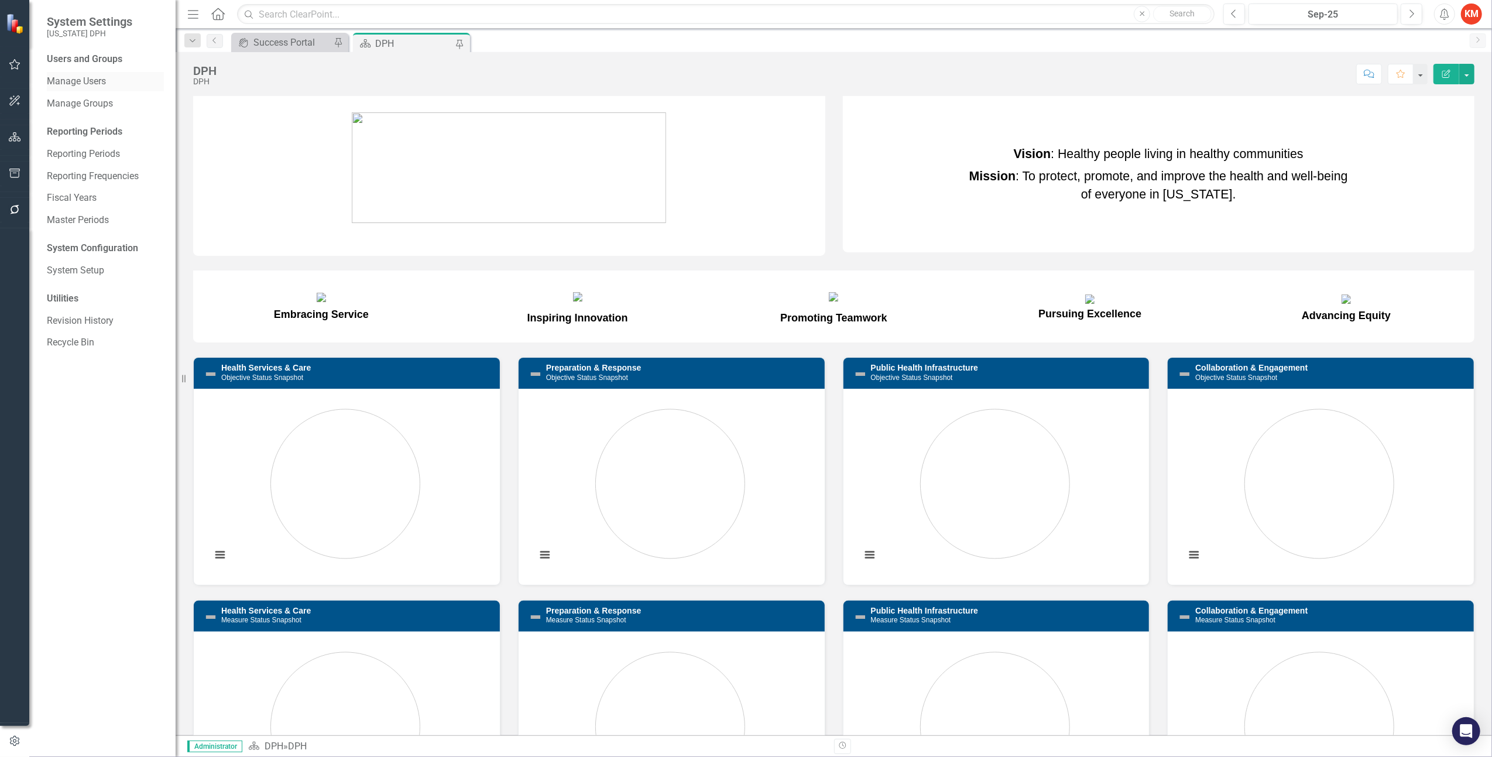
click at [95, 78] on link "Manage Users" at bounding box center [105, 81] width 117 height 13
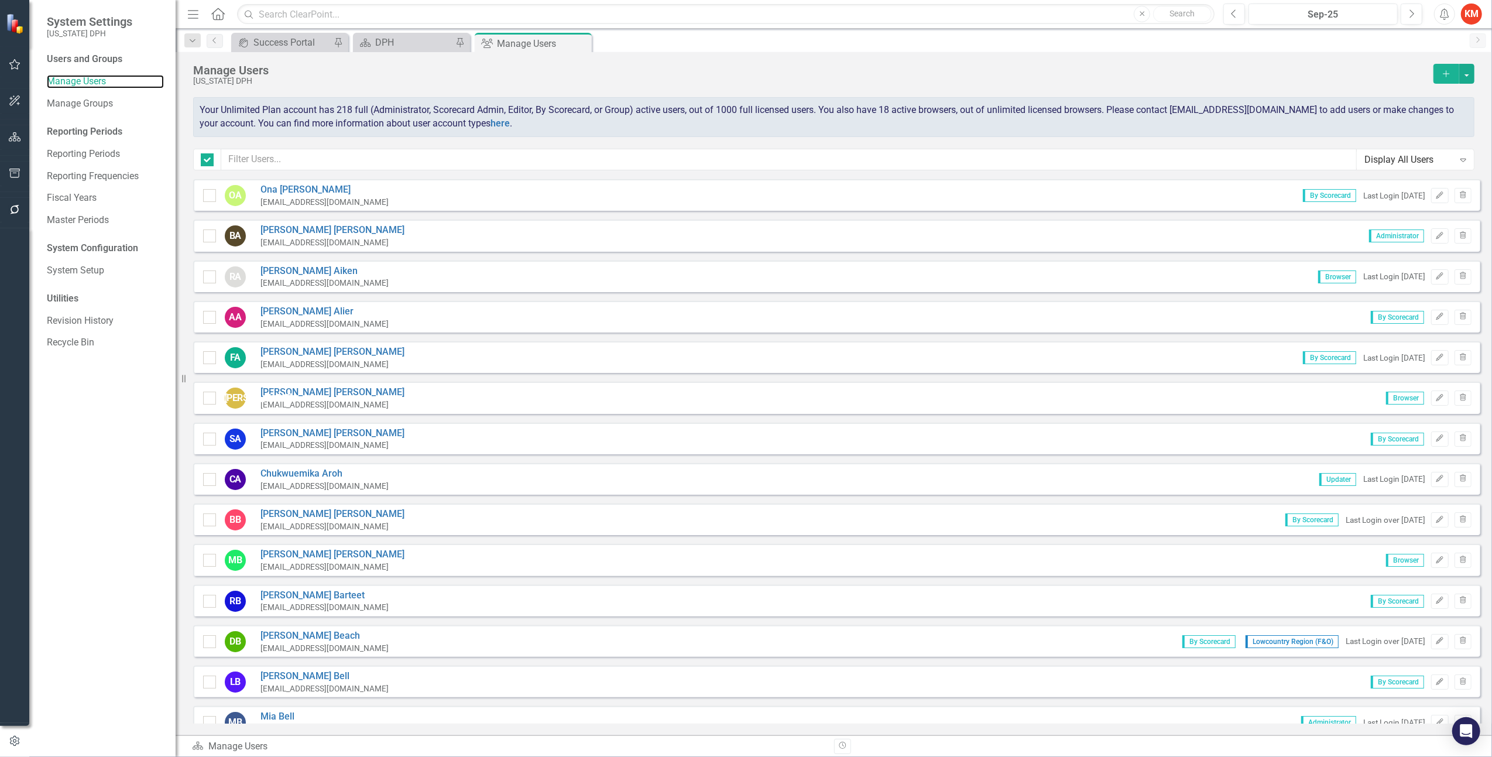
checkbox input "false"
click at [339, 151] on input "text" at bounding box center [789, 160] width 1136 height 22
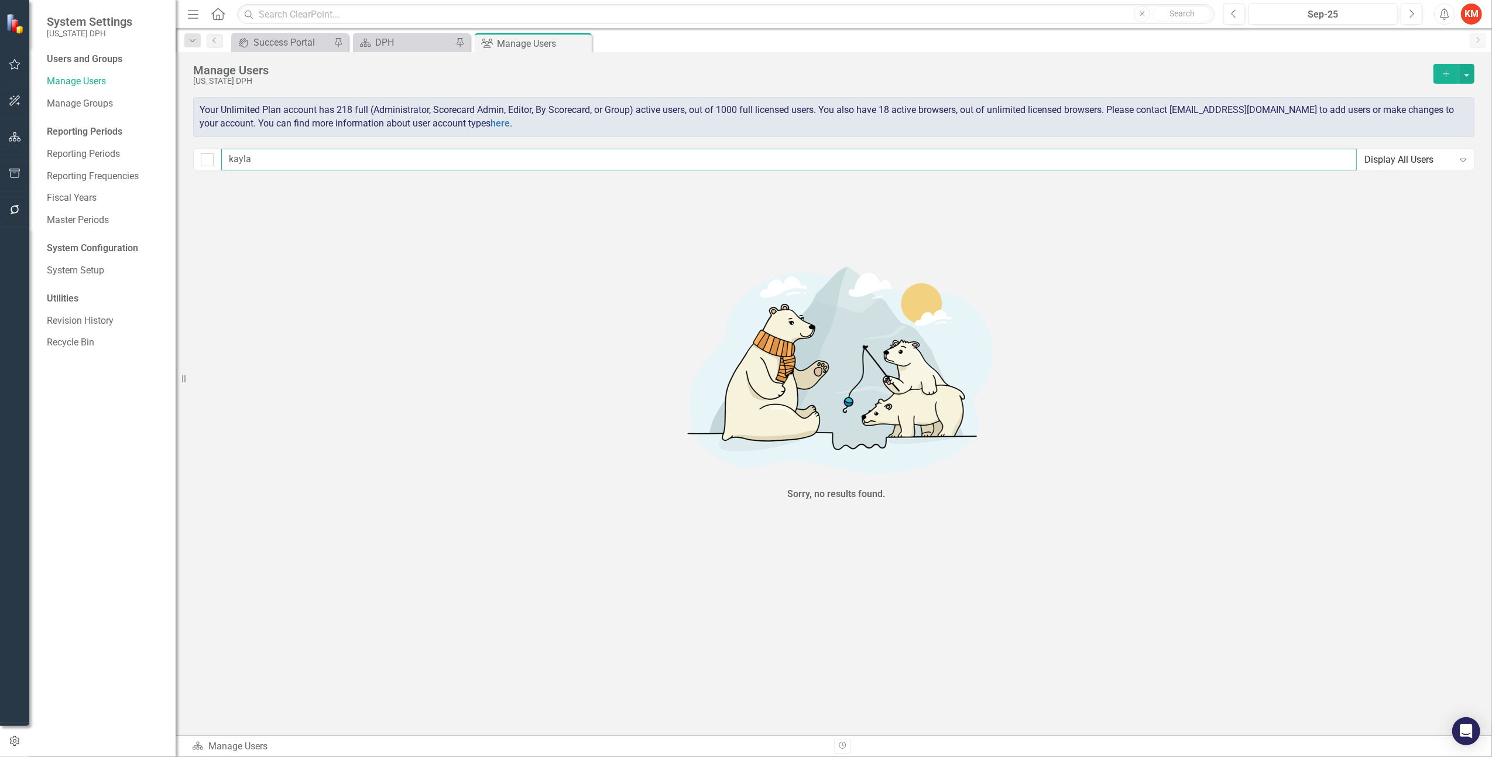
drag, startPoint x: 283, startPoint y: 160, endPoint x: 186, endPoint y: 160, distance: 97.2
click at [186, 160] on div "Manage Users [US_STATE] DPH Add Your Unlimited Plan account has 218 full (Admin…" at bounding box center [834, 115] width 1316 height 127
type input "dav"
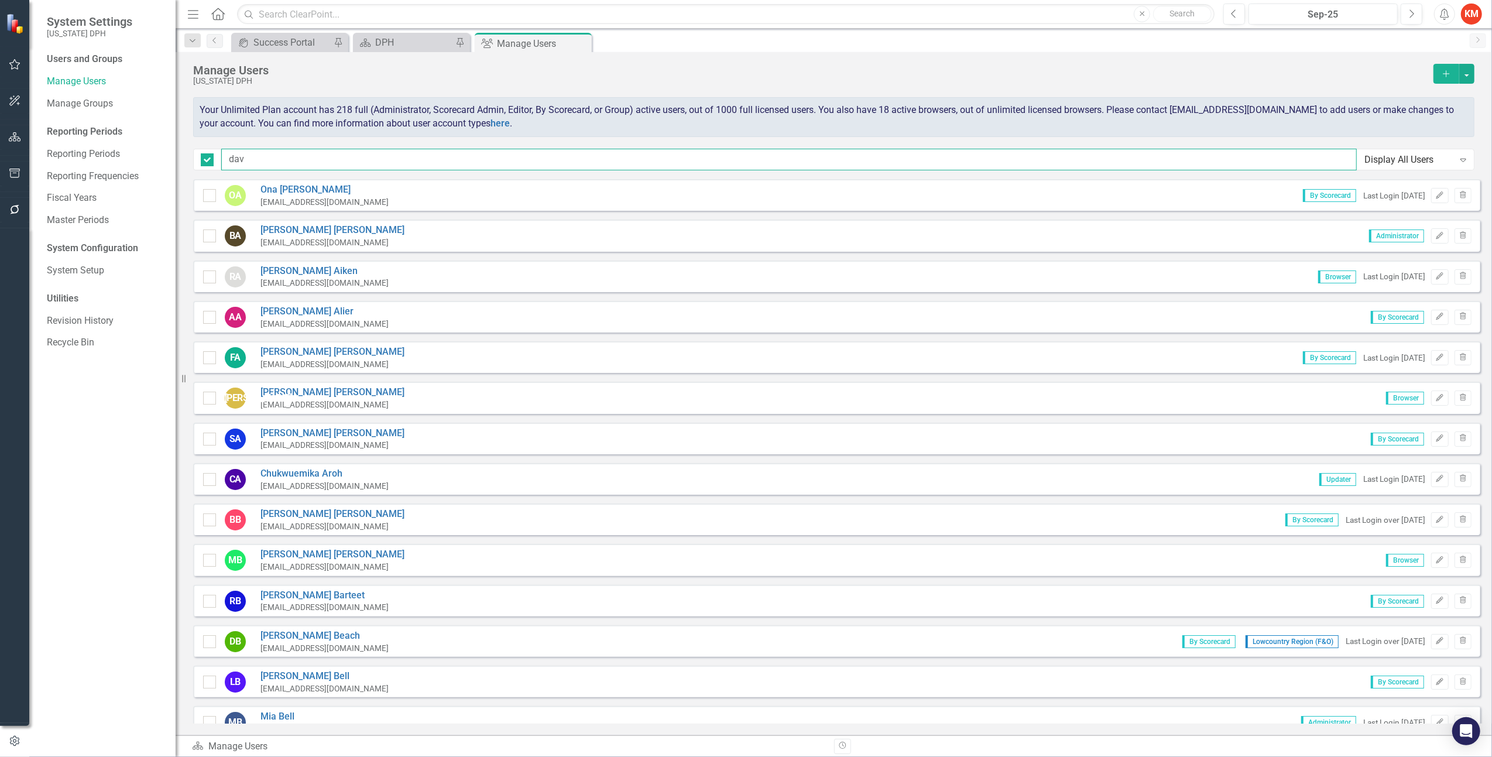
checkbox input "false"
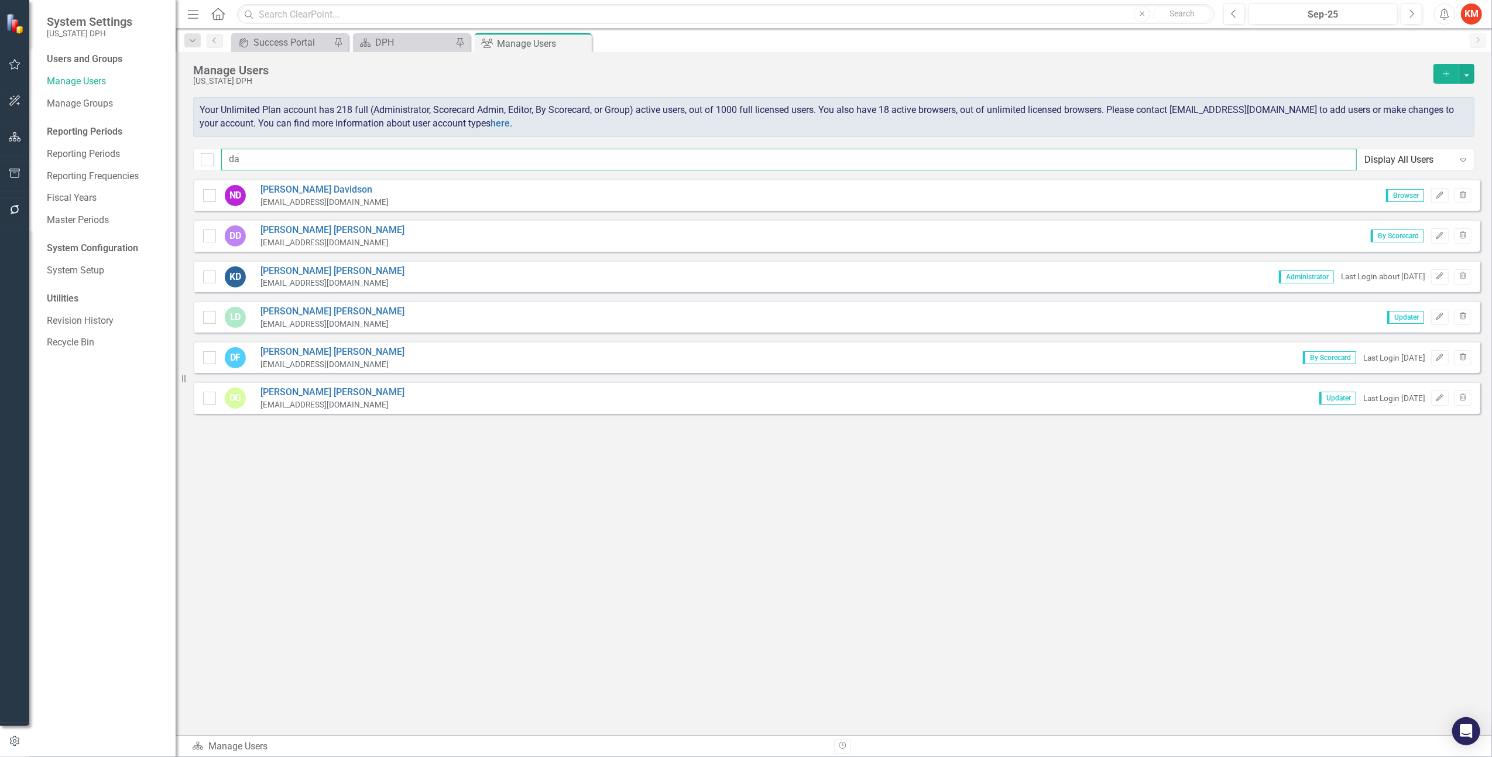
type input "d"
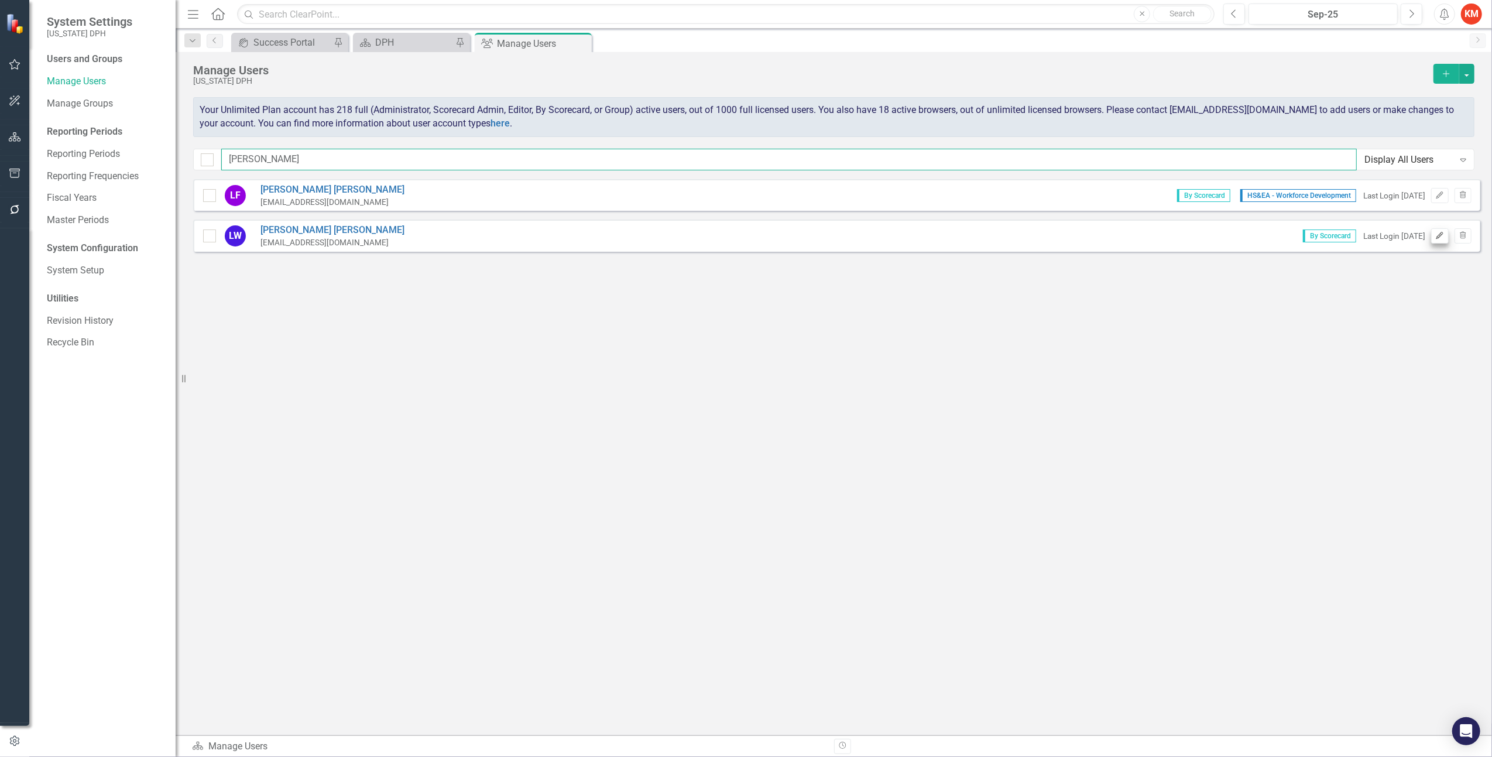
type input "[PERSON_NAME]"
click at [1436, 235] on icon "Edit" at bounding box center [1439, 235] width 9 height 7
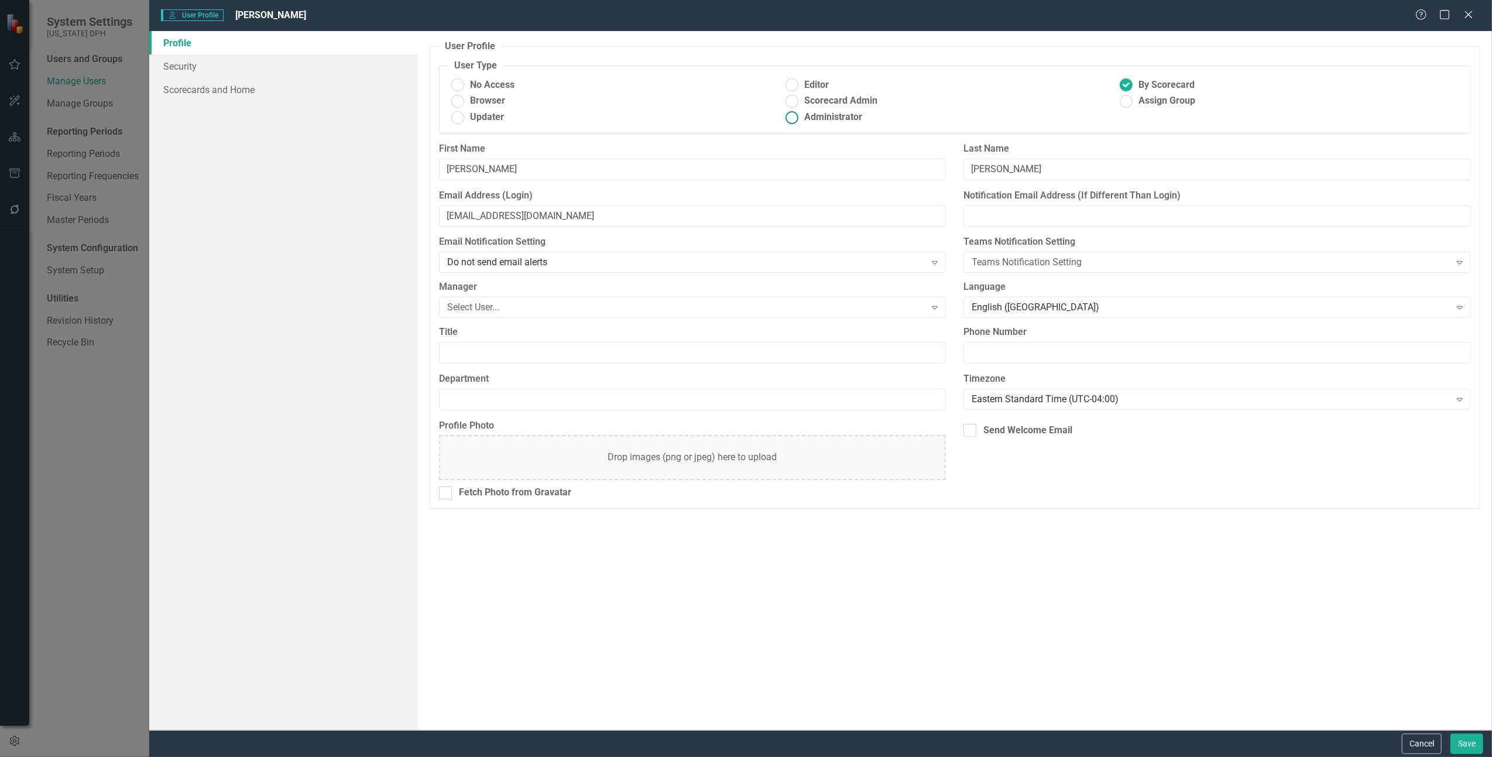
click at [797, 118] on ins at bounding box center [792, 117] width 18 height 18
click at [797, 118] on input "Administrator" at bounding box center [792, 117] width 18 height 18
radio input "true"
click at [1466, 746] on button "Save" at bounding box center [1466, 743] width 33 height 20
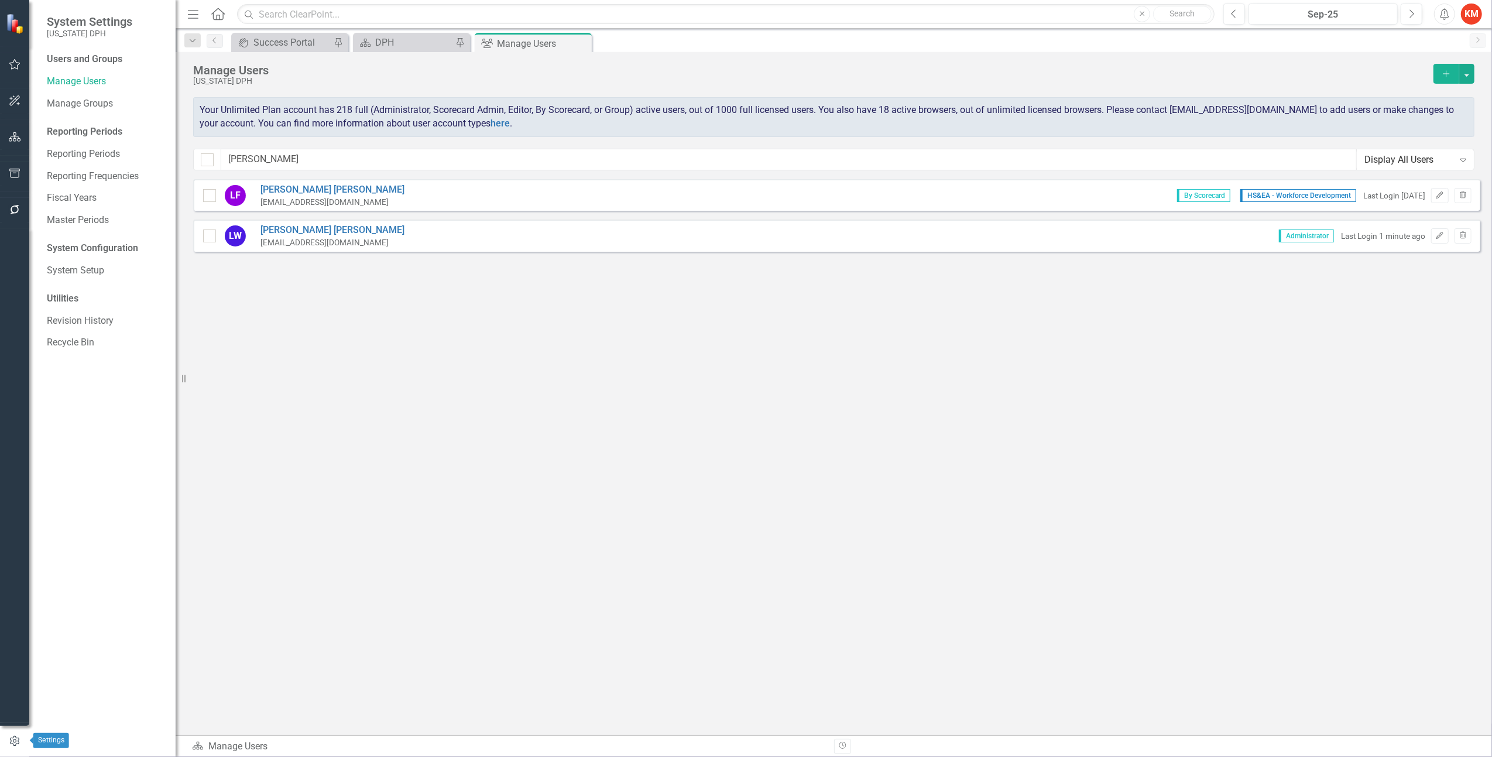
click at [7, 742] on button "button" at bounding box center [14, 741] width 29 height 19
click at [16, 96] on icon "button" at bounding box center [15, 100] width 12 height 9
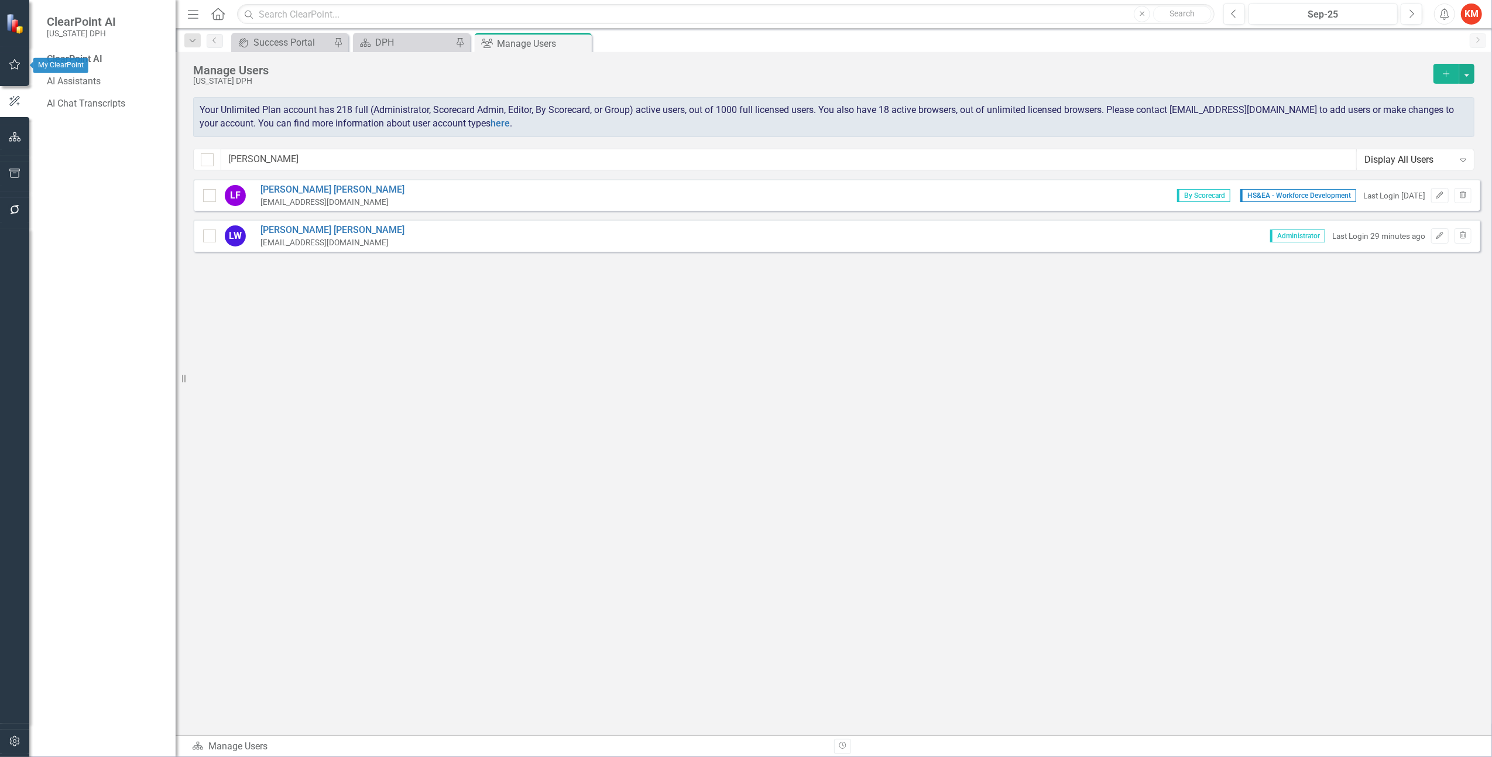
click at [22, 63] on button "button" at bounding box center [15, 65] width 26 height 25
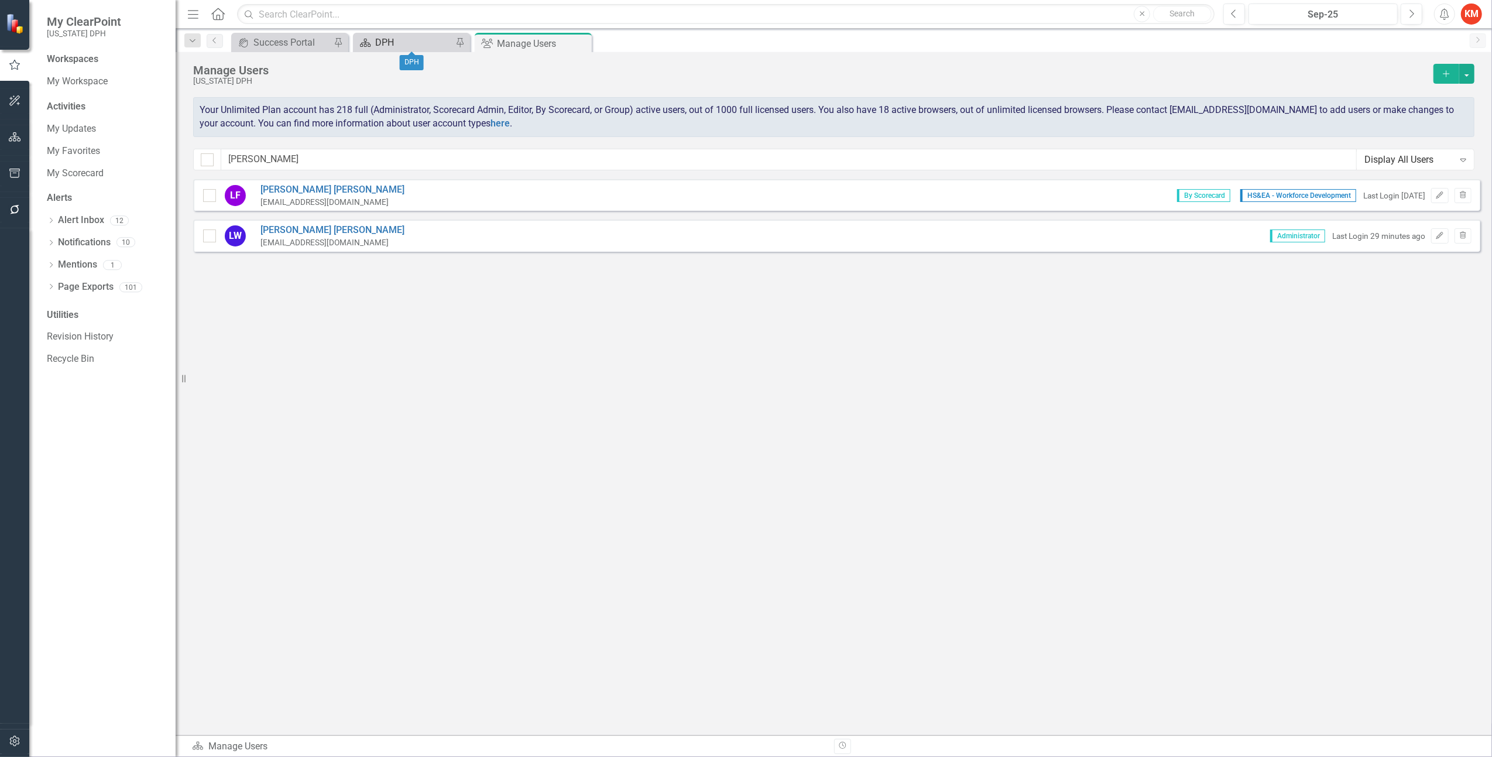
click at [403, 42] on div "DPH" at bounding box center [413, 42] width 77 height 15
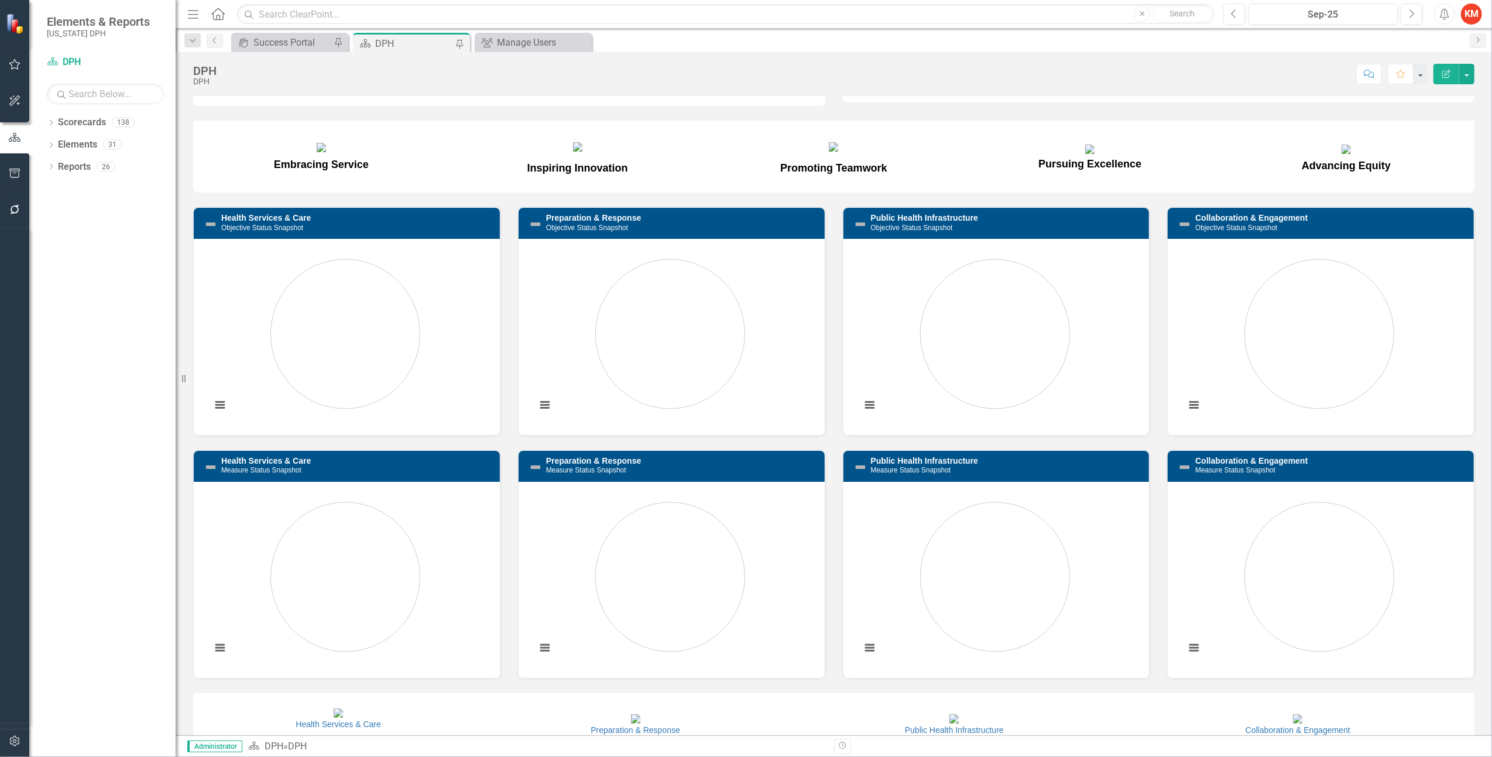
scroll to position [130, 0]
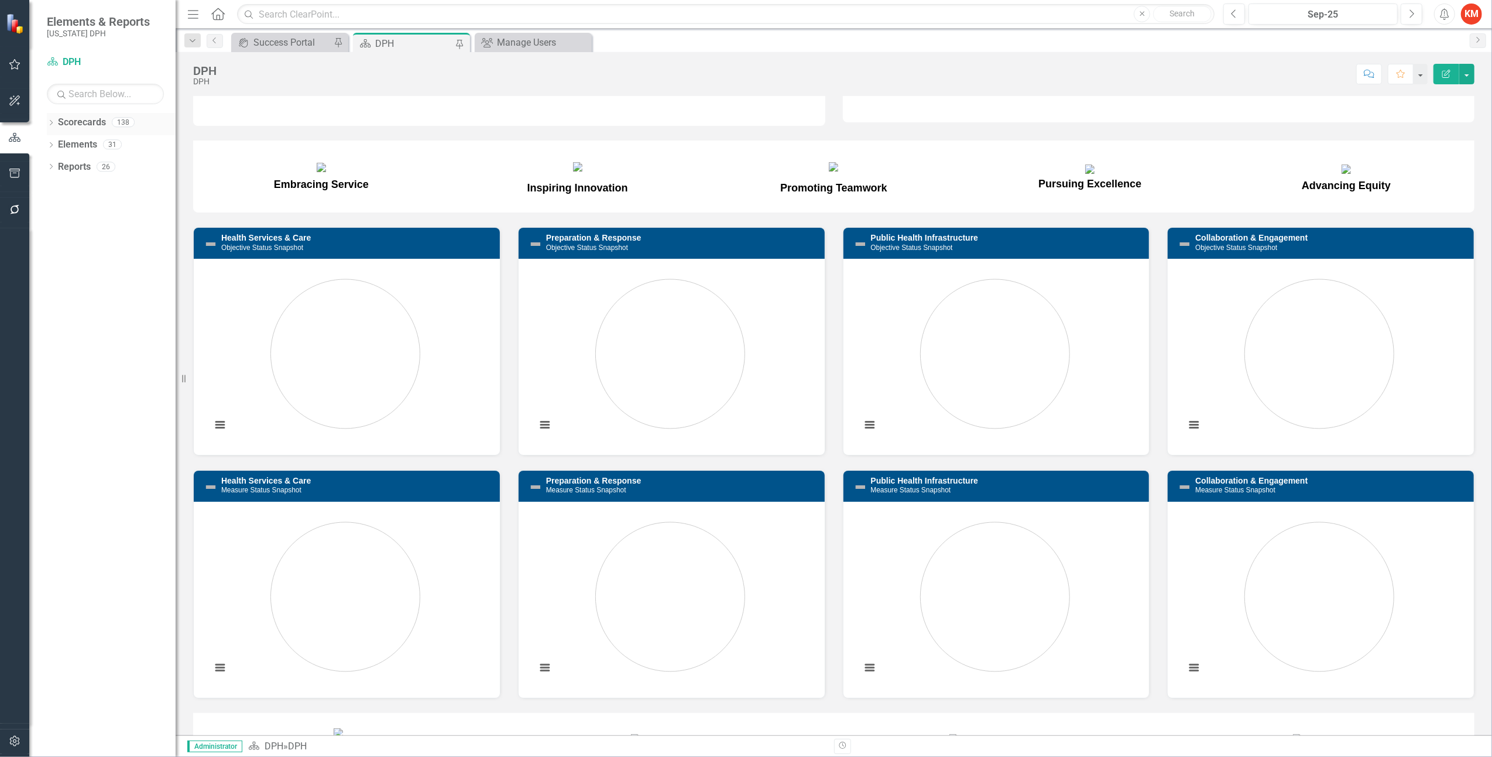
click at [50, 122] on icon "Dropdown" at bounding box center [51, 124] width 8 height 6
click at [61, 140] on icon "Dropdown" at bounding box center [57, 143] width 9 height 7
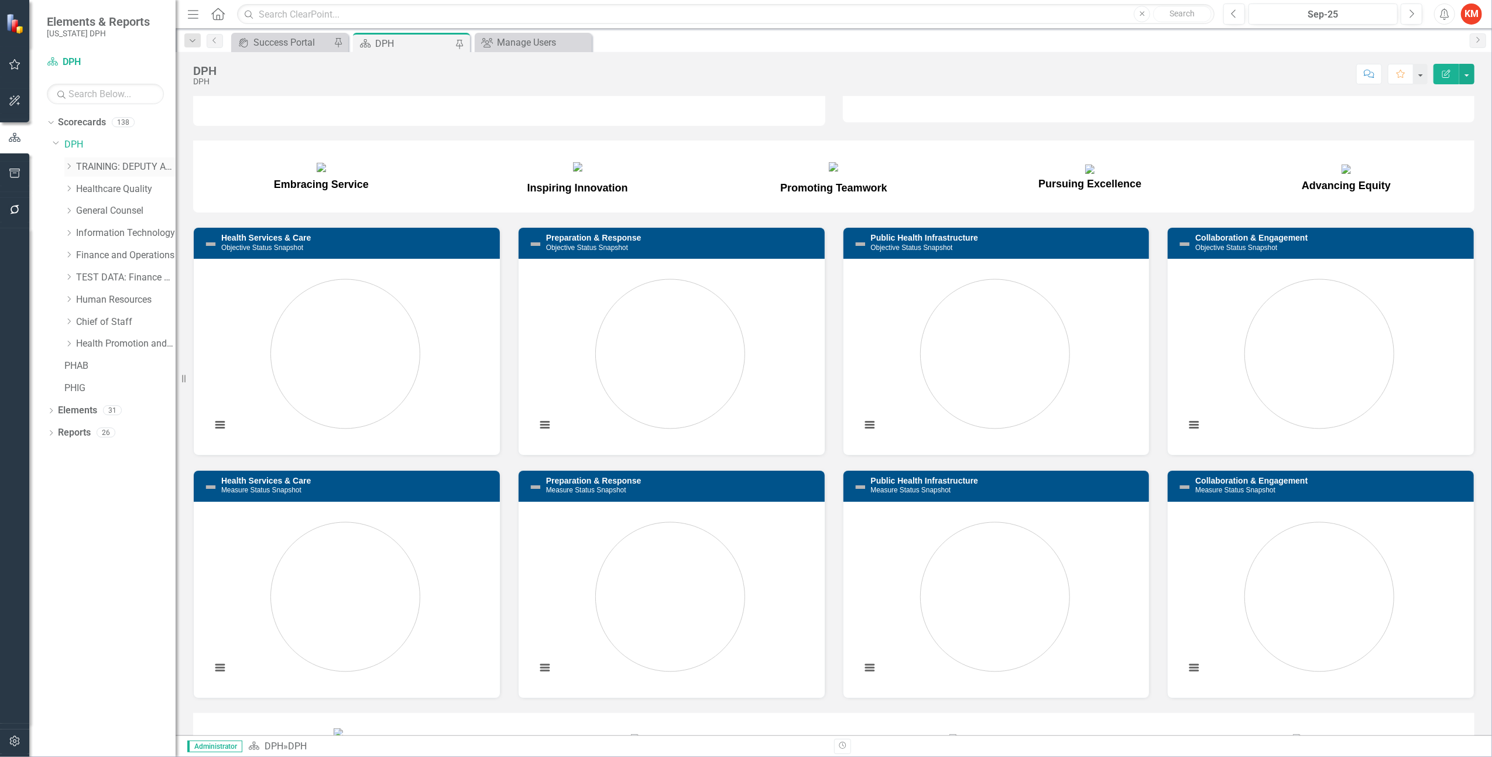
click at [67, 162] on div "Dropdown" at bounding box center [68, 167] width 9 height 10
click at [69, 362] on icon "Dropdown" at bounding box center [68, 365] width 9 height 7
click at [69, 362] on icon "Dropdown" at bounding box center [67, 364] width 7 height 9
click at [71, 342] on icon "Dropdown" at bounding box center [68, 343] width 9 height 7
click at [71, 342] on icon "Dropdown" at bounding box center [67, 342] width 7 height 9
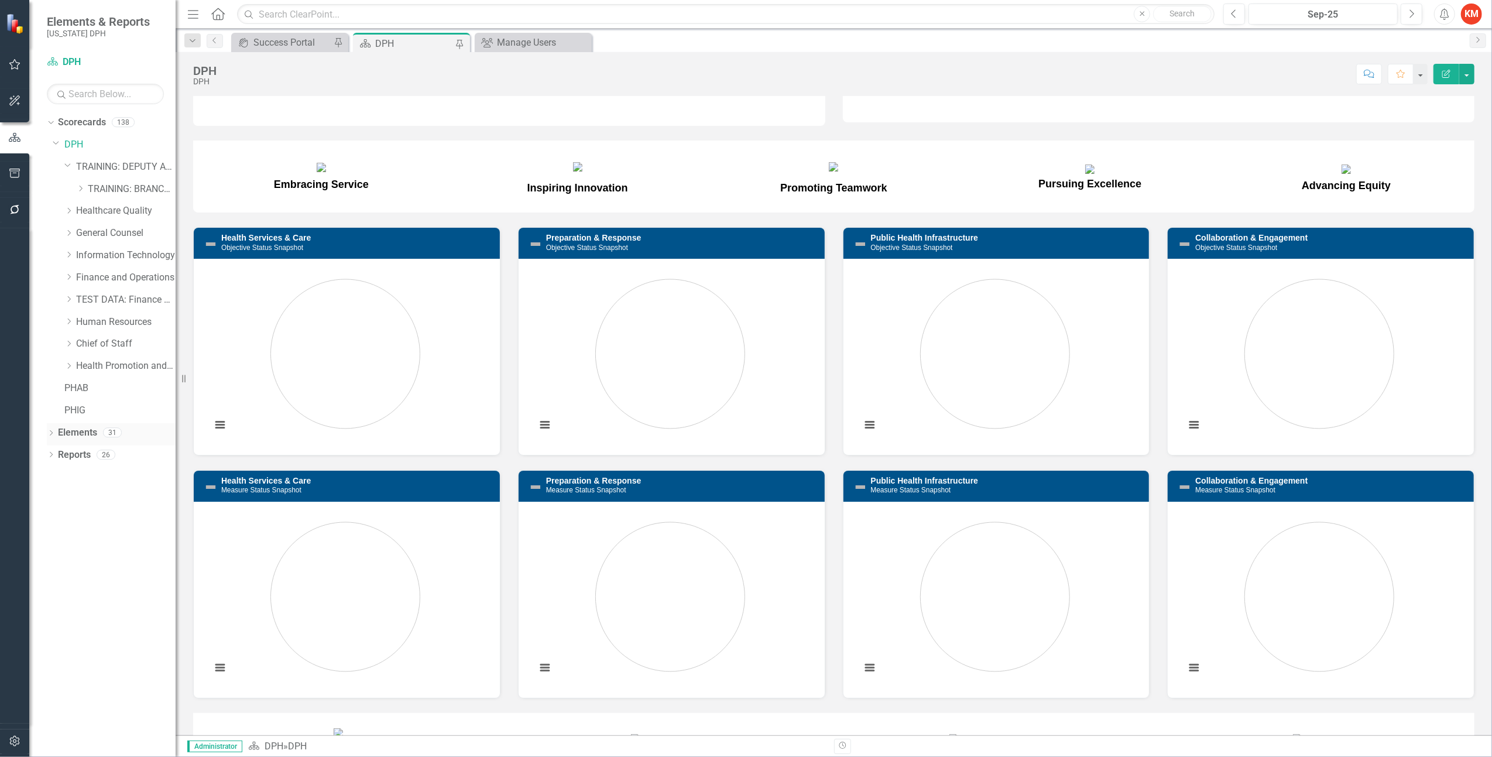
click at [52, 431] on icon "Dropdown" at bounding box center [51, 434] width 8 height 6
click at [77, 435] on link "Elements" at bounding box center [77, 432] width 39 height 13
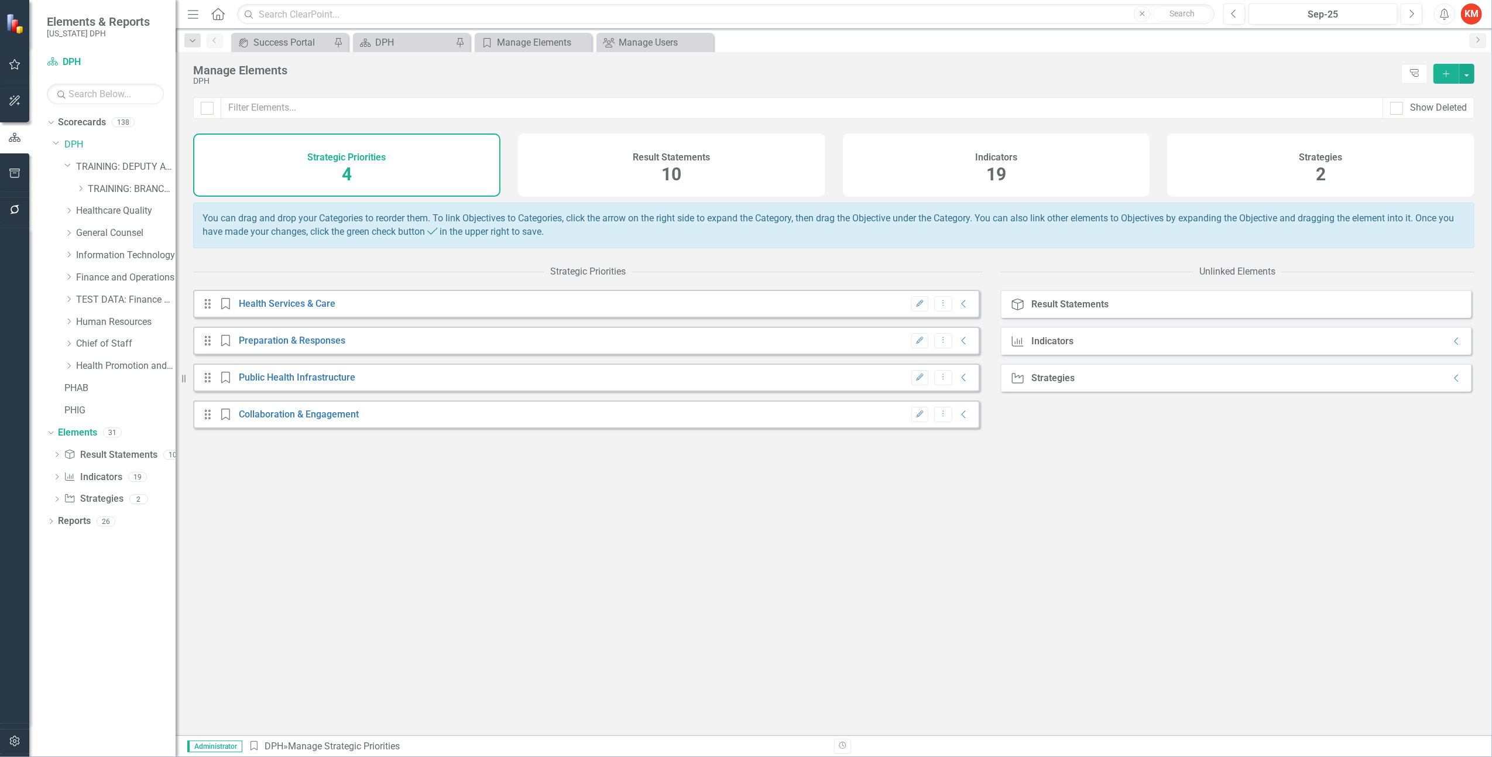
click at [682, 172] on div "Result Statements 10" at bounding box center [671, 164] width 307 height 63
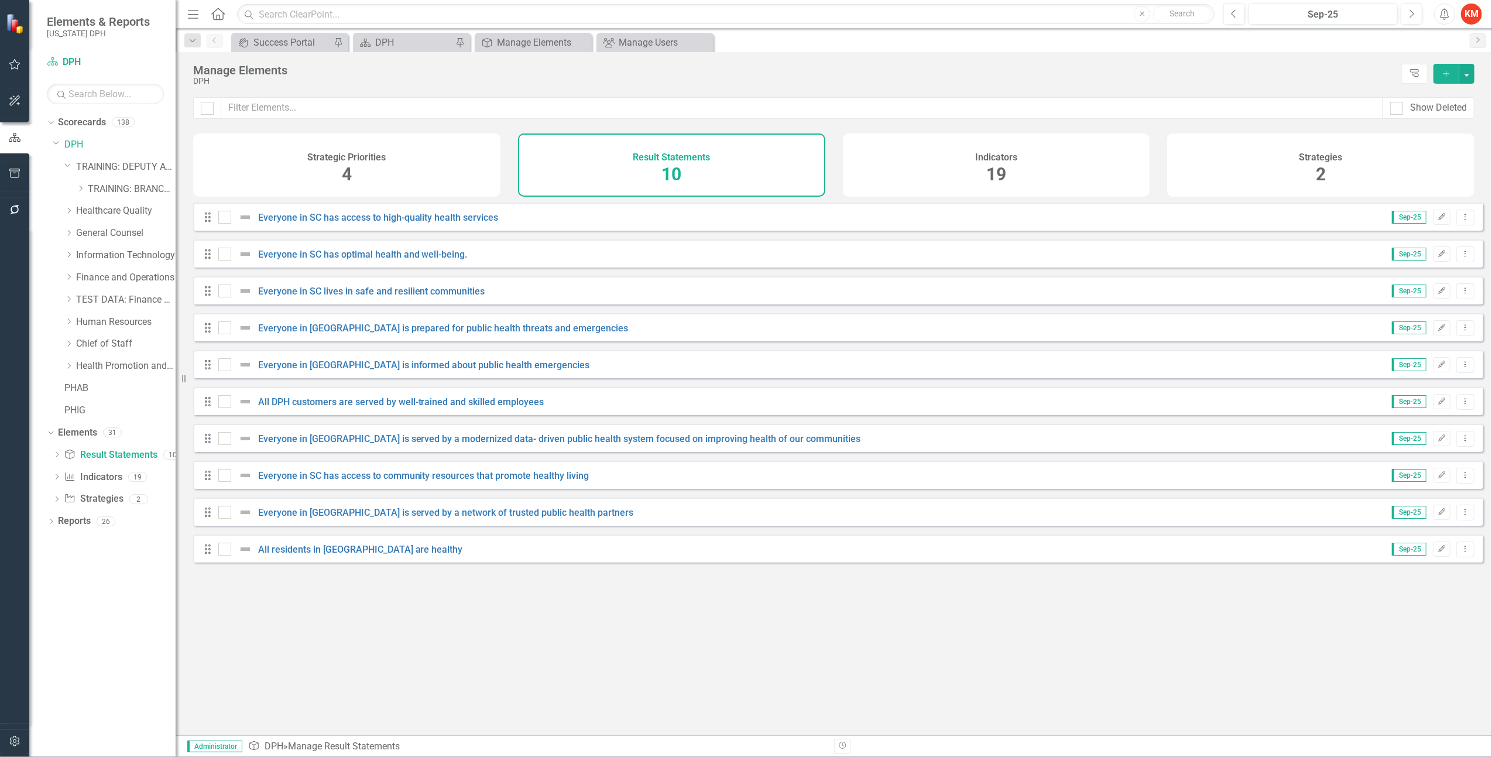
click at [397, 157] on div "Strategic Priorities 4" at bounding box center [346, 164] width 307 height 63
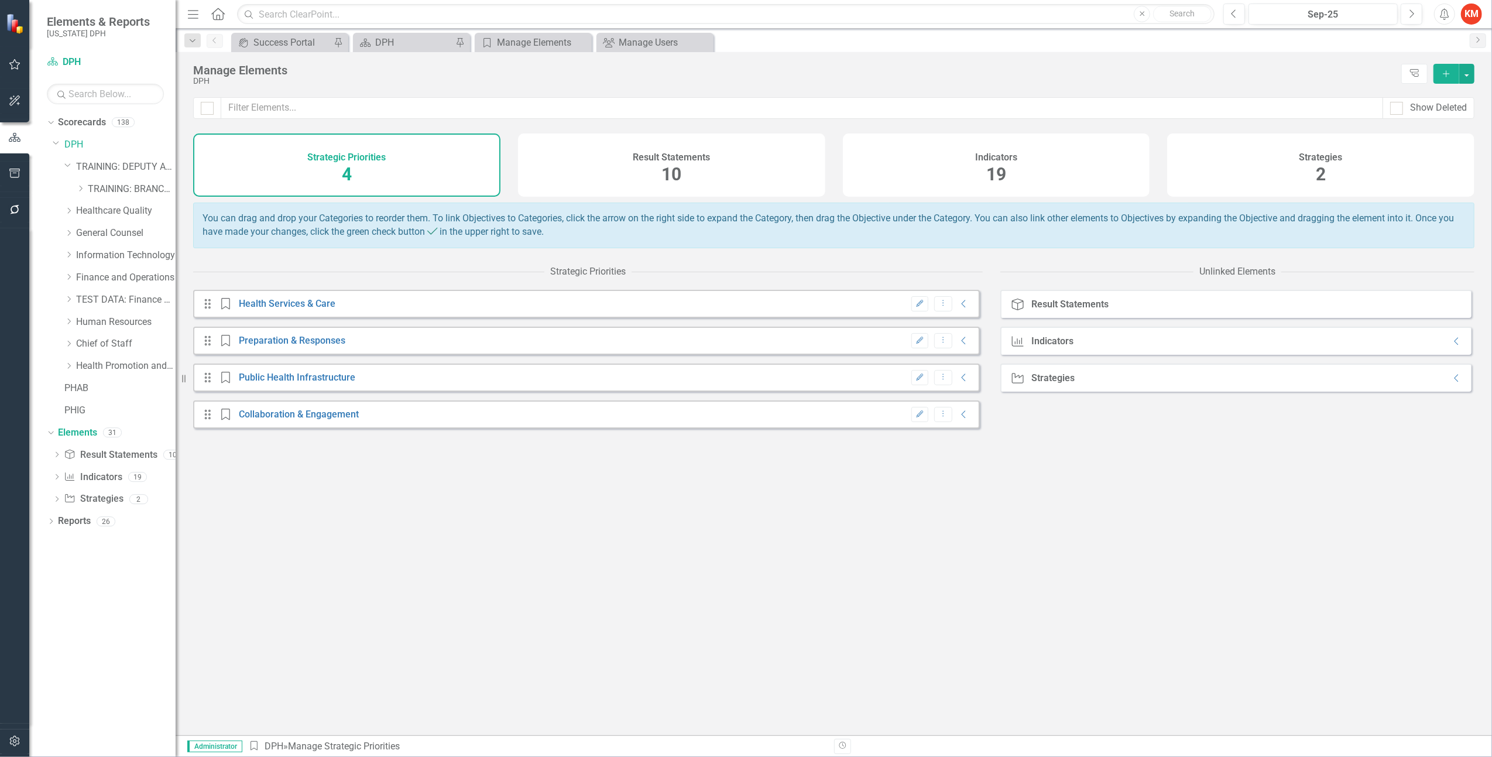
click at [665, 152] on h4 "Result Statements" at bounding box center [671, 157] width 77 height 11
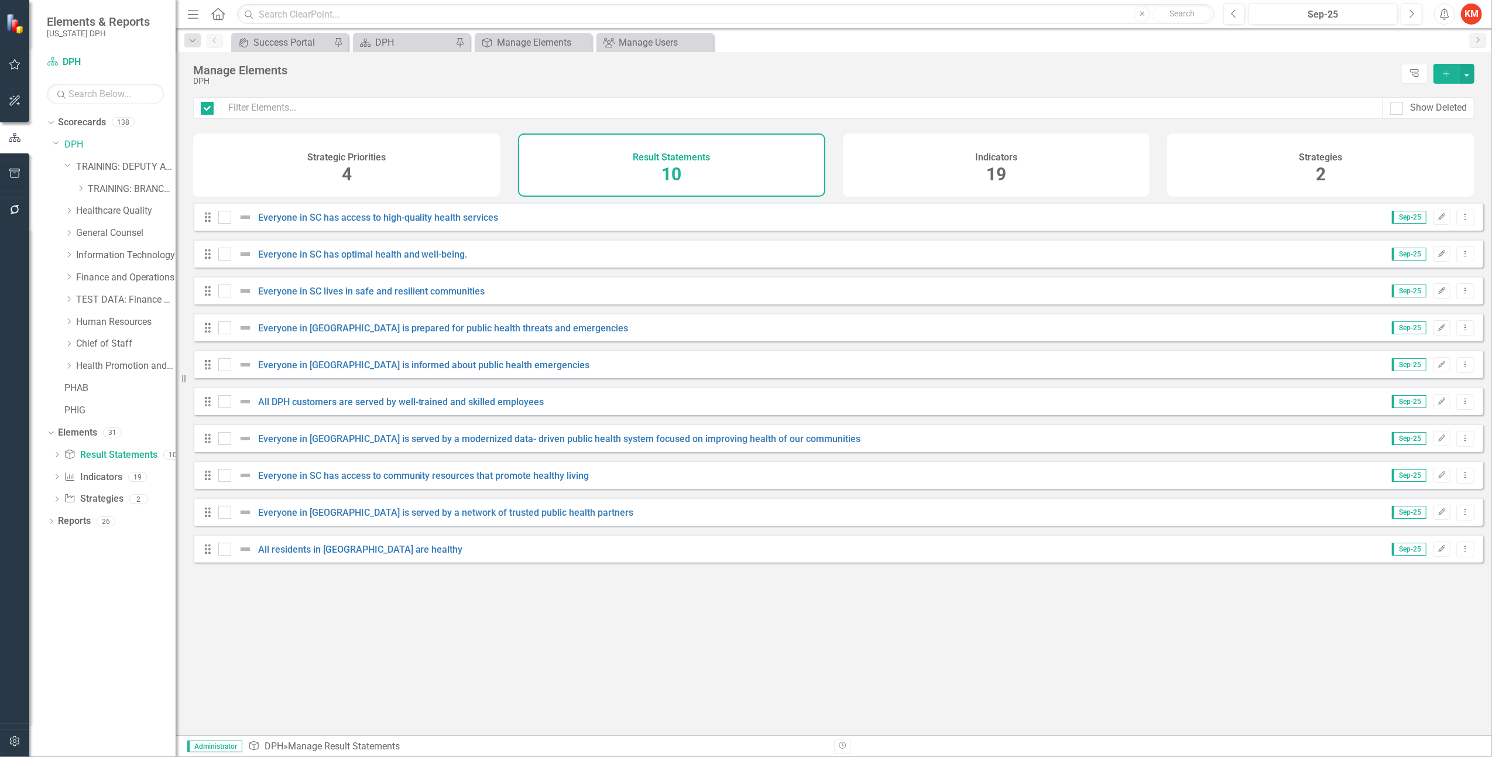
checkbox input "false"
click at [1438, 221] on icon "Edit" at bounding box center [1442, 217] width 9 height 7
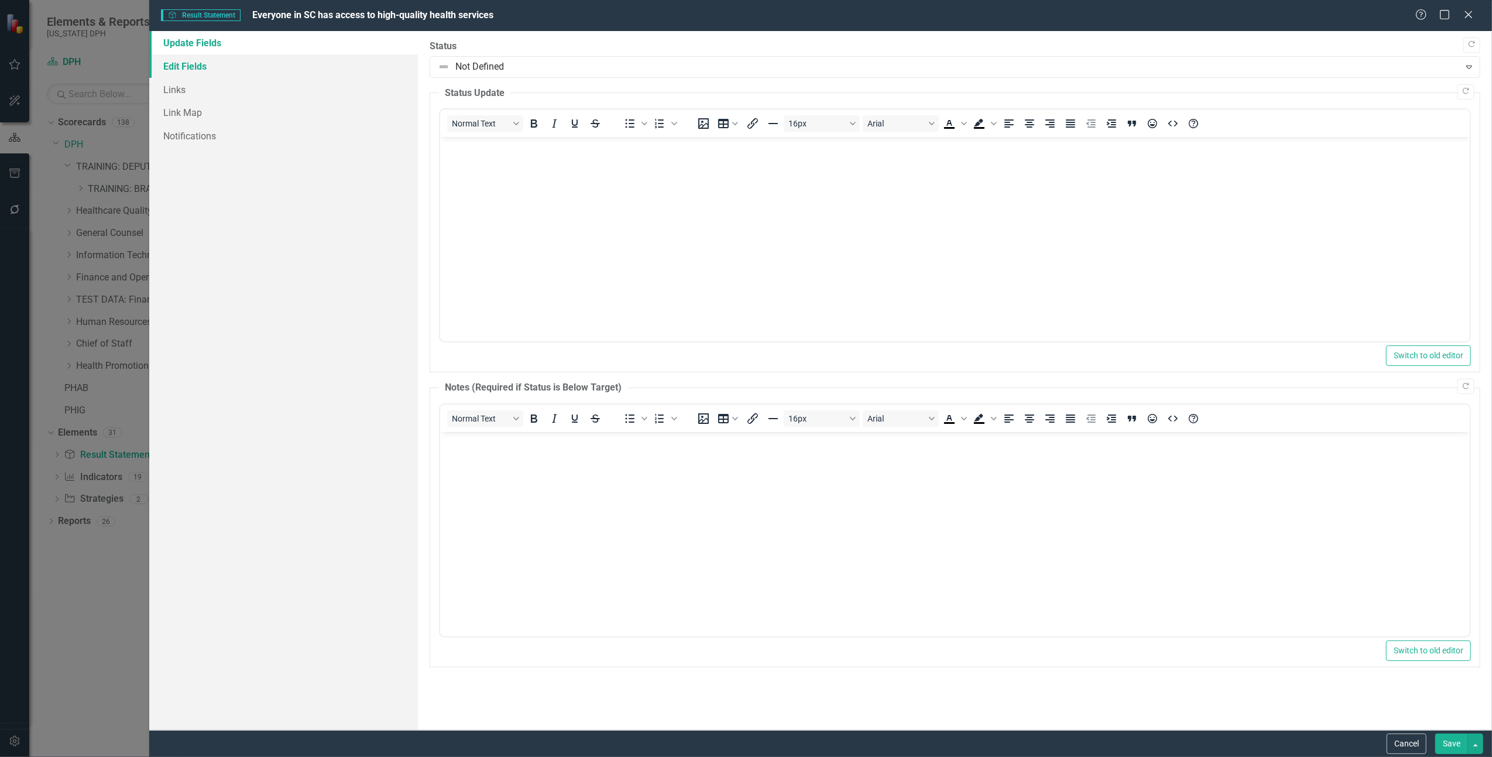
click at [206, 70] on link "Edit Fields" at bounding box center [283, 65] width 269 height 23
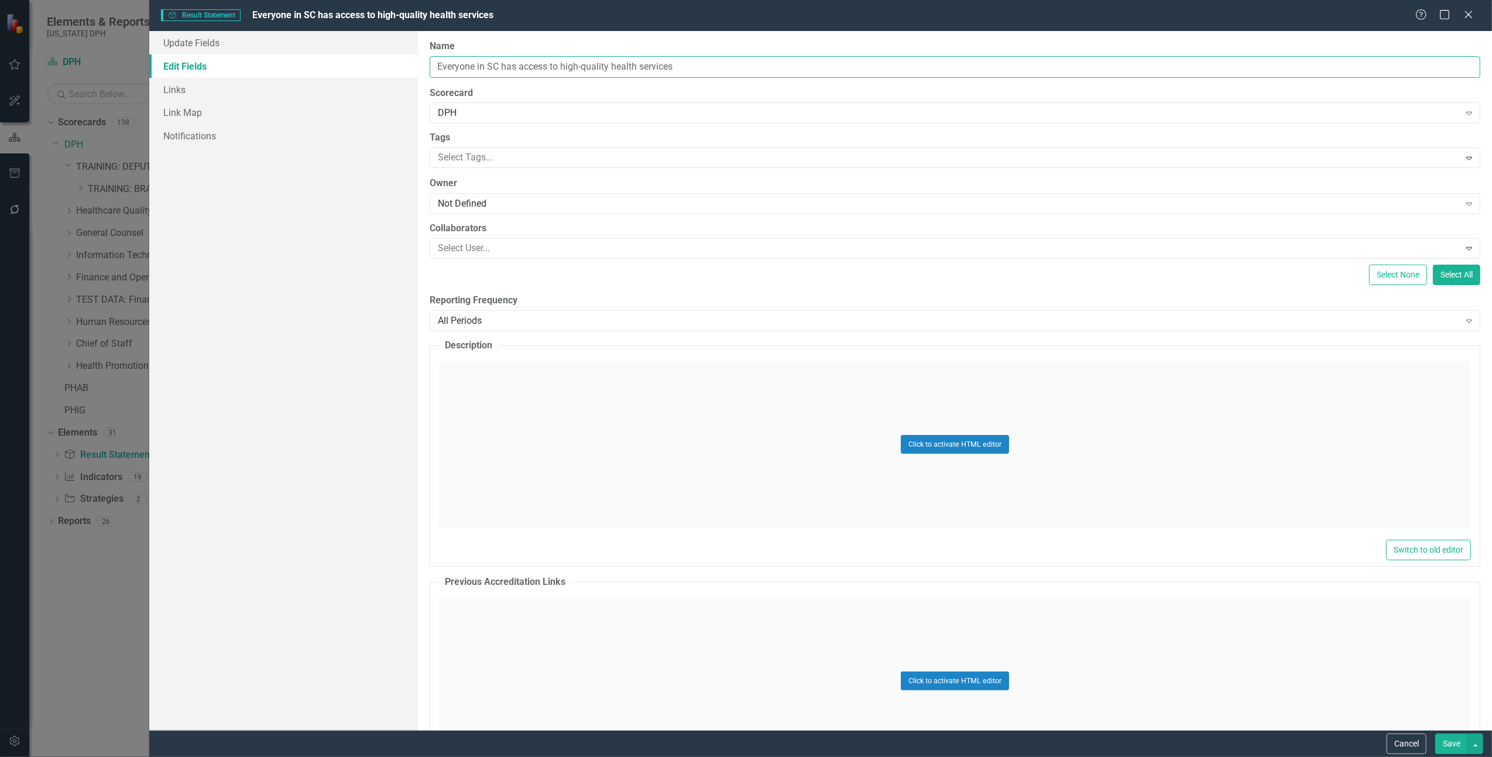
click at [705, 67] on input "Everyone in SC has access to high-quality health services" at bounding box center [955, 67] width 1051 height 22
type input "Everyone in SC has access to high-quality health services."
click at [1455, 750] on button "Save" at bounding box center [1451, 743] width 33 height 20
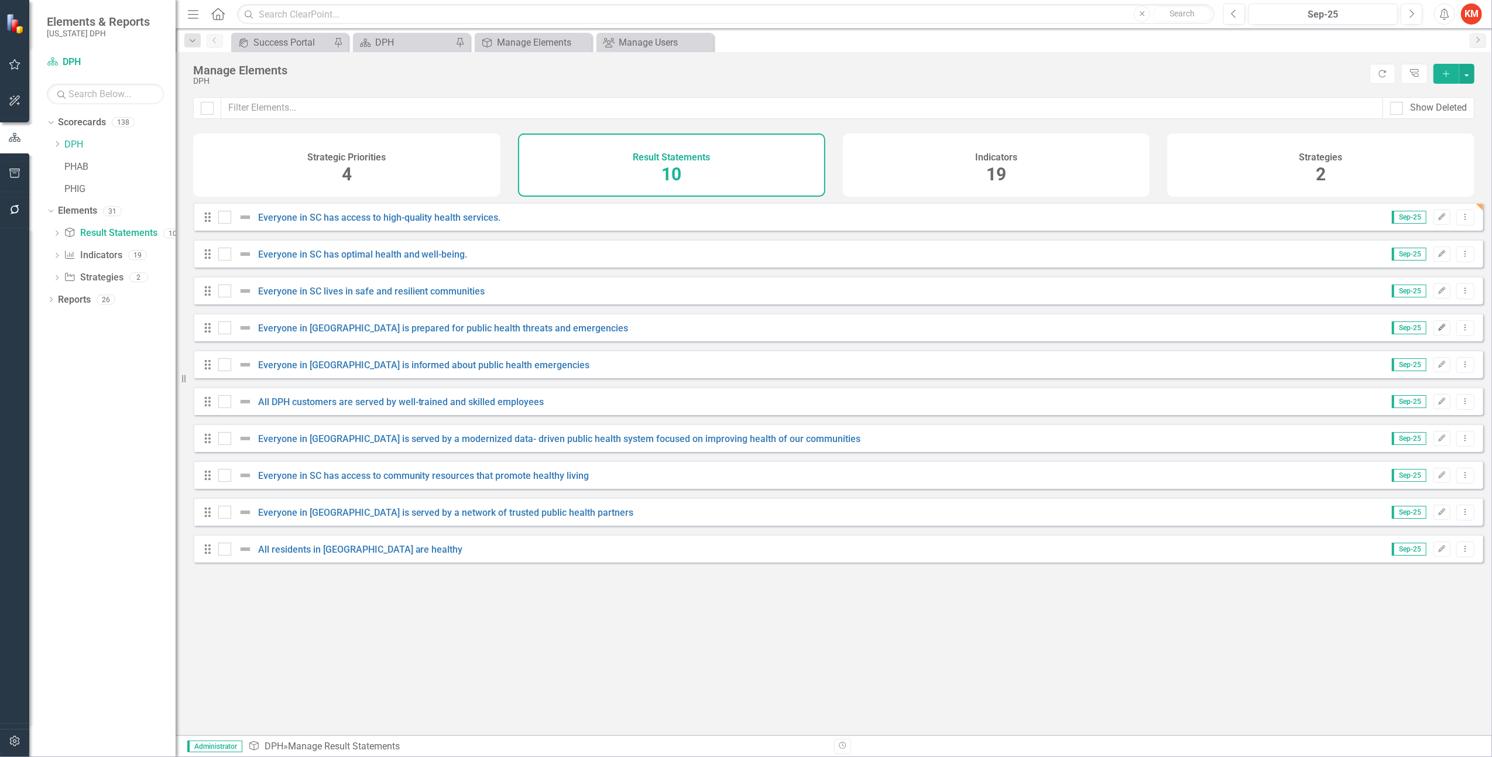
click at [1438, 331] on icon "Edit" at bounding box center [1442, 327] width 9 height 7
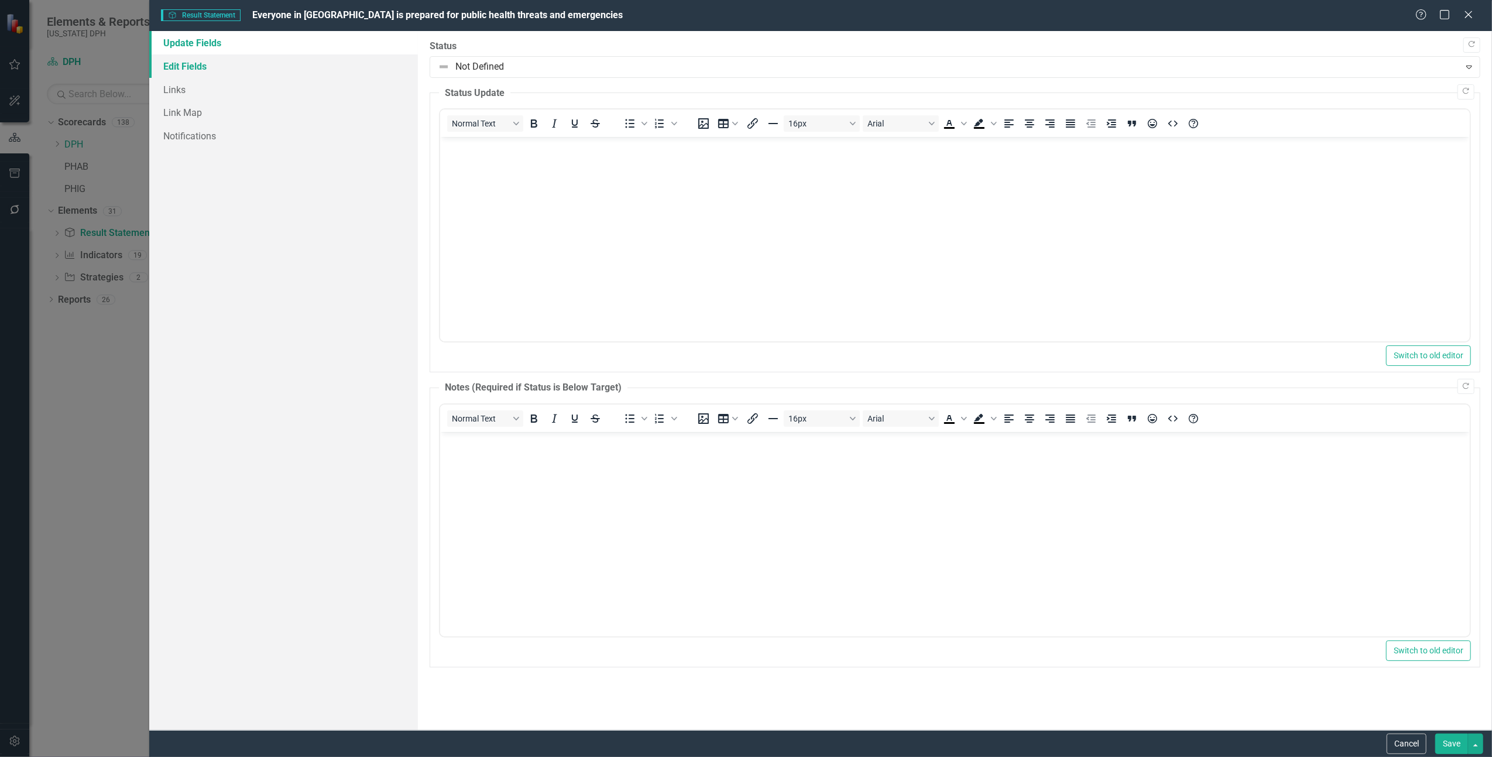
click at [181, 66] on link "Edit Fields" at bounding box center [283, 65] width 269 height 23
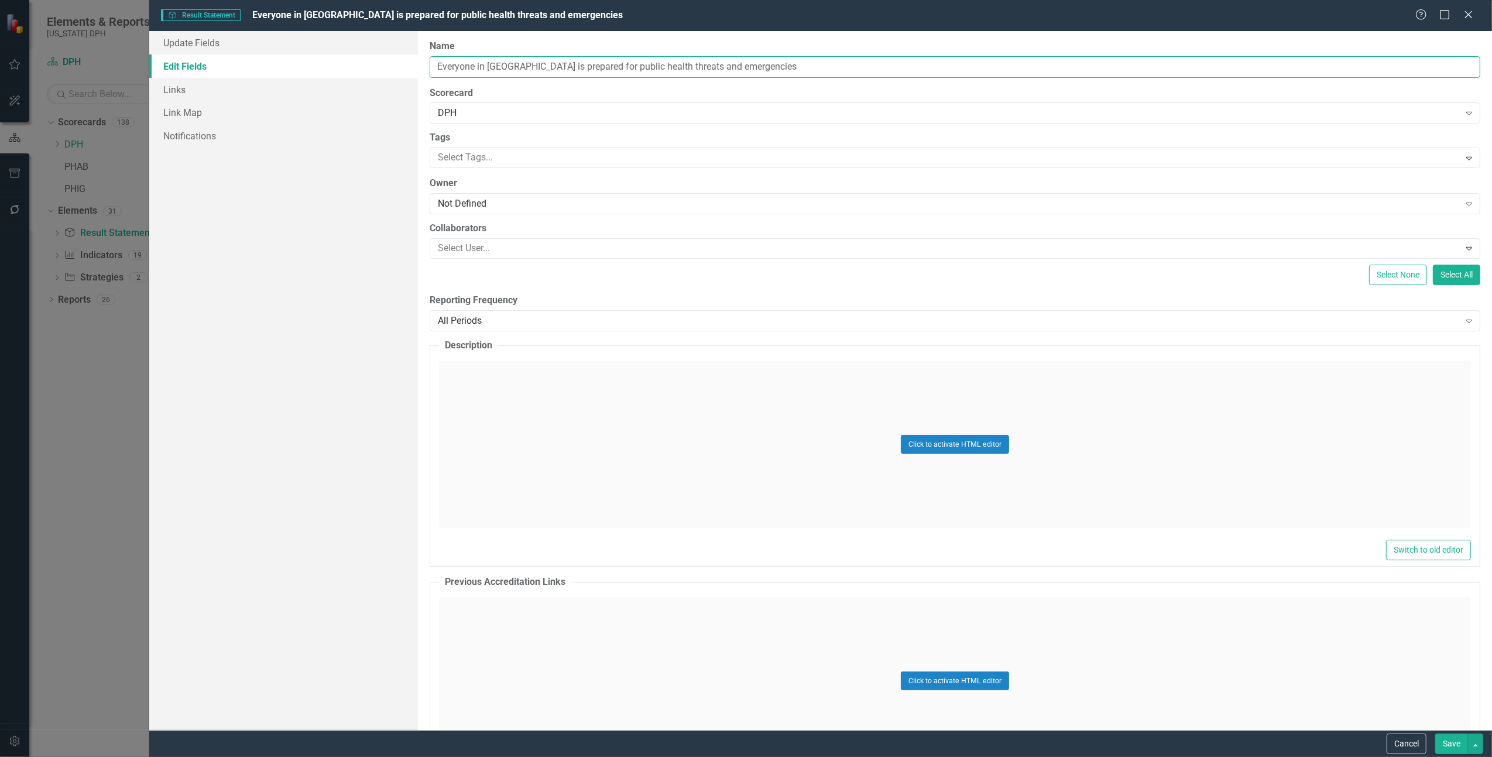
click at [783, 71] on input "Everyone in [GEOGRAPHIC_DATA] is prepared for public health threats and emergen…" at bounding box center [955, 67] width 1051 height 22
type input "Everyone in [GEOGRAPHIC_DATA] is prepared for public health threats and emergen…"
click at [1449, 746] on button "Save" at bounding box center [1451, 743] width 33 height 20
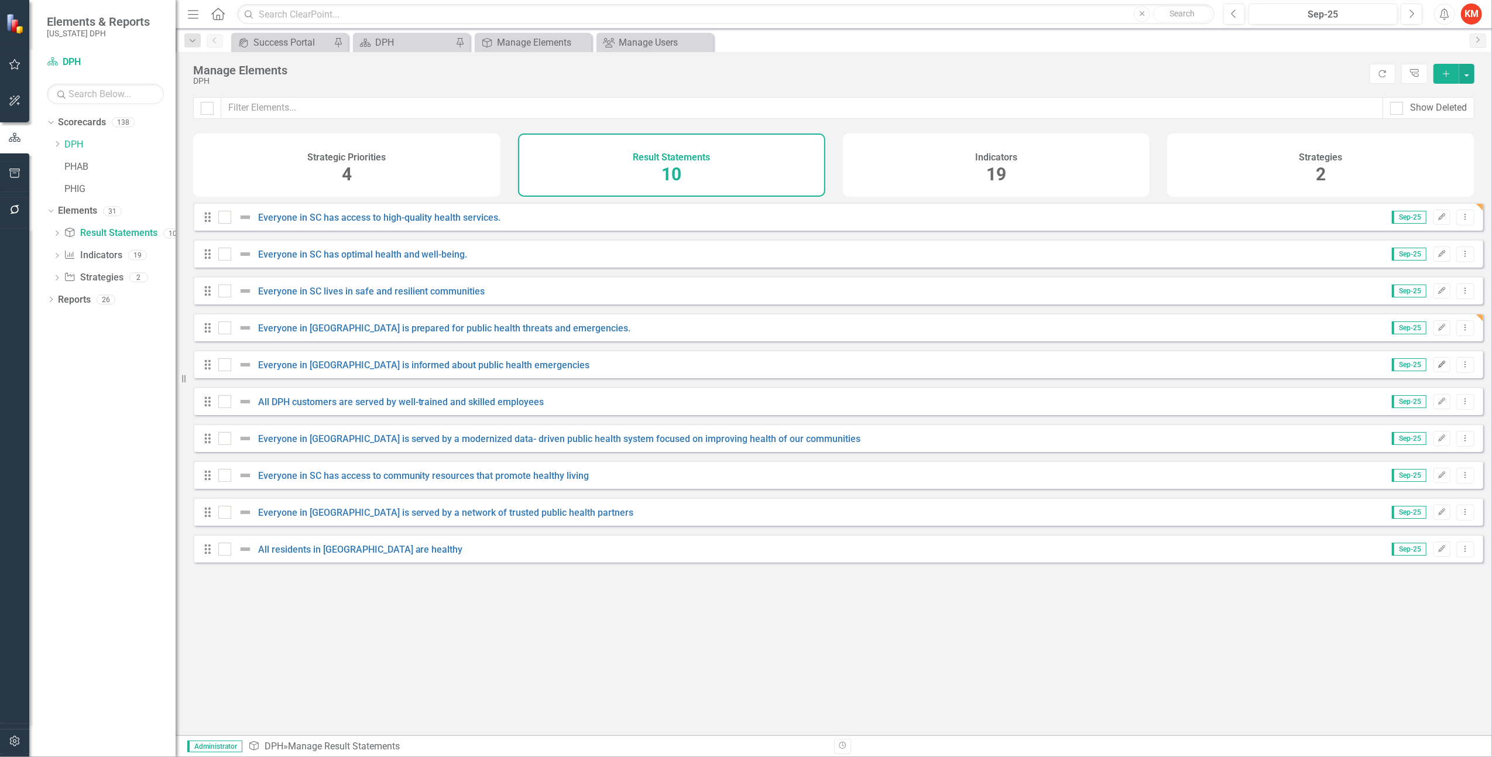
click at [1438, 368] on icon "Edit" at bounding box center [1442, 364] width 9 height 7
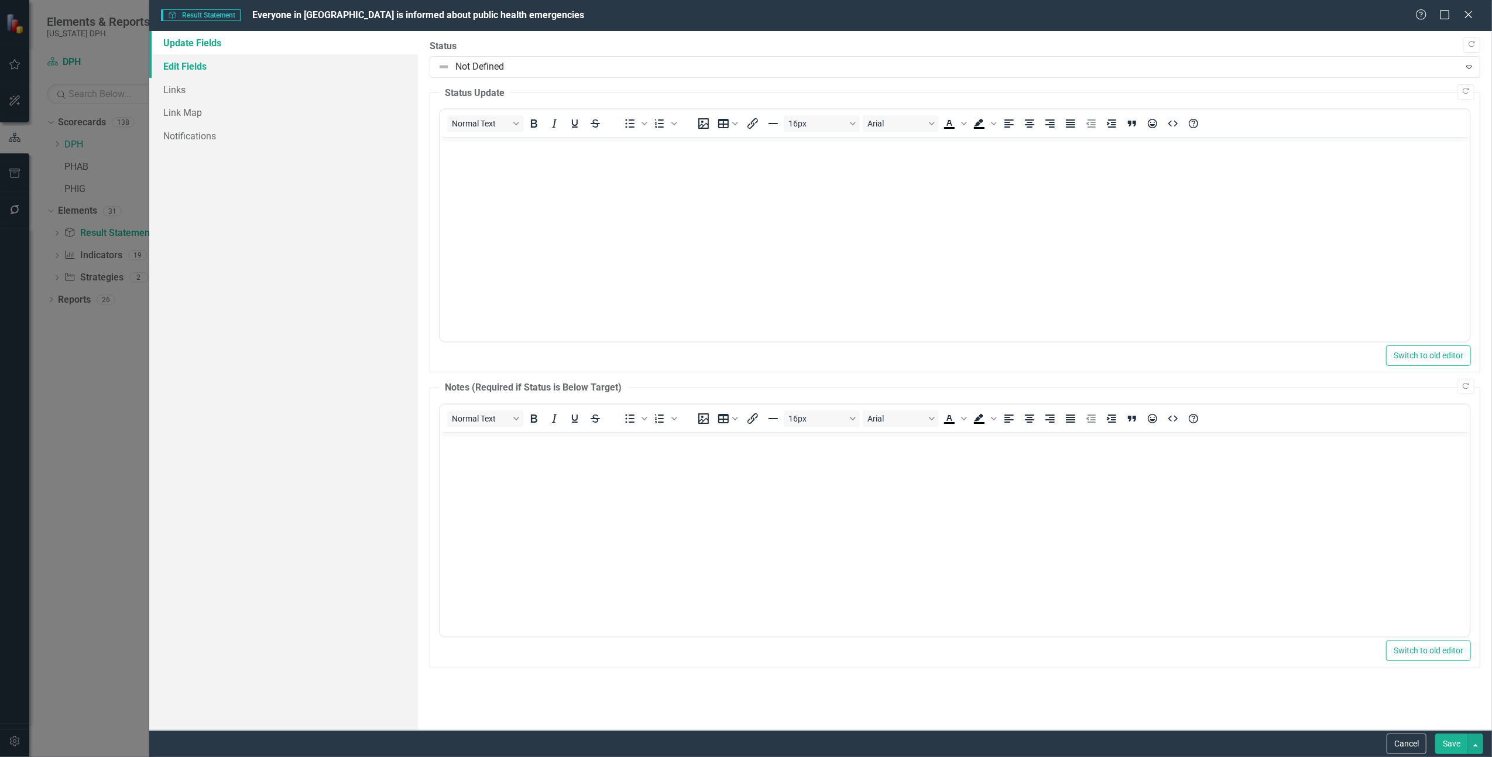
click at [204, 66] on link "Edit Fields" at bounding box center [283, 65] width 269 height 23
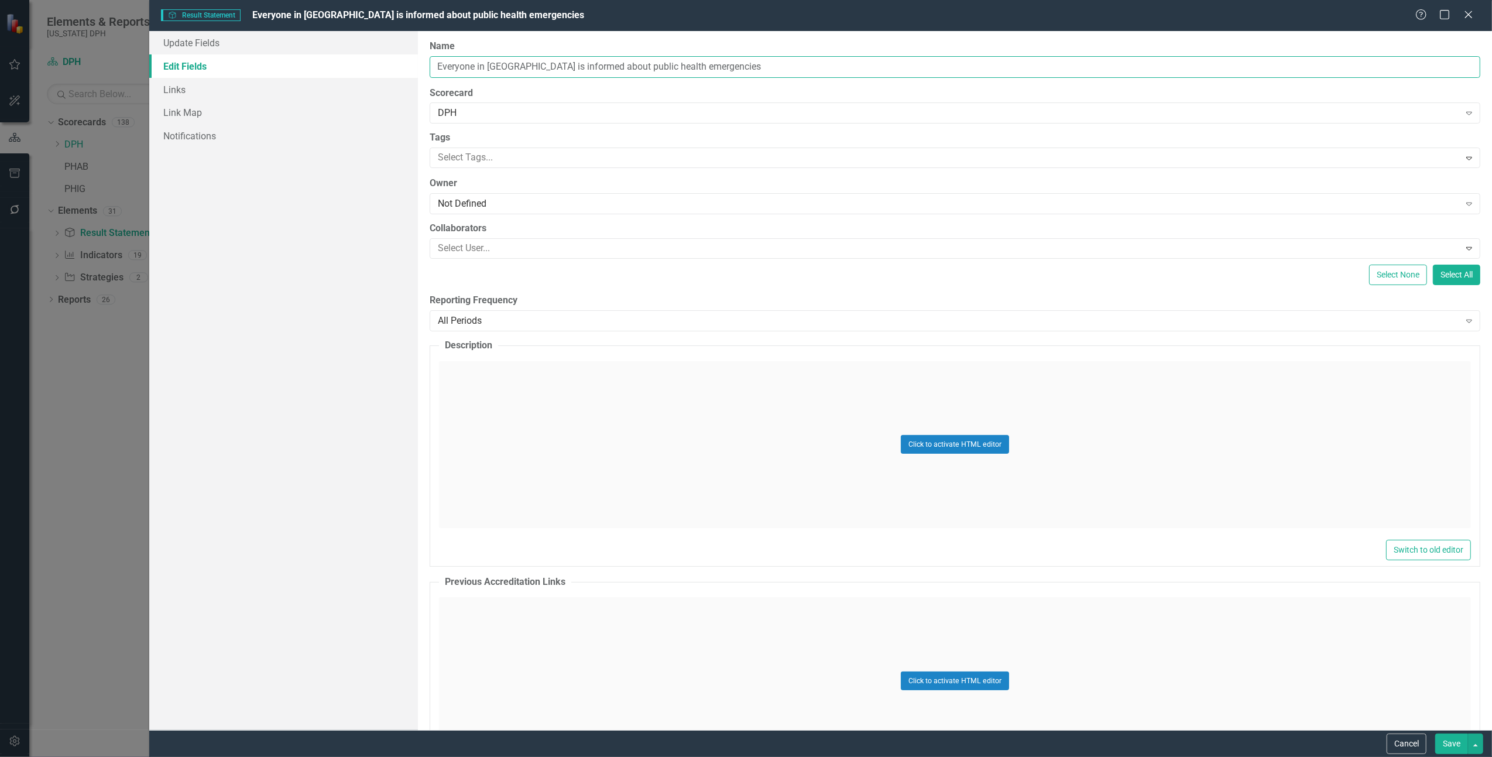
click at [767, 64] on input "Everyone in [GEOGRAPHIC_DATA] is informed about public health emergencies" at bounding box center [955, 67] width 1051 height 22
type input "Everyone in [GEOGRAPHIC_DATA] is informed about public health emergencies."
click at [1447, 747] on button "Save" at bounding box center [1451, 743] width 33 height 20
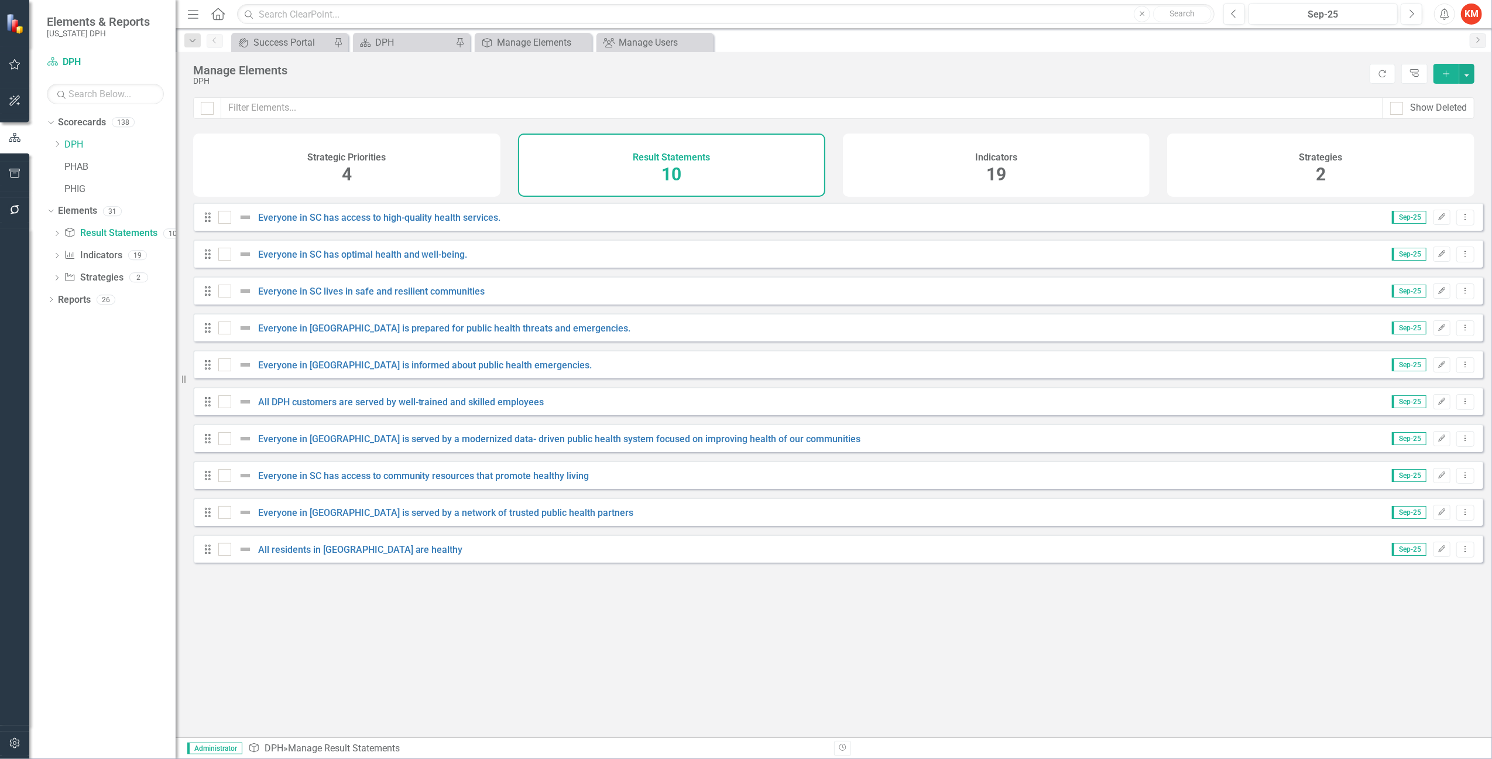
click at [1313, 170] on div "Strategies 2" at bounding box center [1320, 164] width 307 height 63
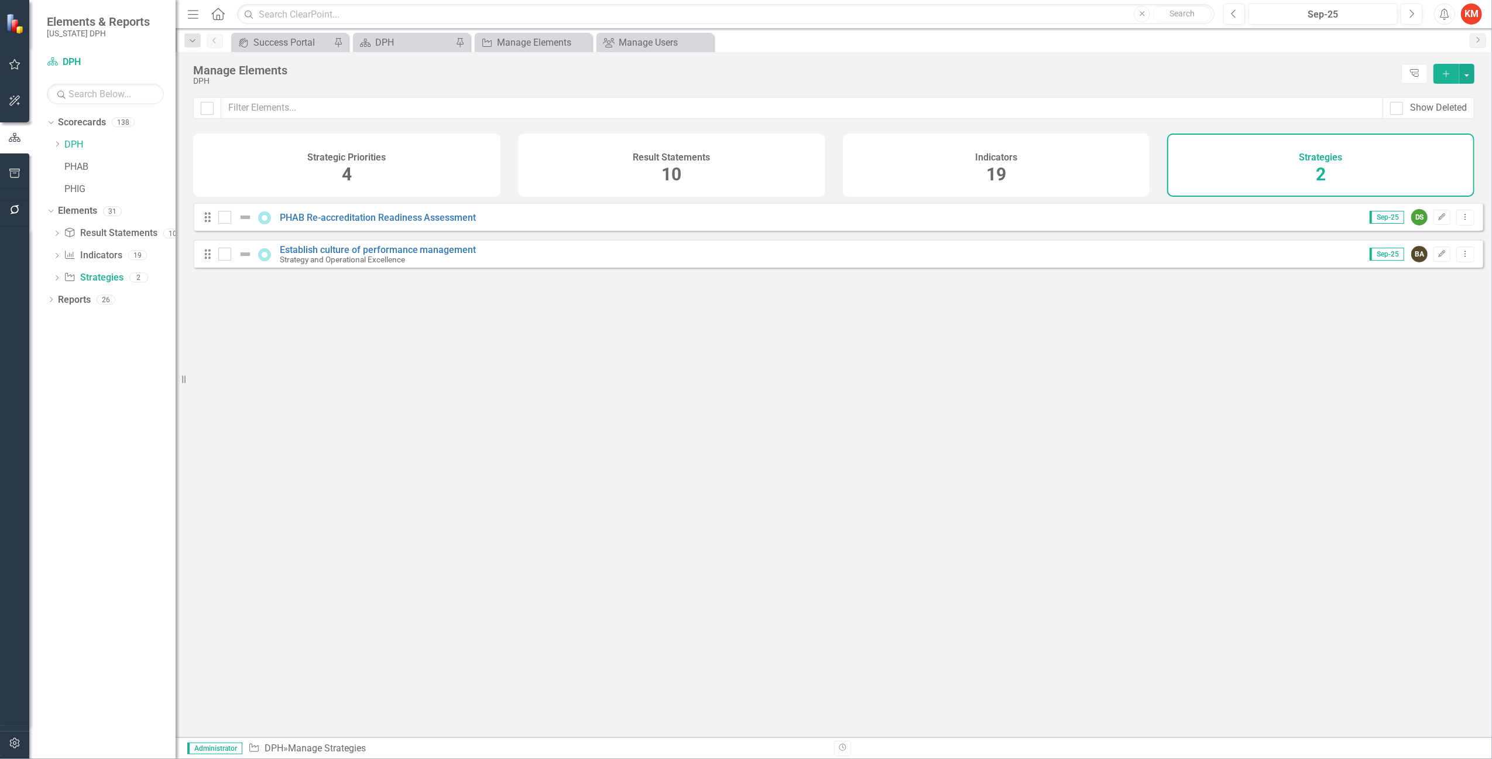
click at [431, 264] on div "Strategy and Operational Excellence" at bounding box center [378, 259] width 197 height 9
click at [433, 251] on div "Drag Establish culture of performance management Strategy and Operational Excel…" at bounding box center [838, 253] width 1290 height 28
click at [433, 255] on link "Establish culture of performance management" at bounding box center [378, 249] width 197 height 11
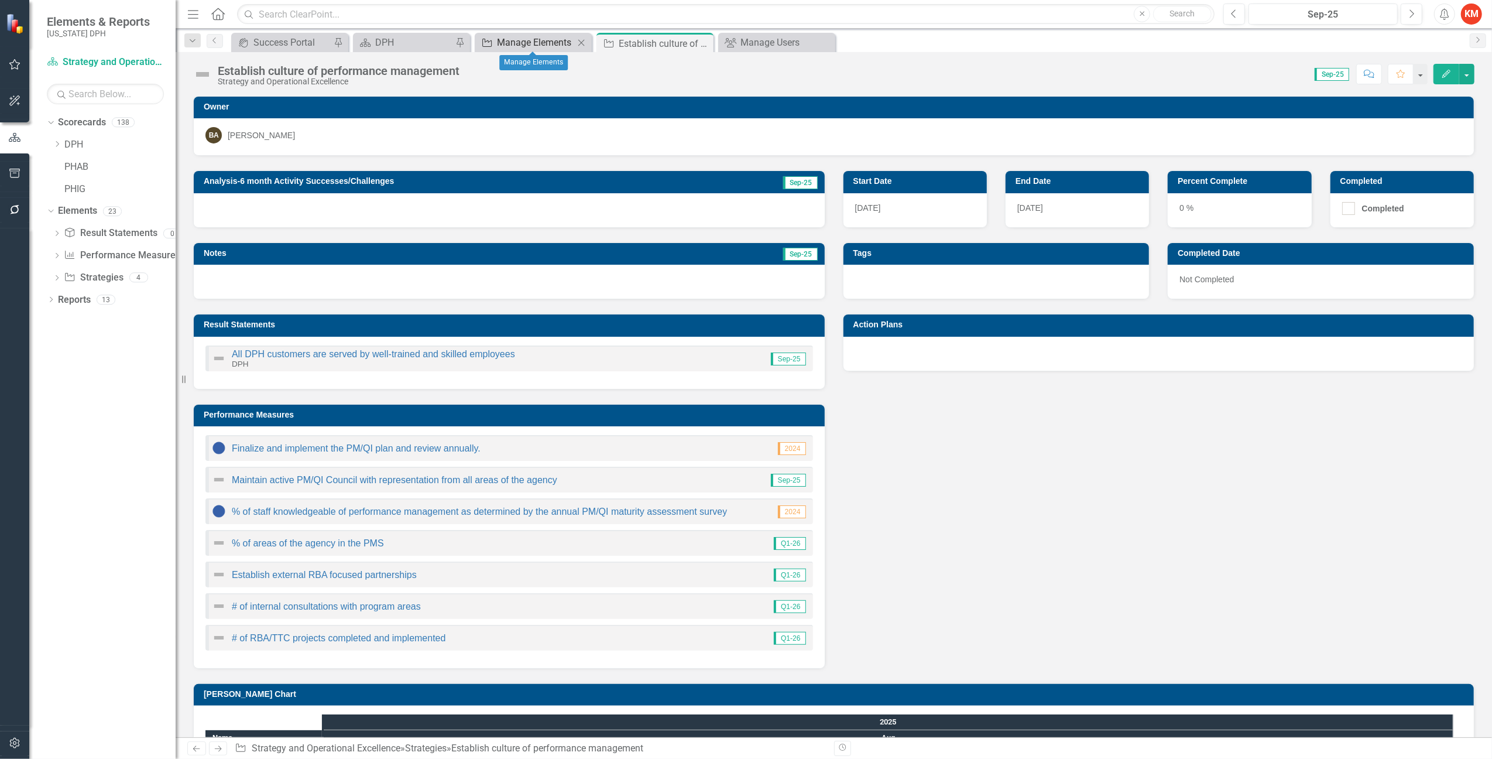
click at [527, 42] on div "Manage Elements" at bounding box center [535, 42] width 77 height 15
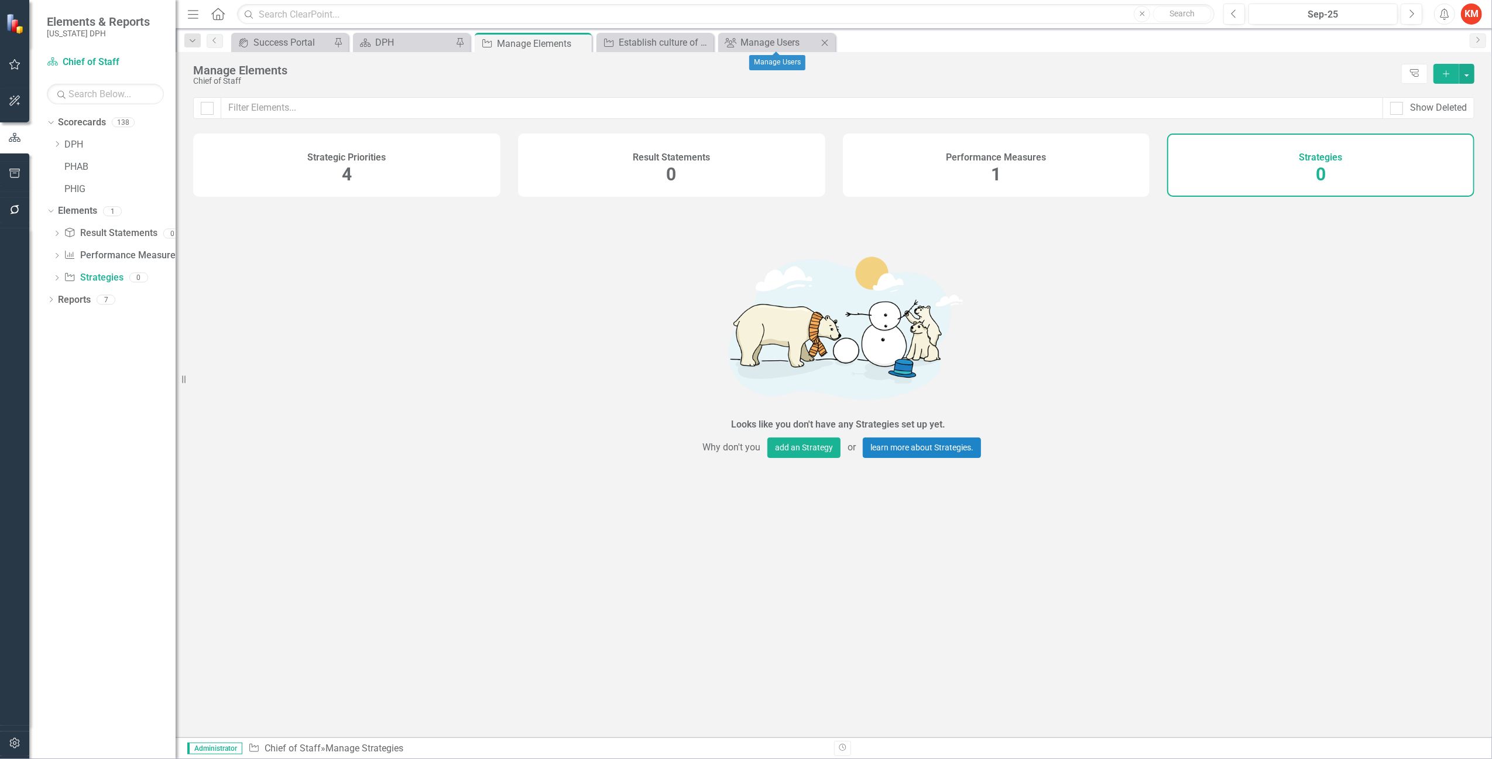
click at [824, 43] on icon "Close" at bounding box center [825, 42] width 12 height 9
click at [406, 38] on div "DPH" at bounding box center [413, 42] width 77 height 15
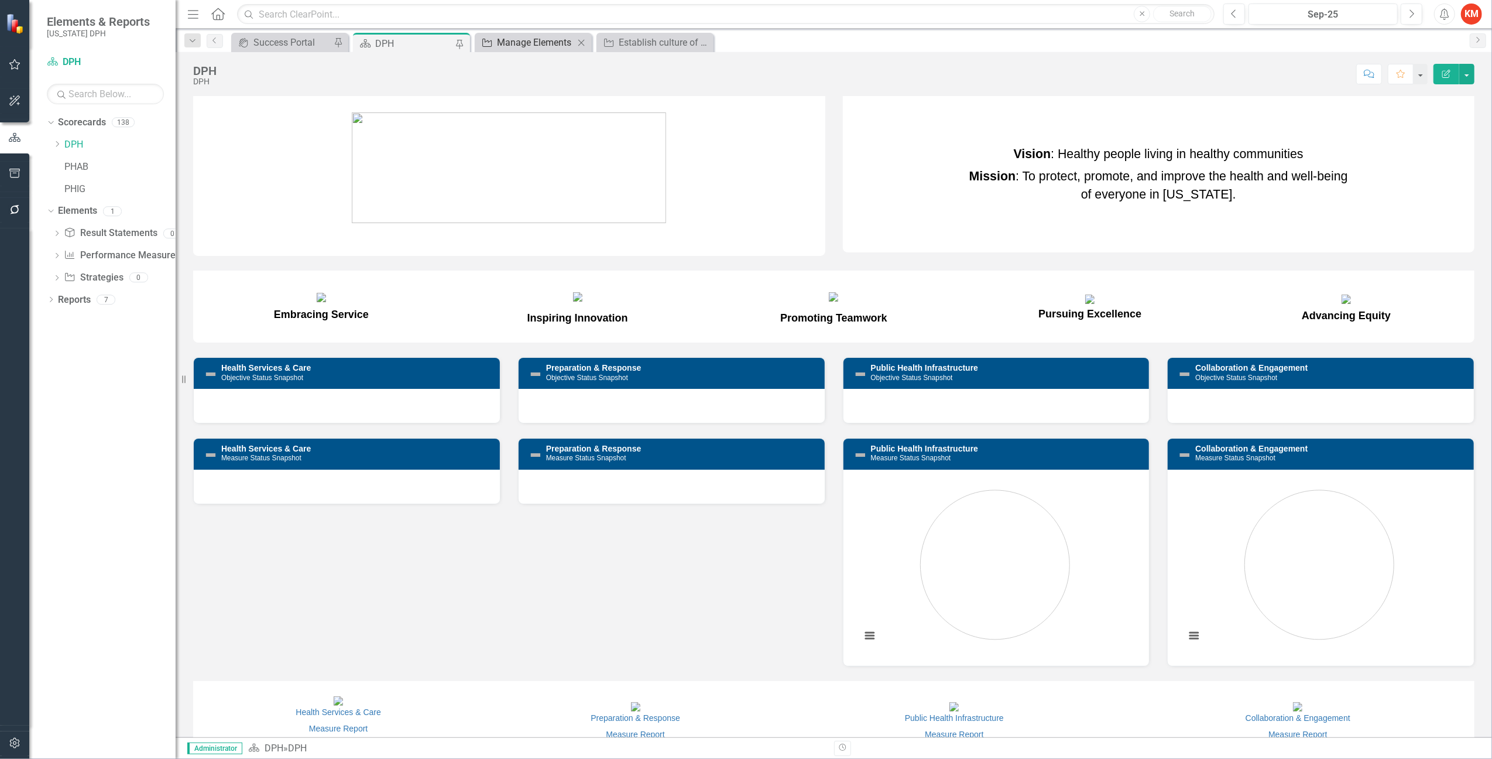
click at [544, 40] on div "Manage Elements" at bounding box center [535, 42] width 77 height 15
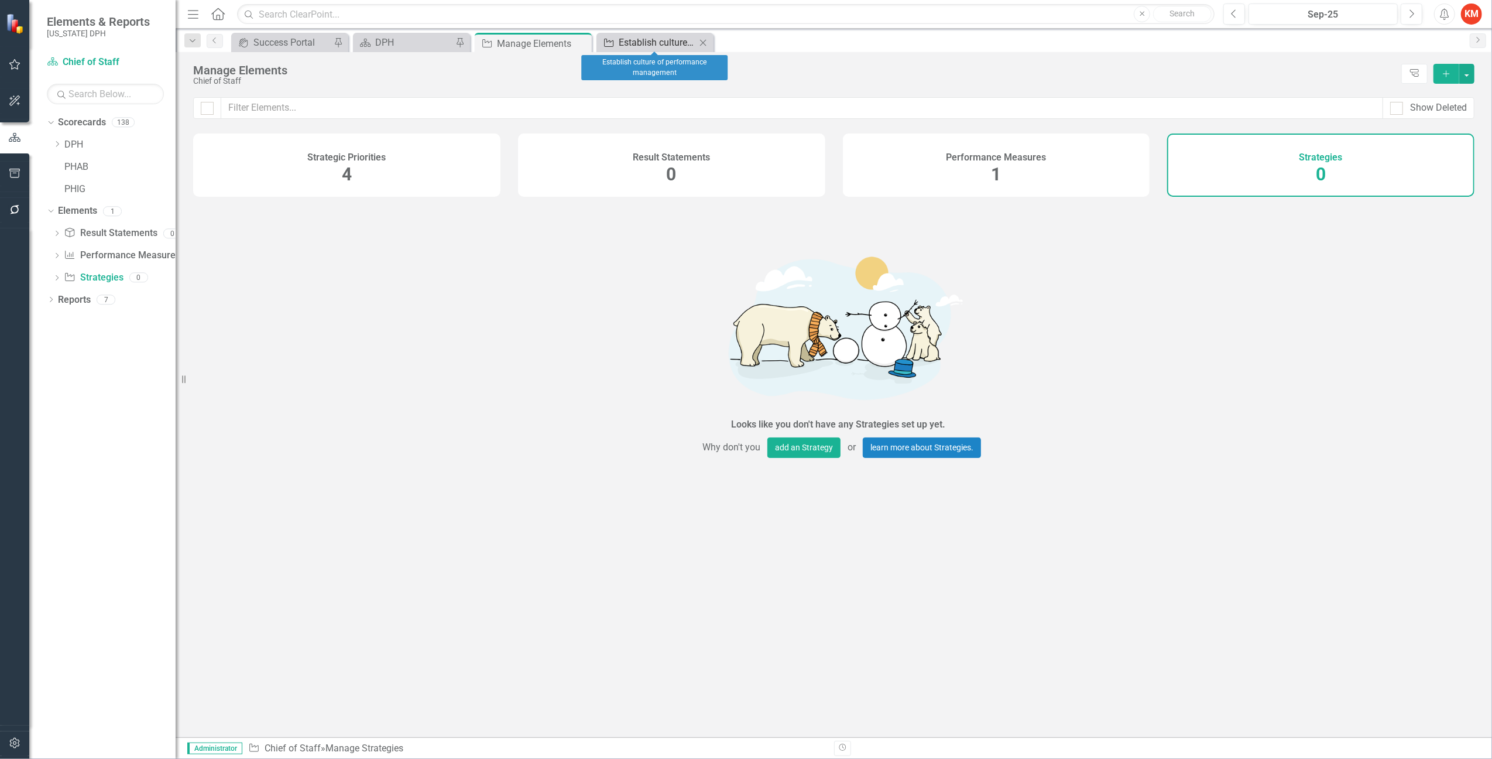
click at [664, 40] on div "Establish culture of performance management" at bounding box center [657, 42] width 77 height 15
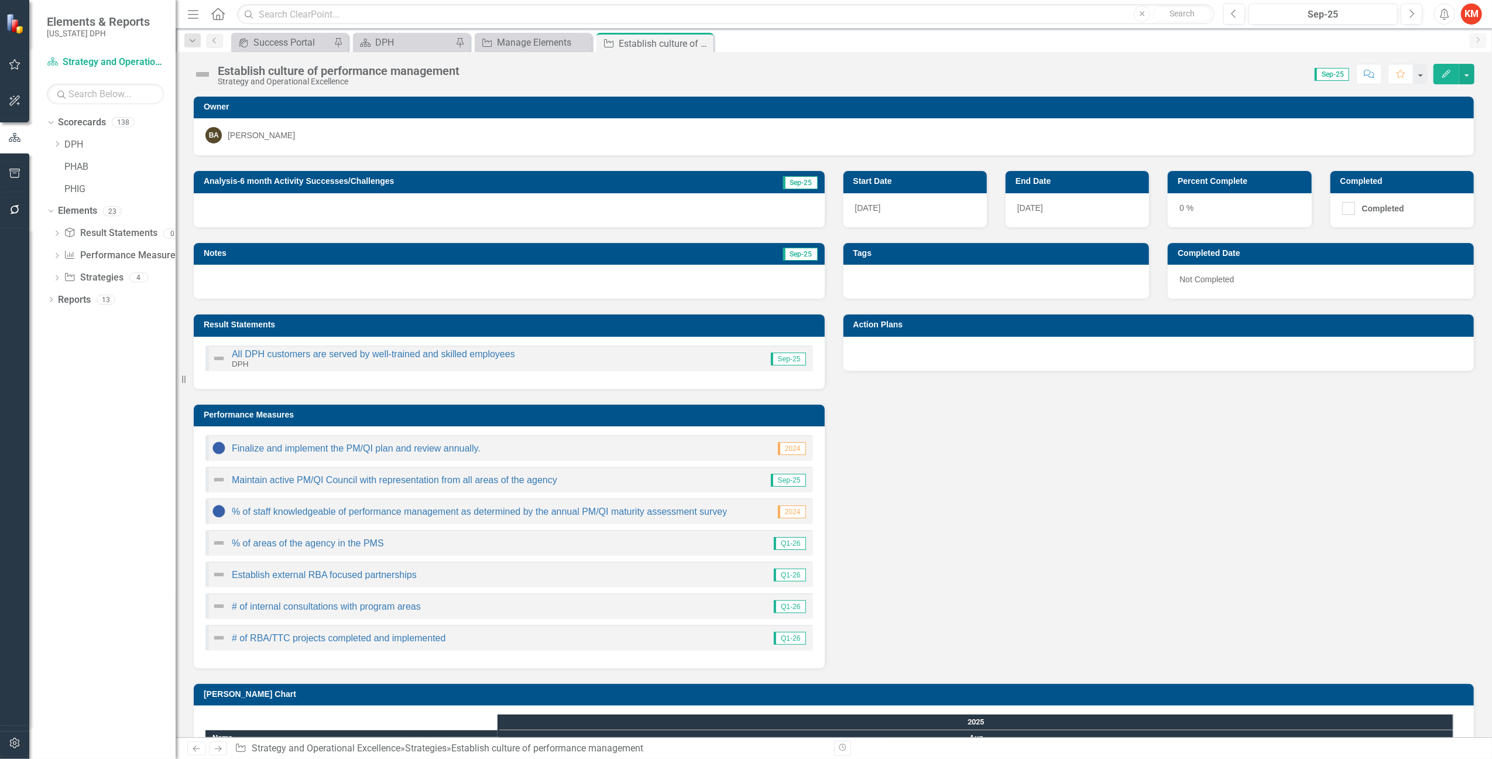
click at [194, 749] on icon "Previous" at bounding box center [196, 749] width 10 height 8
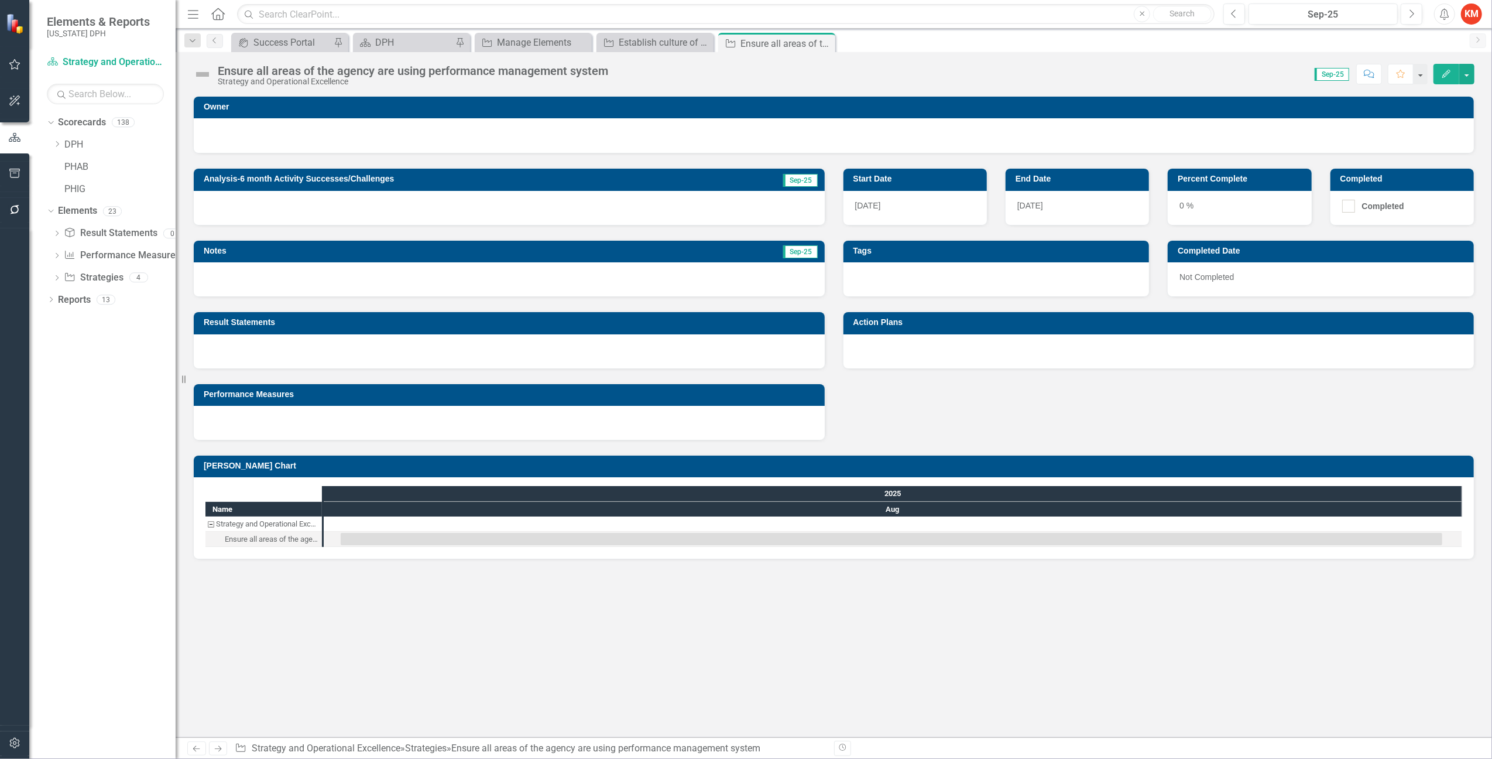
click at [216, 745] on icon "Next" at bounding box center [218, 749] width 10 height 8
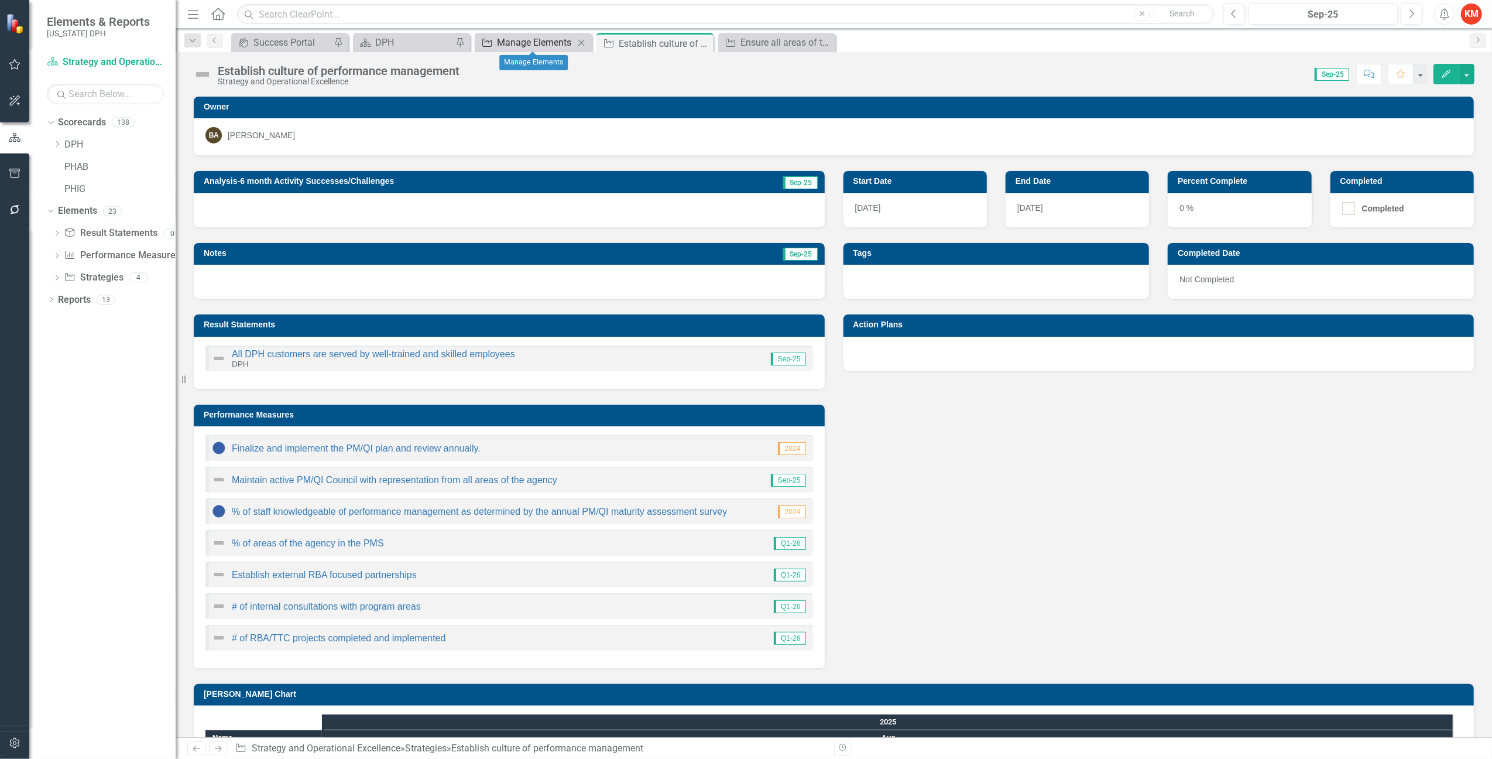
click at [546, 43] on div "Manage Elements" at bounding box center [535, 42] width 77 height 15
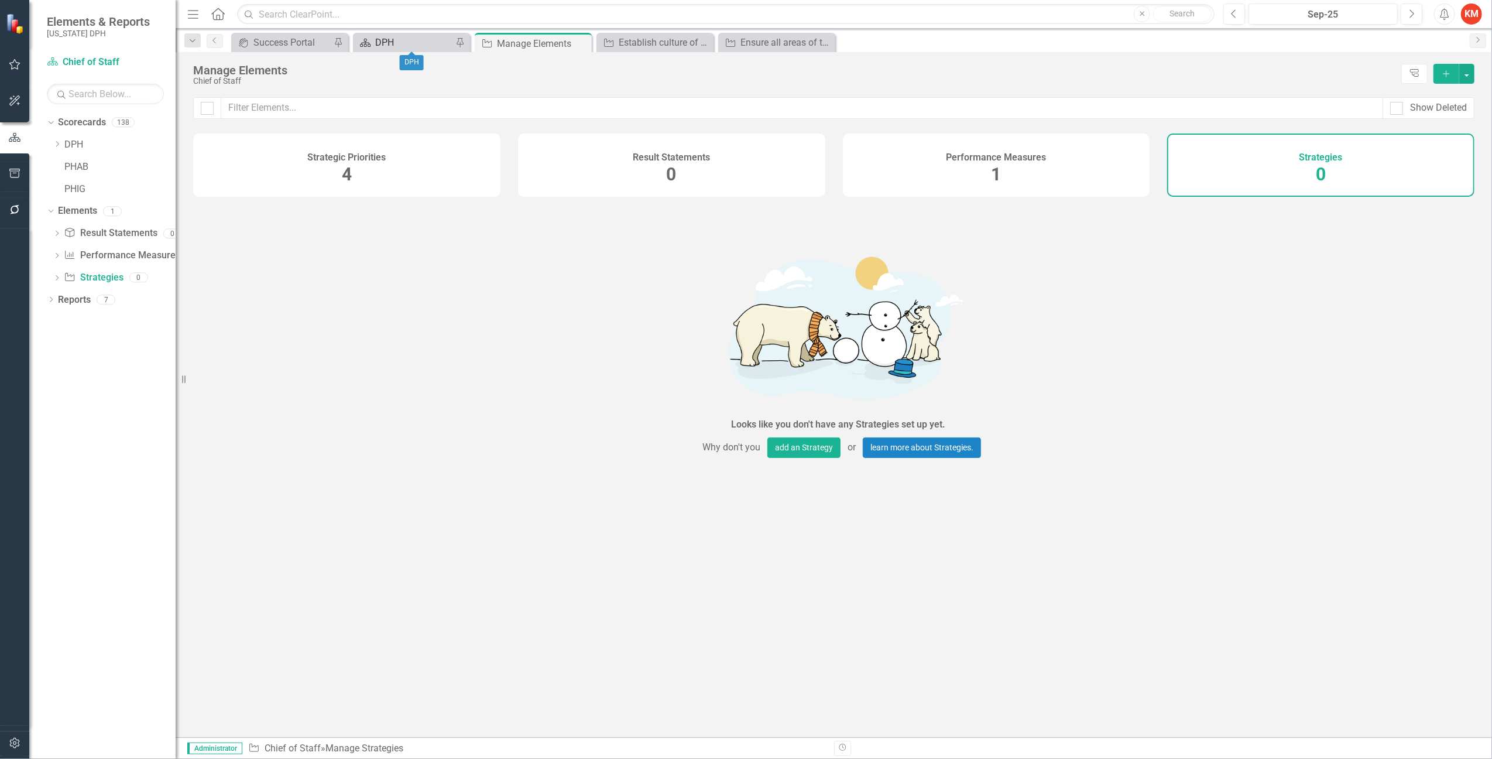
click at [389, 40] on div "DPH" at bounding box center [413, 42] width 77 height 15
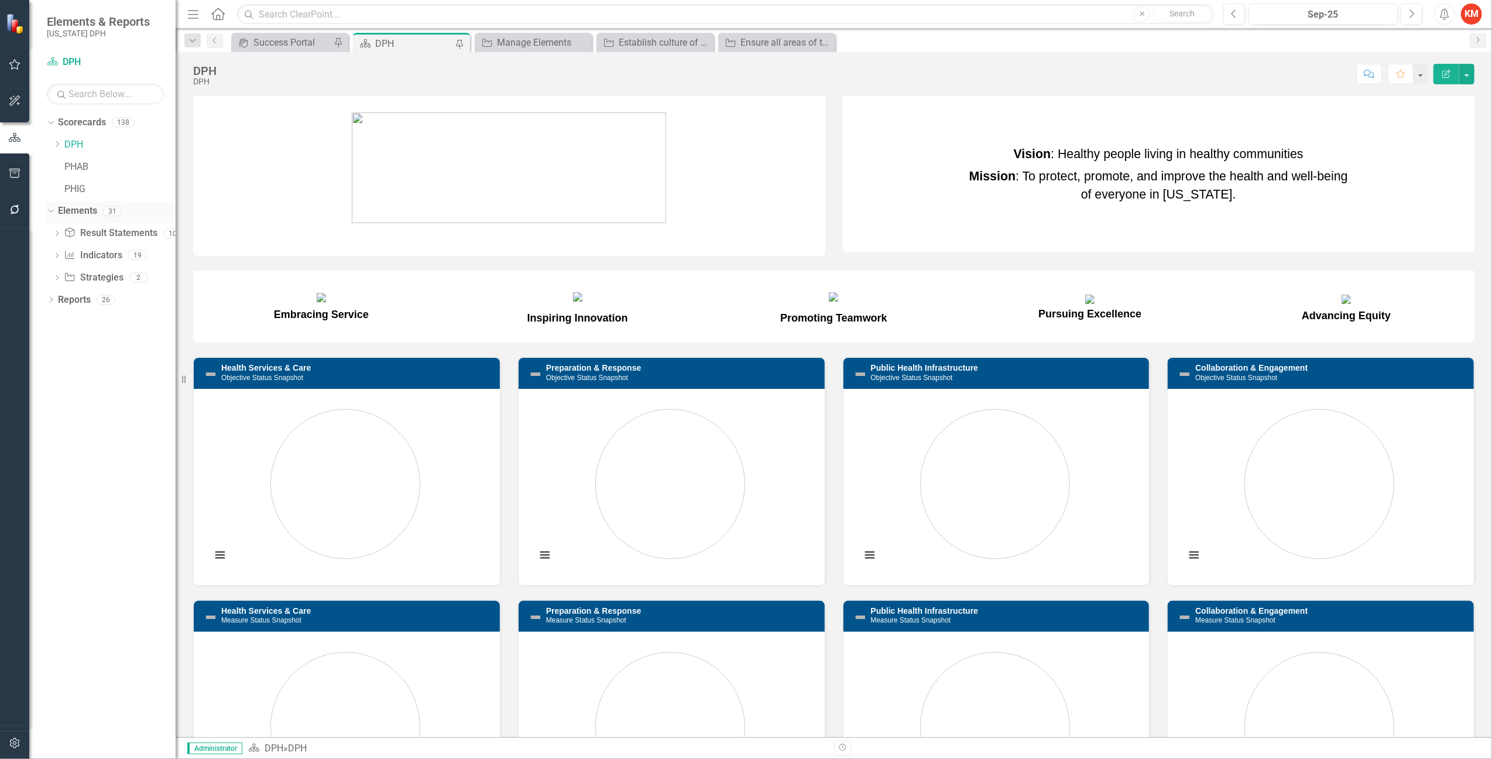
click at [69, 212] on link "Elements" at bounding box center [77, 210] width 39 height 13
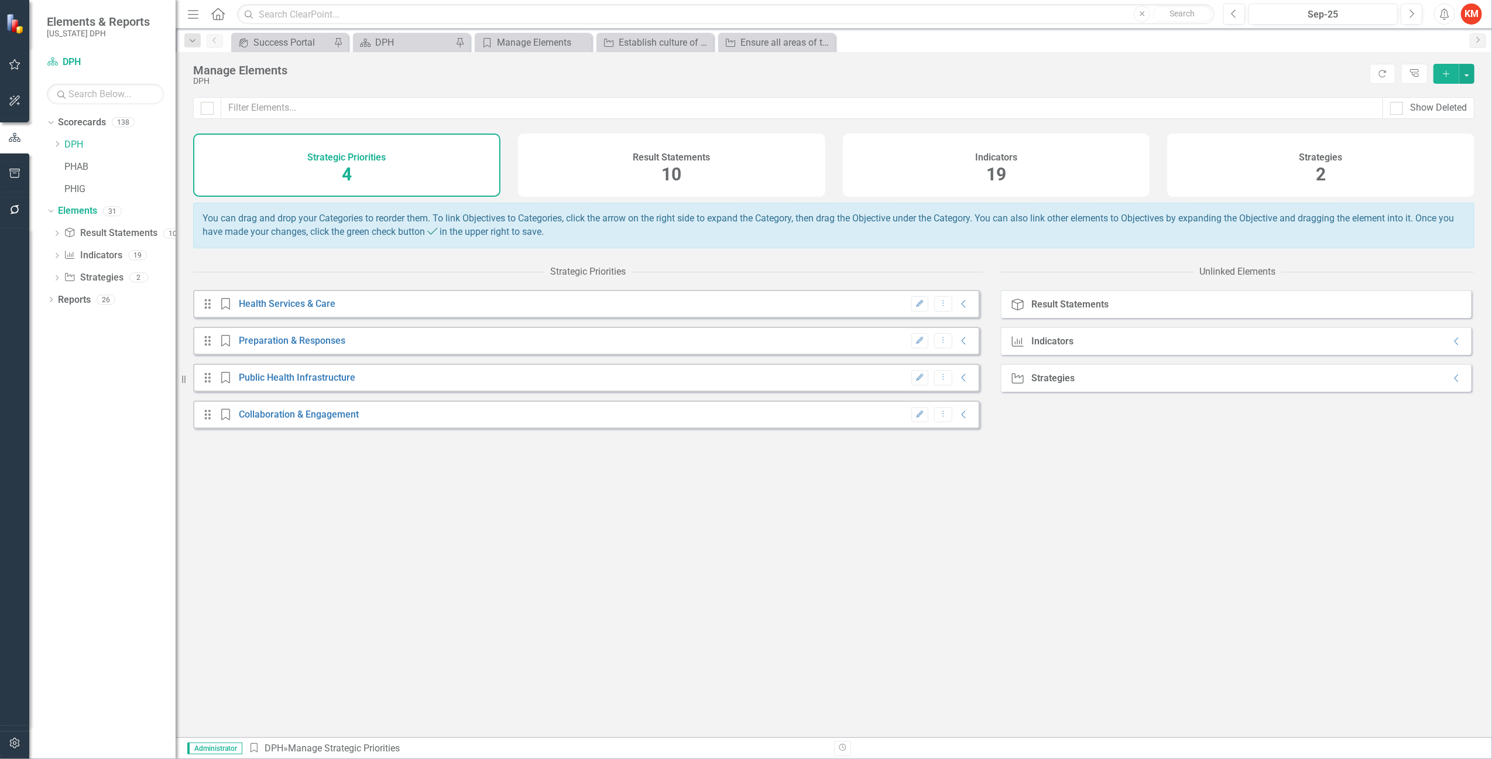
click at [1344, 174] on div "Strategies 2" at bounding box center [1320, 164] width 307 height 63
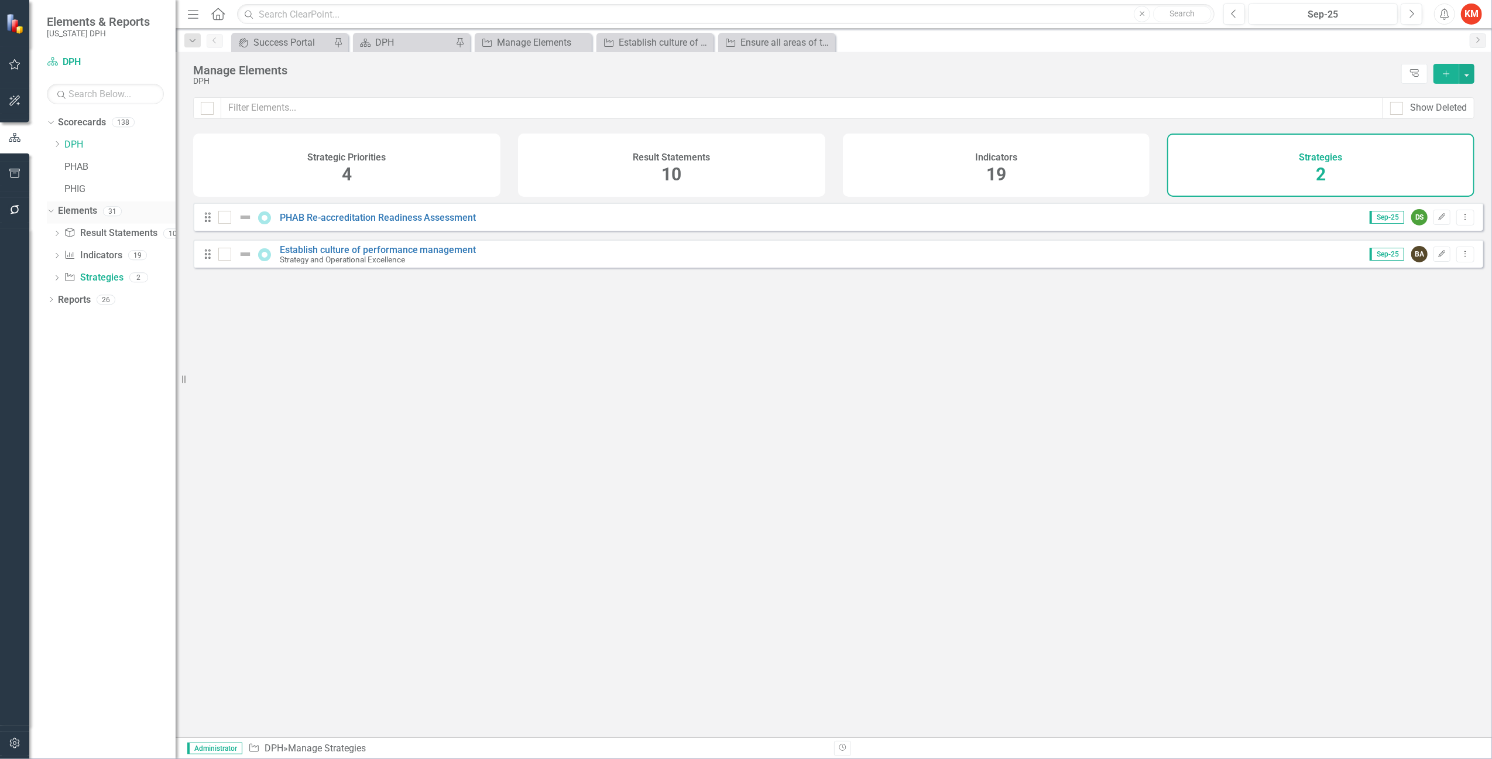
click at [76, 209] on link "Elements" at bounding box center [77, 210] width 39 height 13
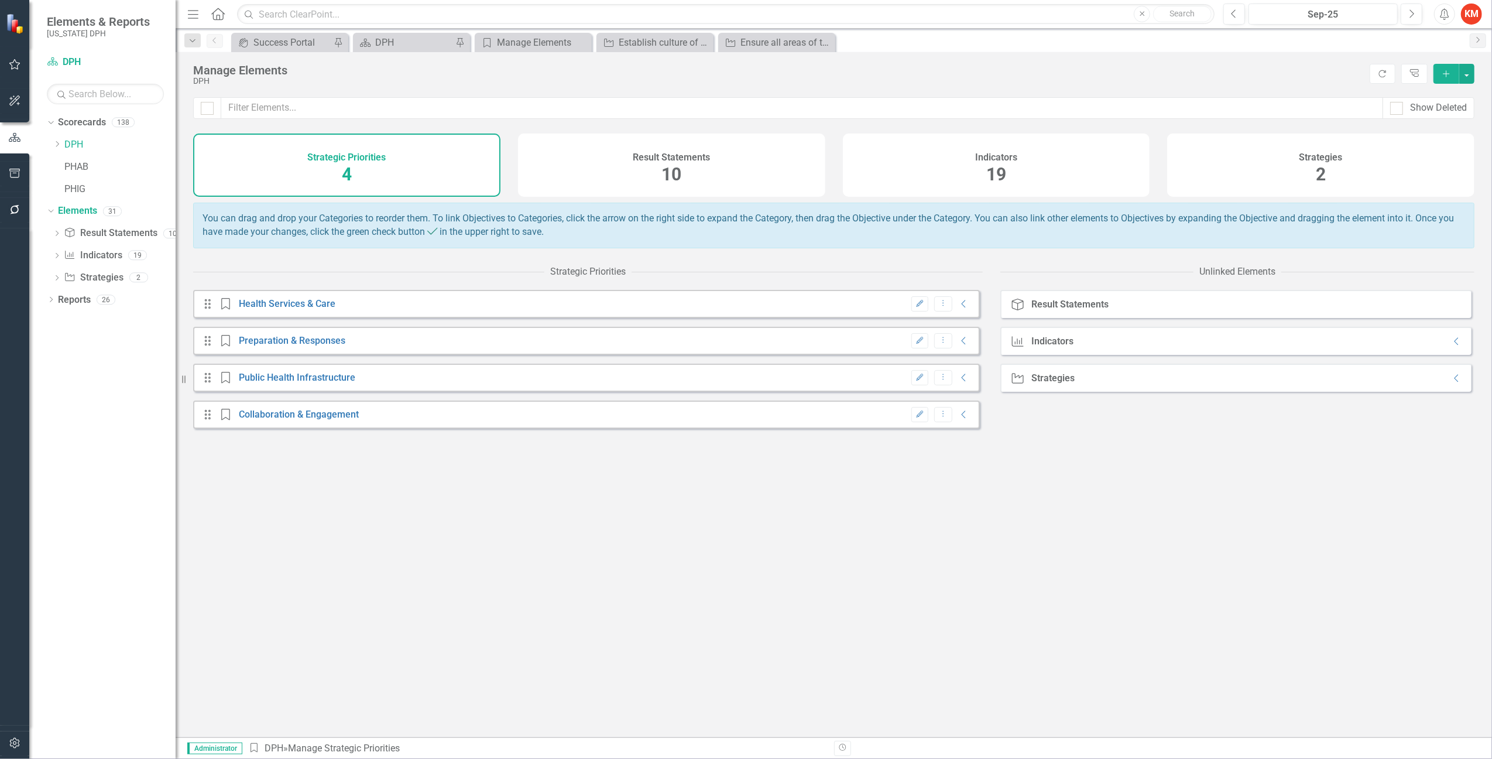
click at [750, 167] on div "Result Statements 10" at bounding box center [671, 164] width 307 height 63
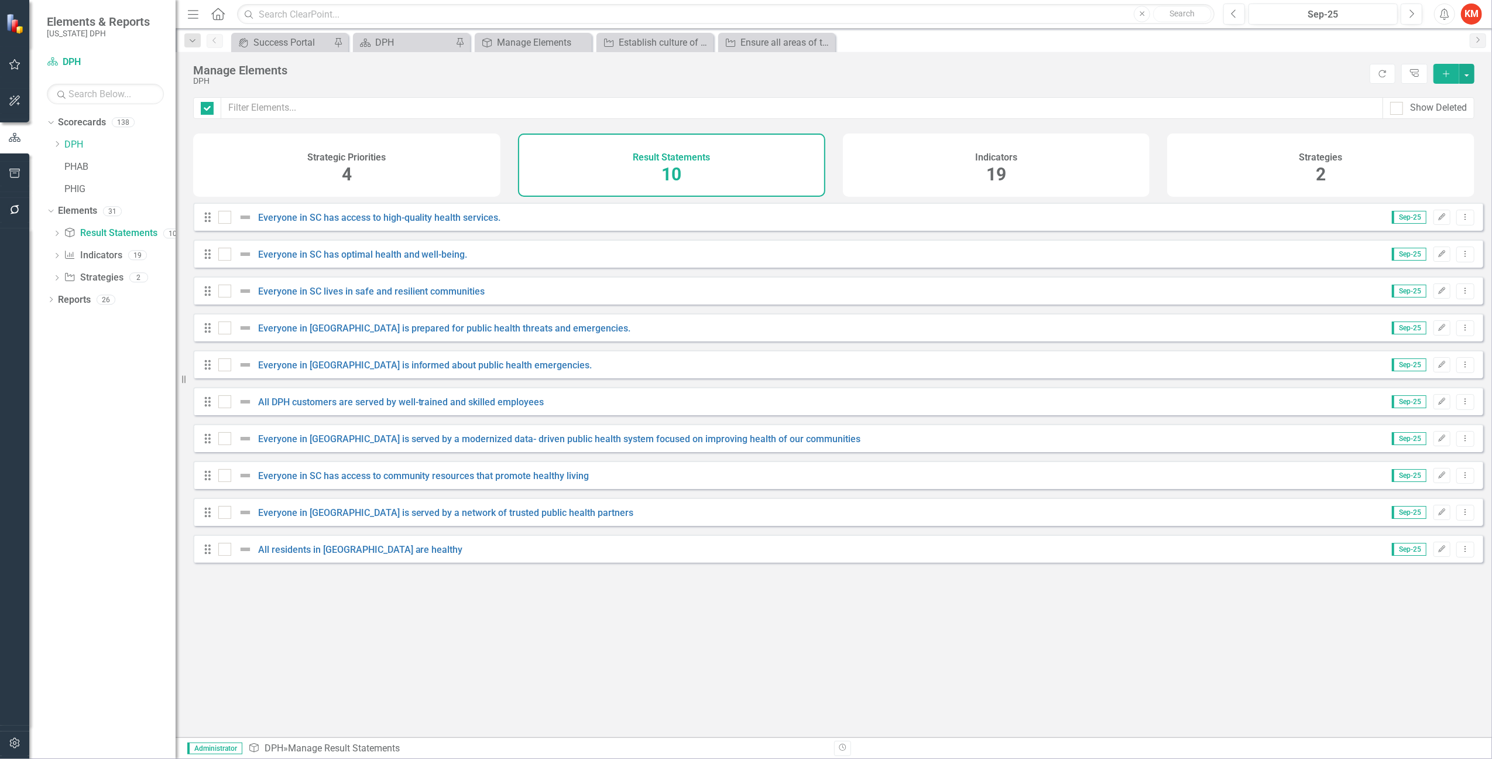
checkbox input "false"
click at [985, 152] on h4 "Indicators" at bounding box center [996, 157] width 42 height 11
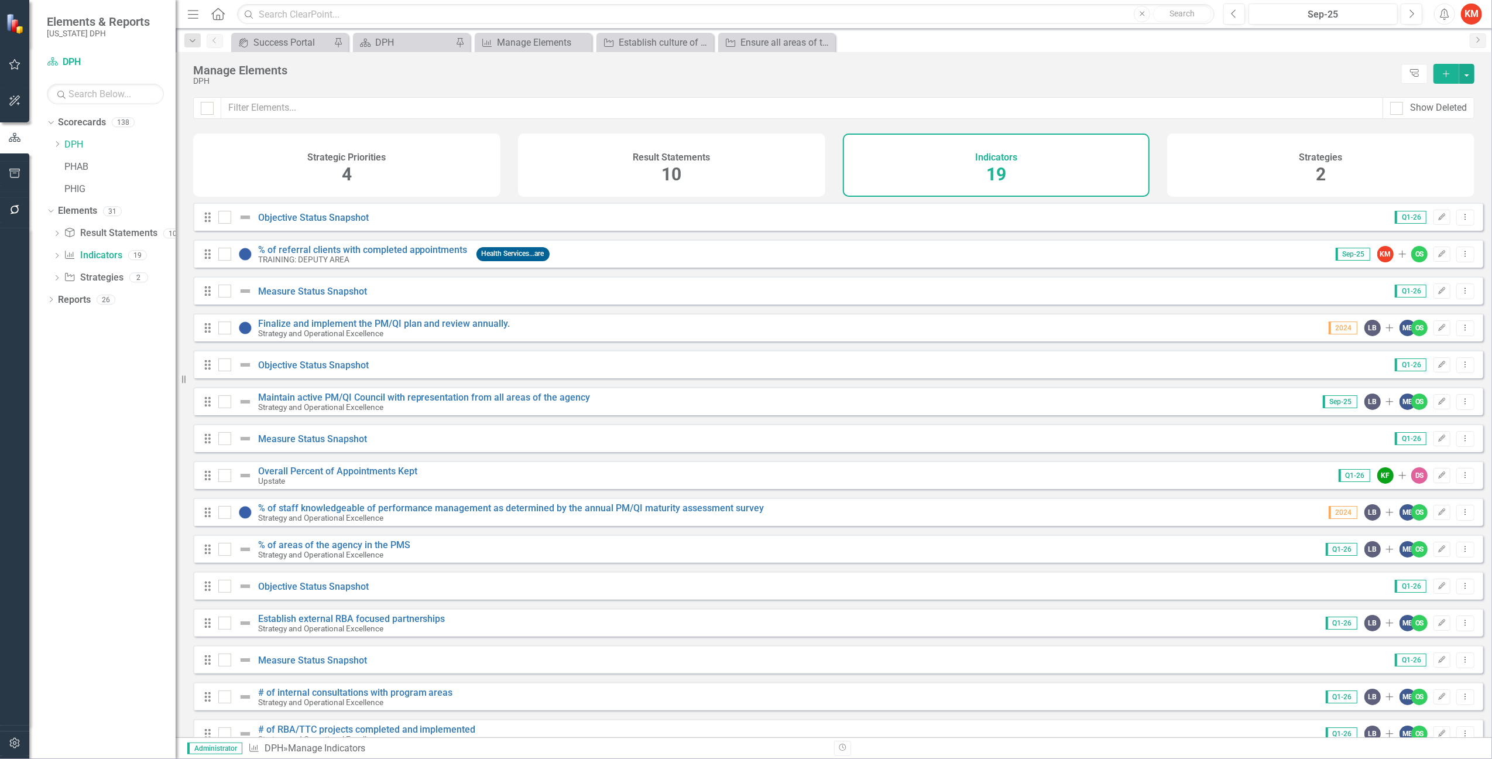
scroll to position [176, 0]
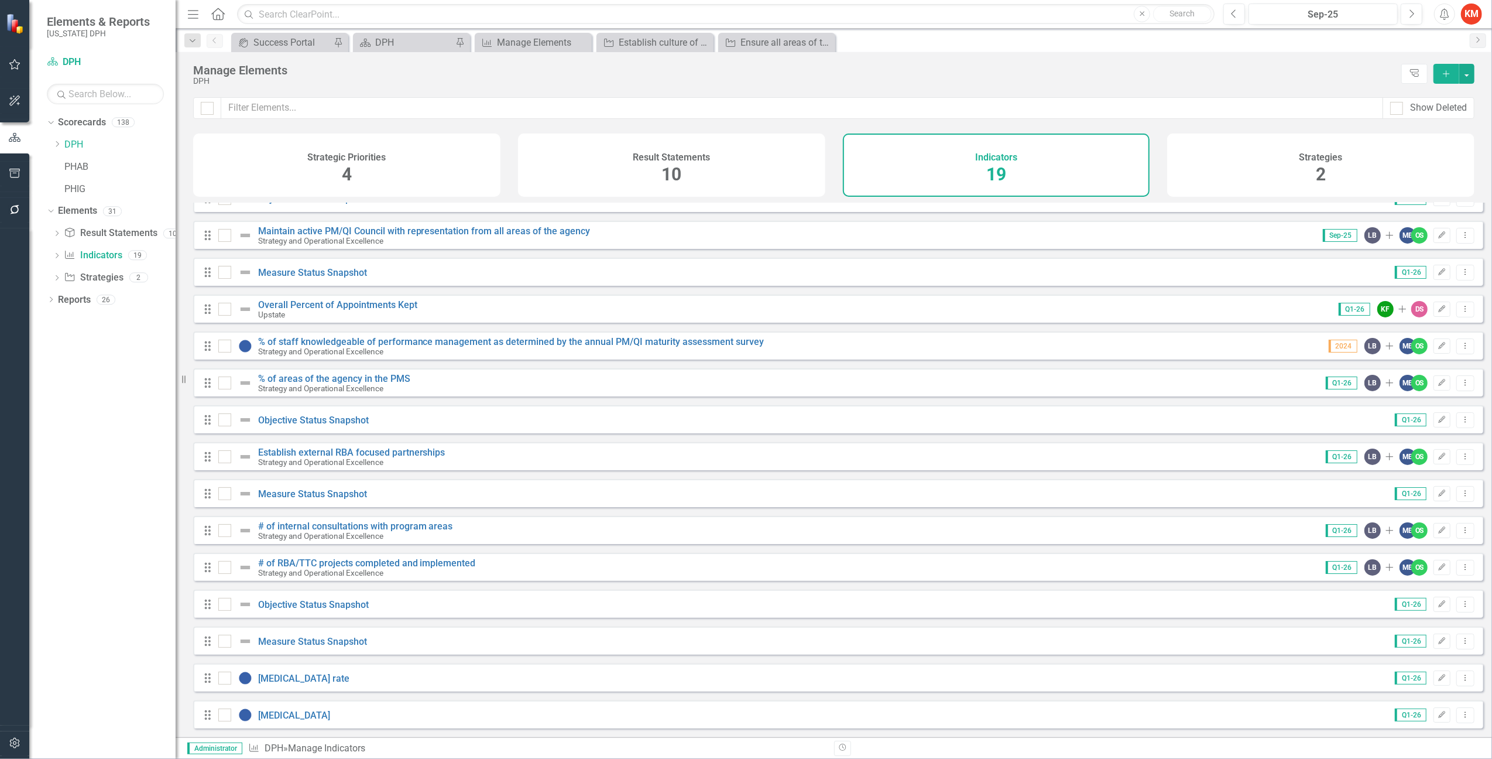
click at [1373, 159] on div "Strategies 2" at bounding box center [1320, 164] width 307 height 63
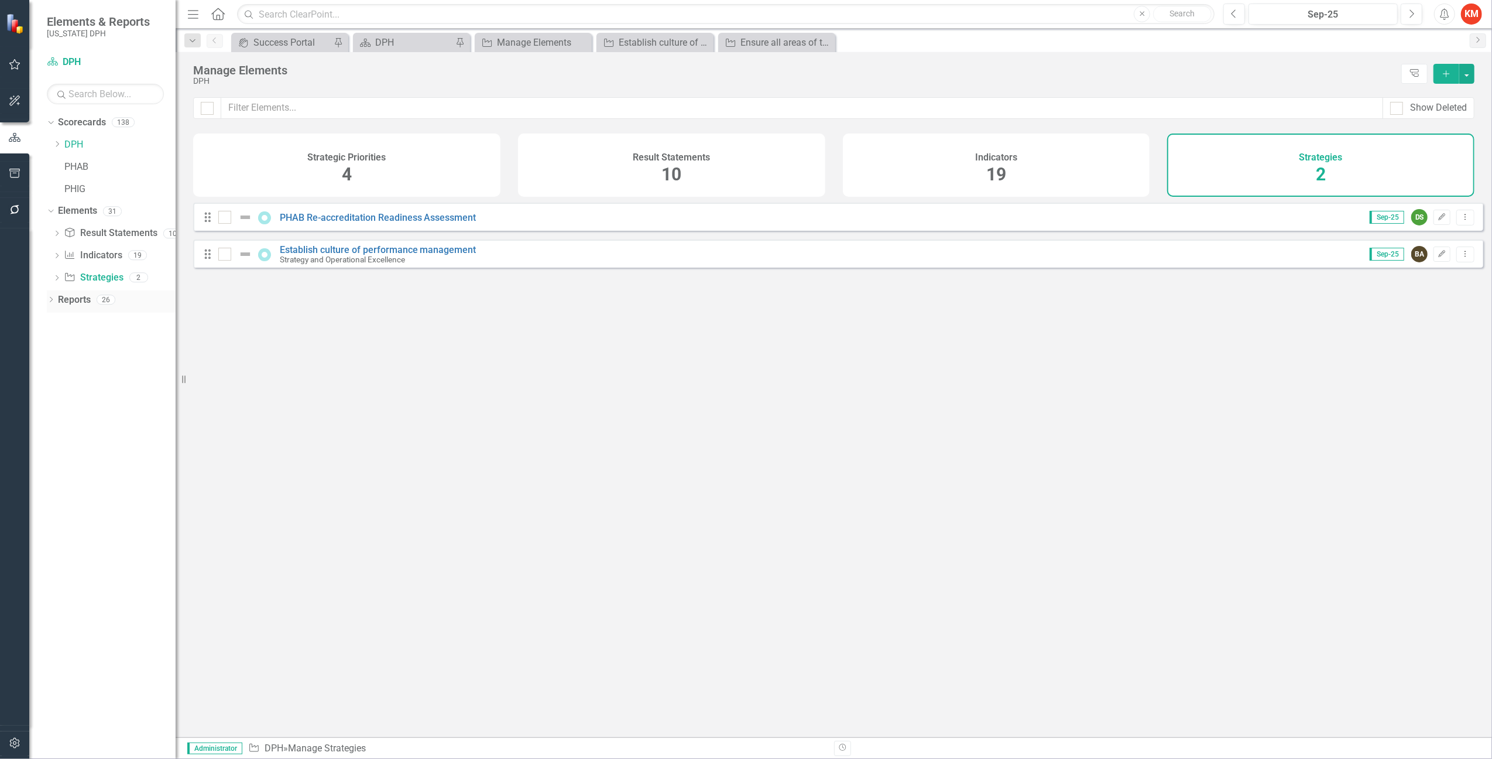
click at [49, 298] on icon "Dropdown" at bounding box center [51, 300] width 8 height 6
click at [53, 270] on div "Dropdown Strategy Strategies 2" at bounding box center [114, 279] width 123 height 22
click at [56, 256] on icon "Dropdown" at bounding box center [57, 256] width 8 height 6
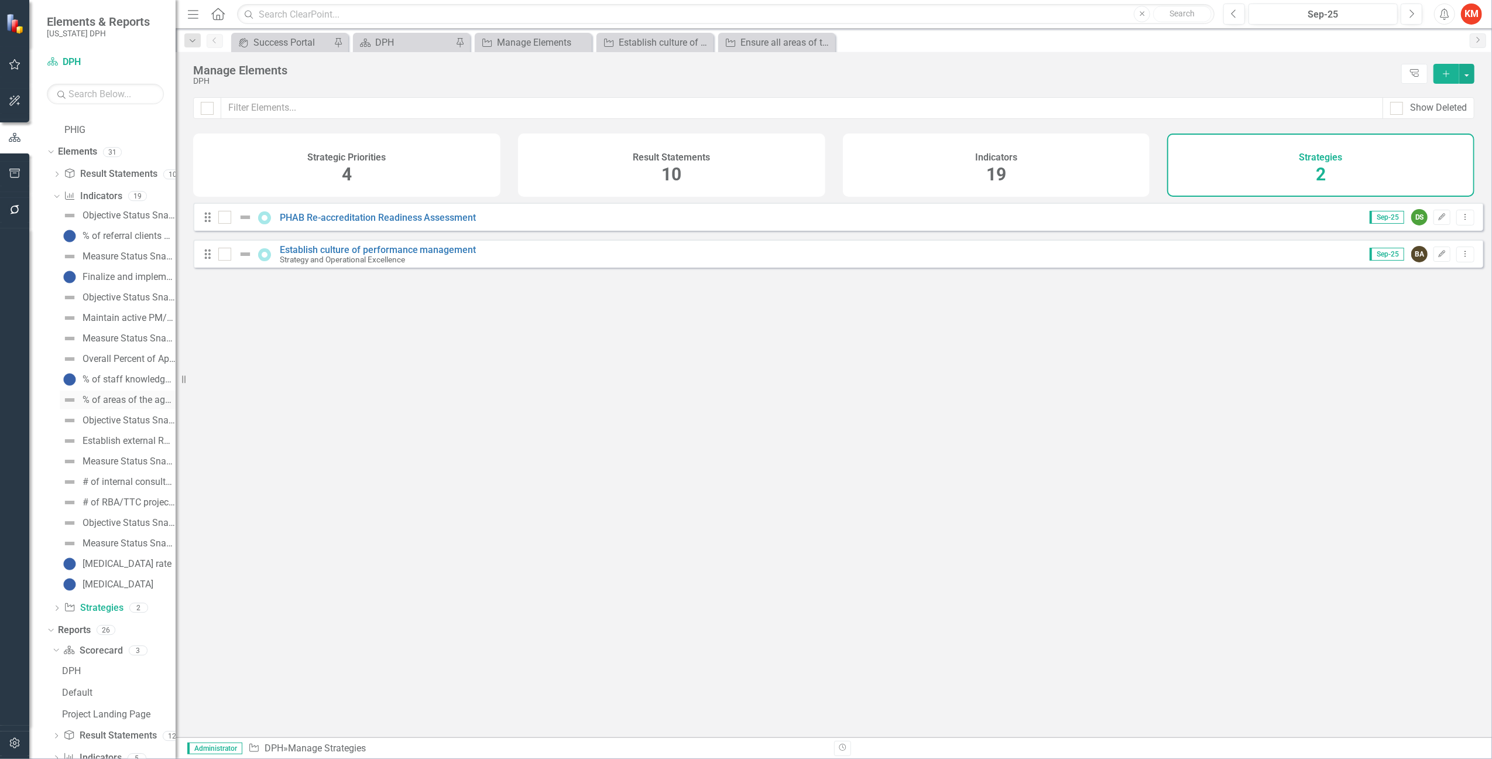
scroll to position [111, 0]
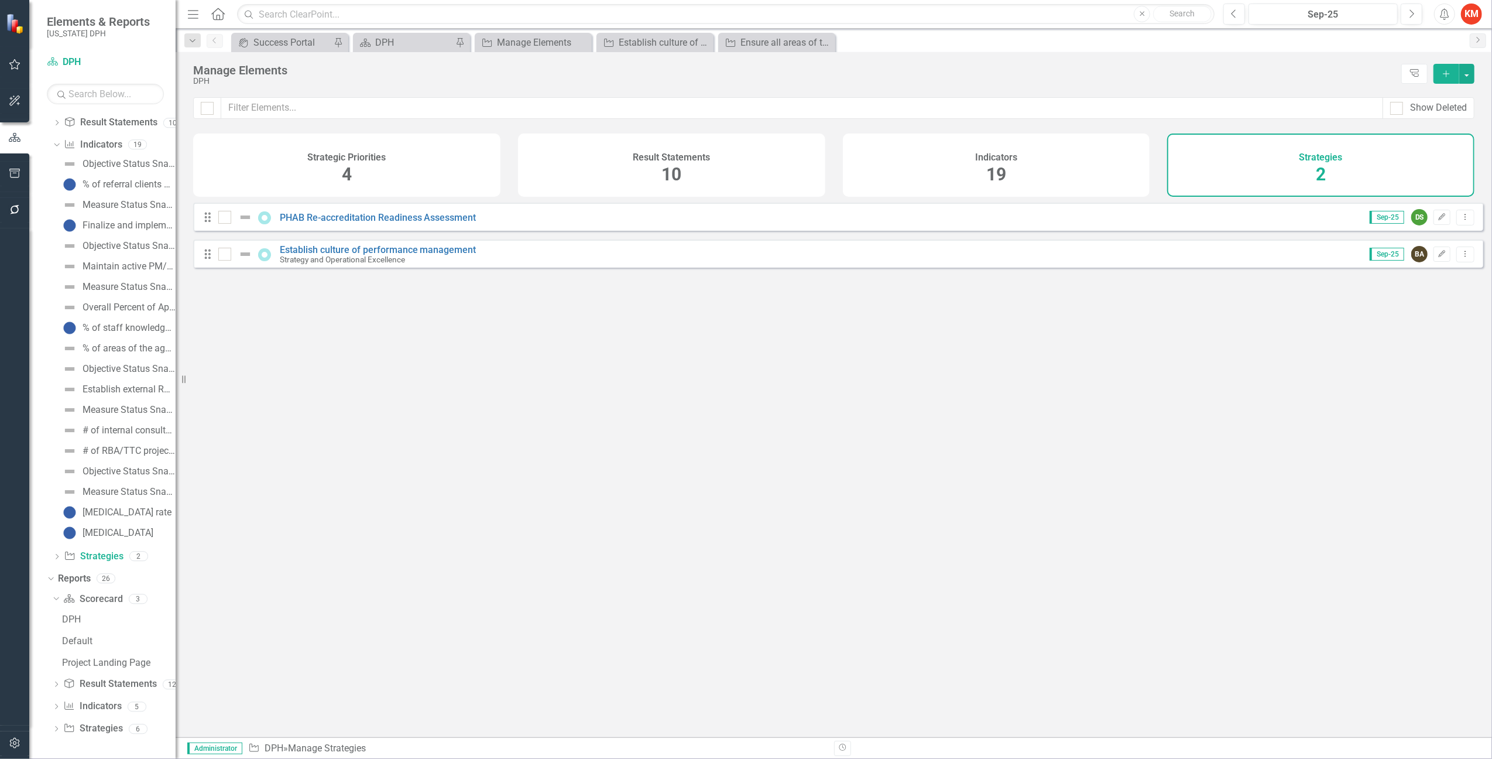
click at [1026, 162] on div "Indicators 19" at bounding box center [996, 164] width 307 height 63
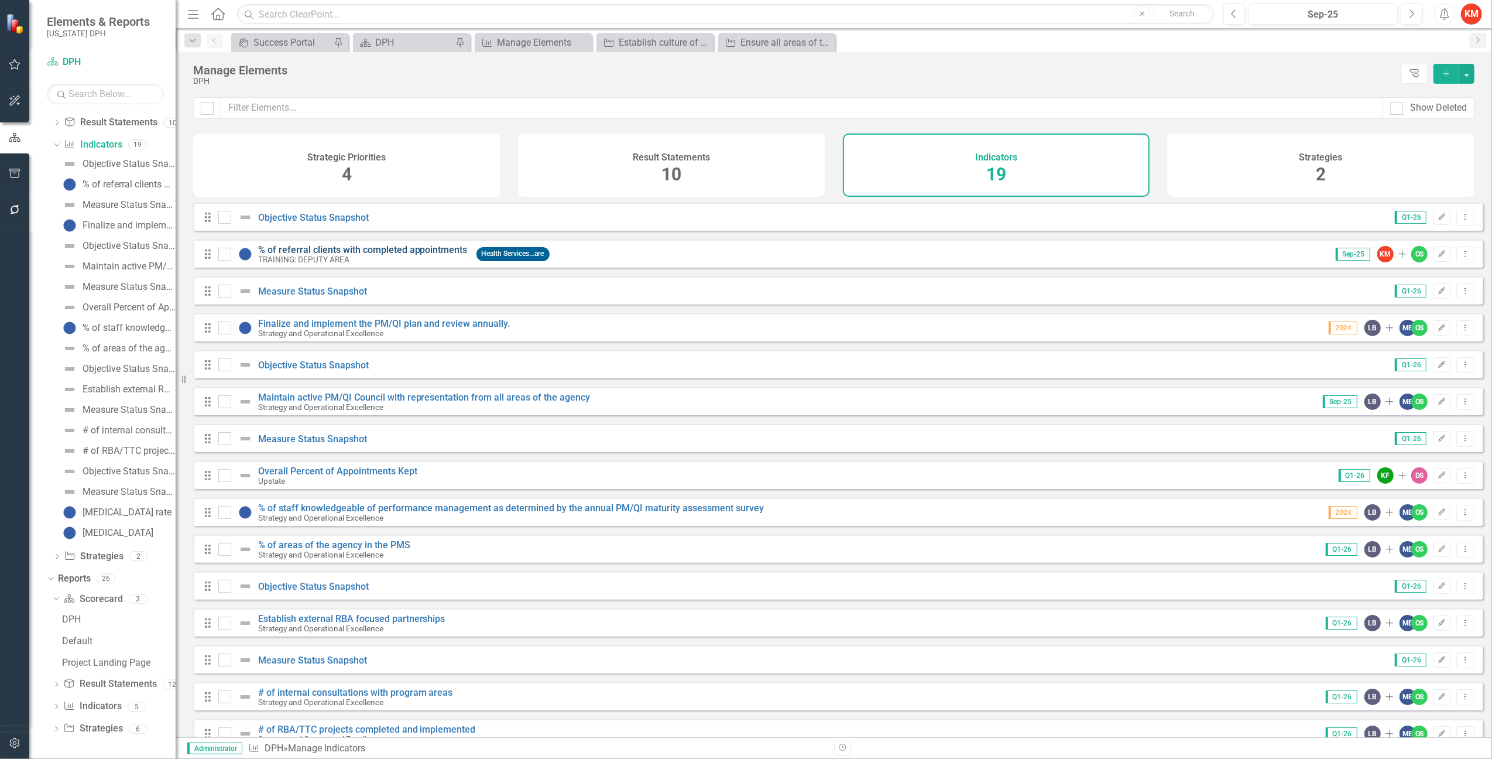
click at [330, 255] on link "% of referral clients with completed appointments" at bounding box center [363, 249] width 210 height 11
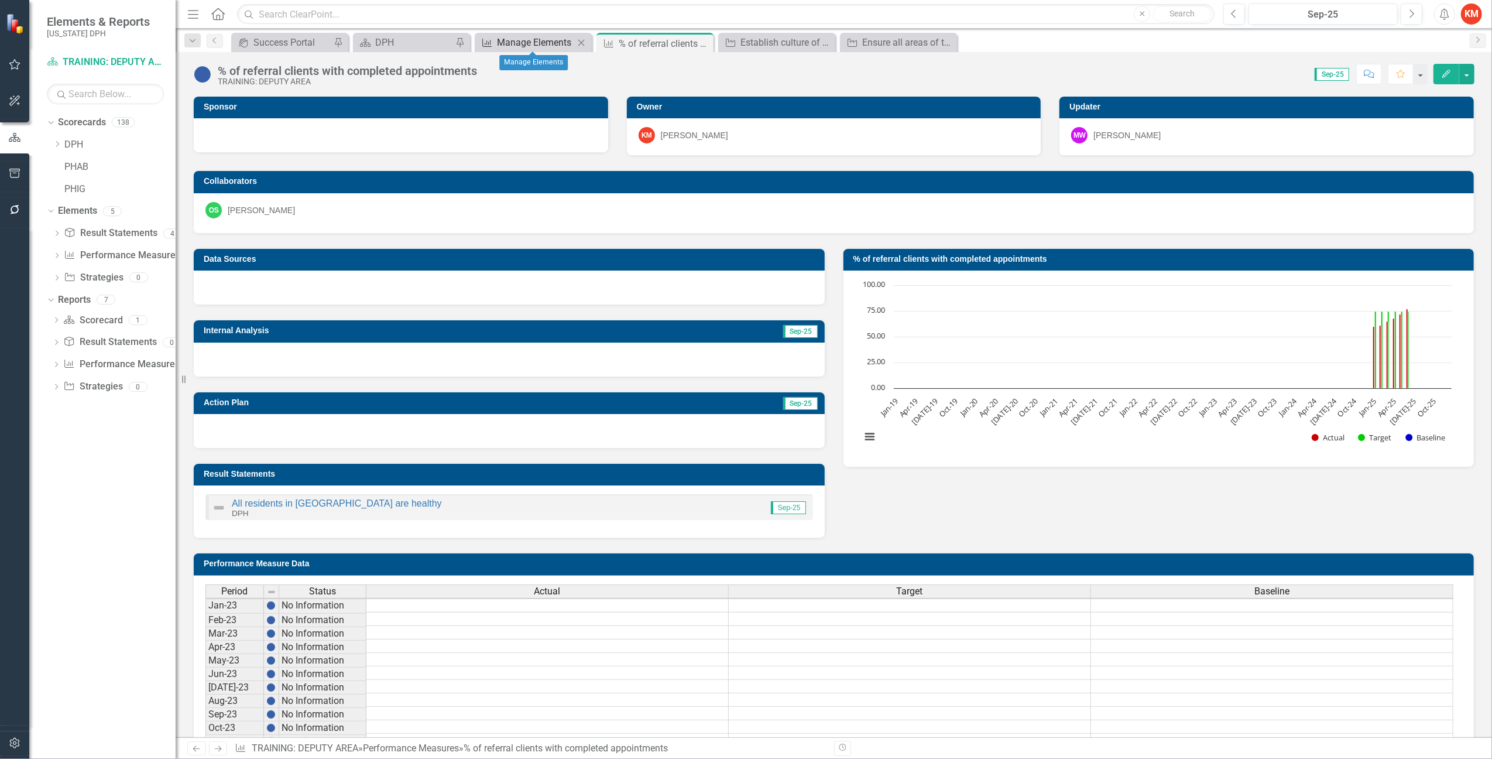
click at [537, 39] on div "Manage Elements" at bounding box center [535, 42] width 77 height 15
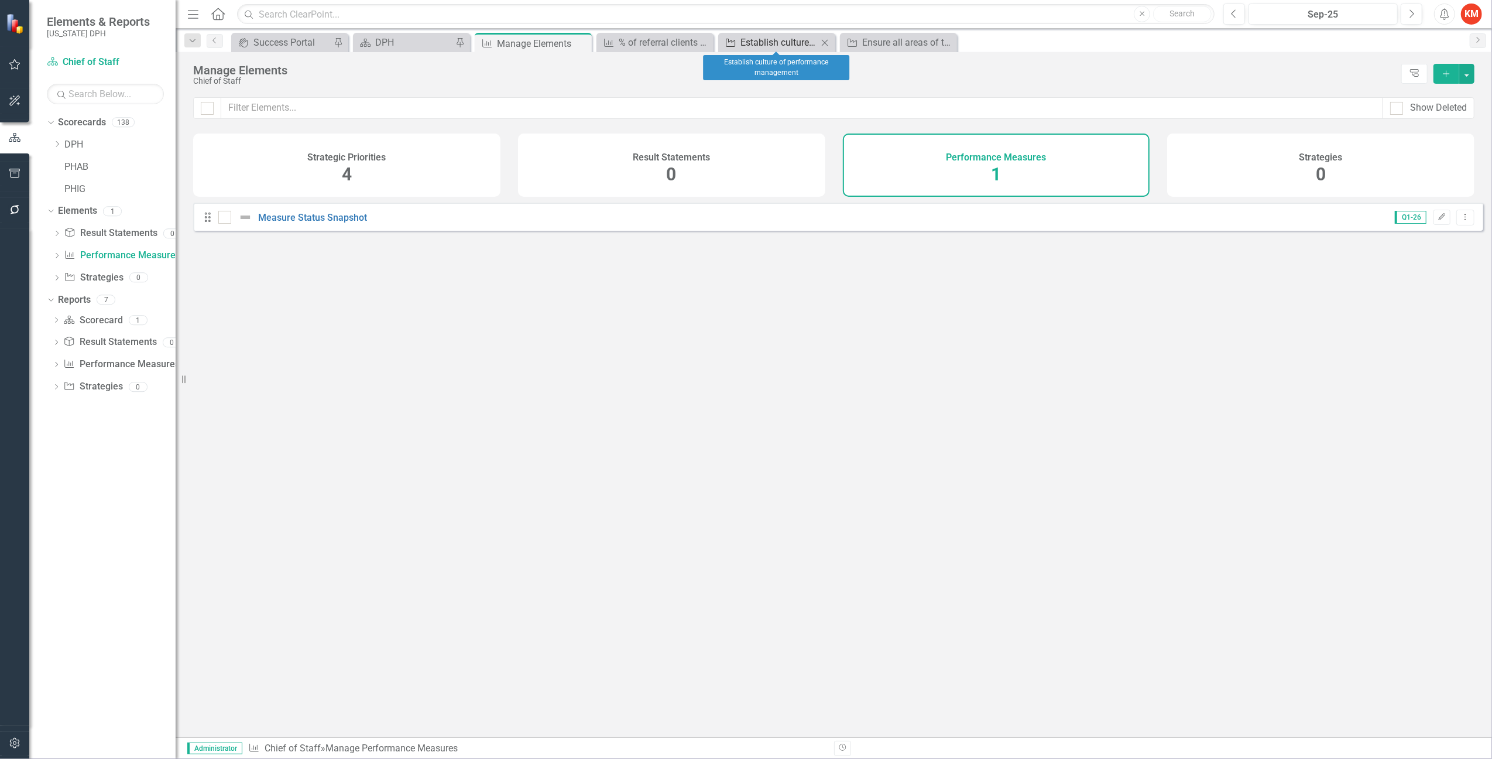
click at [774, 36] on div "Establish culture of performance management" at bounding box center [778, 42] width 77 height 15
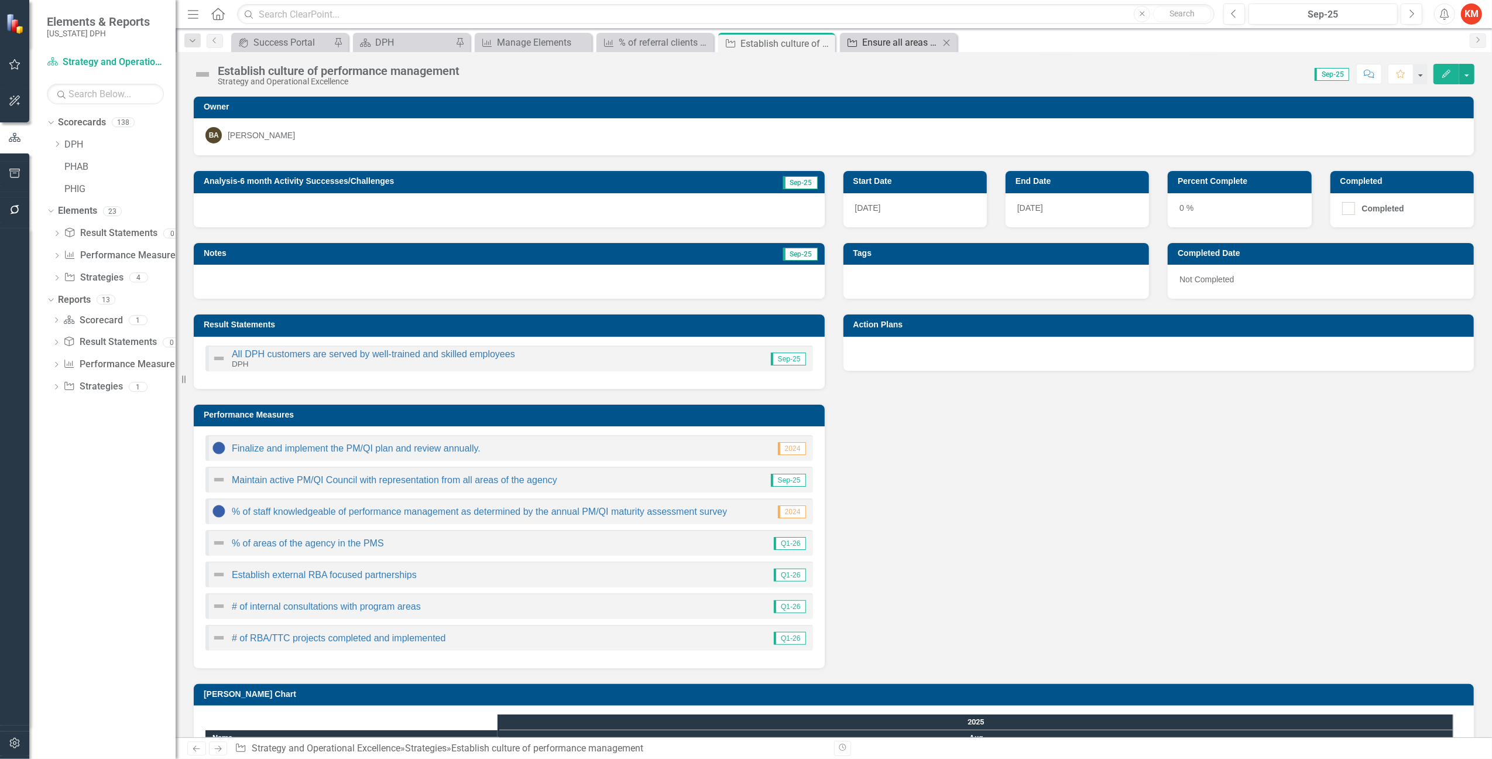
click at [893, 40] on div "Ensure all areas of the agency are using performance management system" at bounding box center [900, 42] width 77 height 15
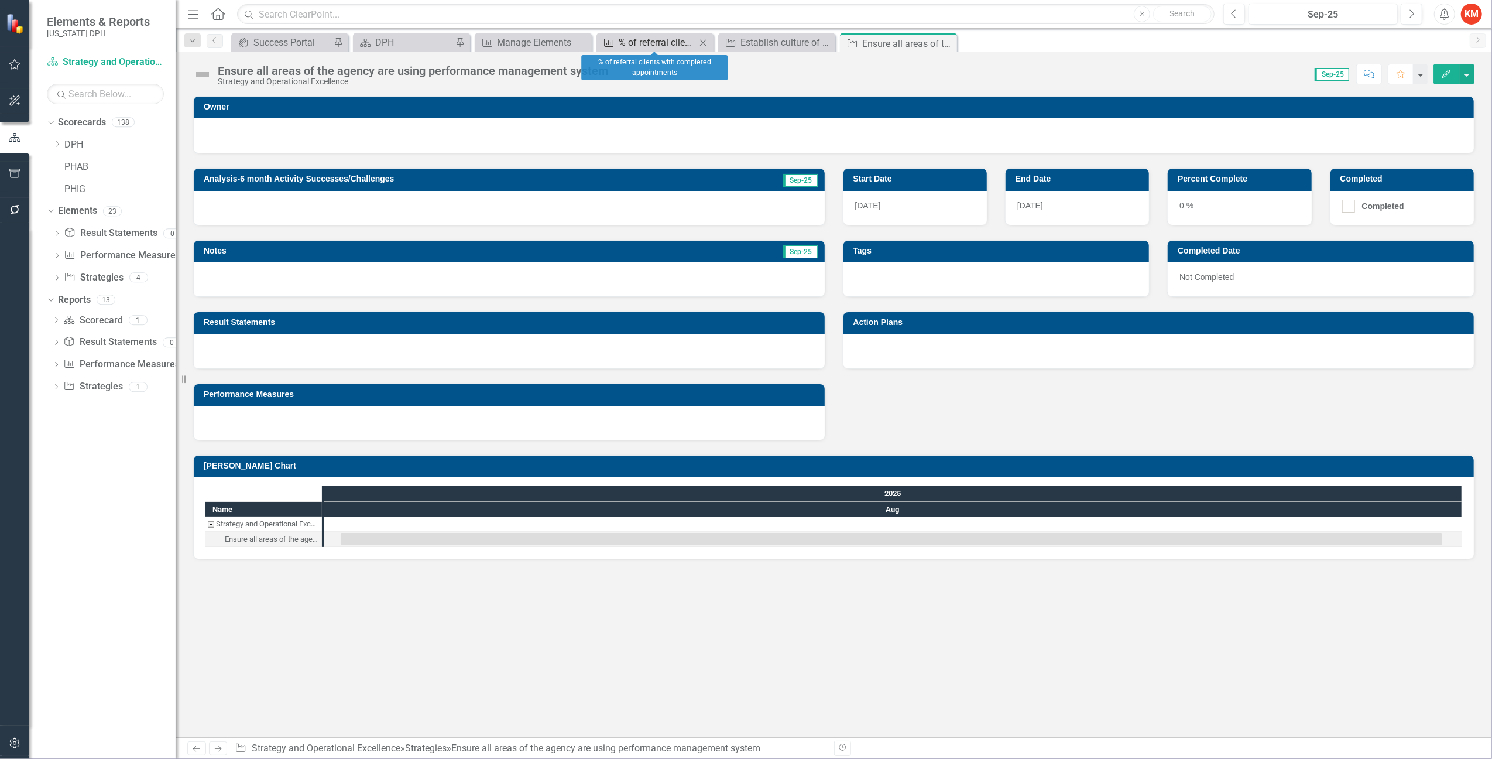
click at [642, 41] on div "% of referral clients with completed appointments" at bounding box center [657, 42] width 77 height 15
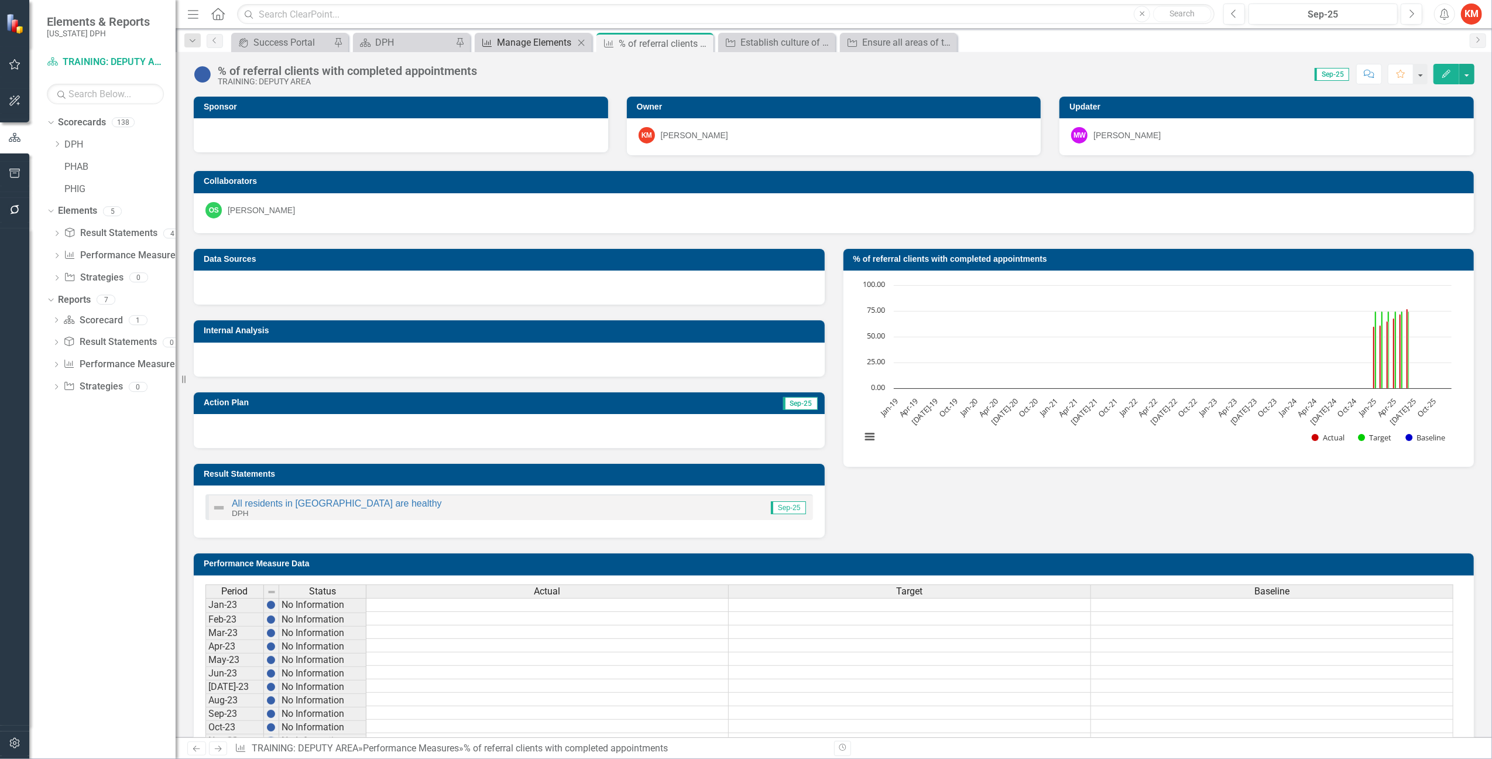
click at [521, 46] on div "Manage Elements" at bounding box center [535, 42] width 77 height 15
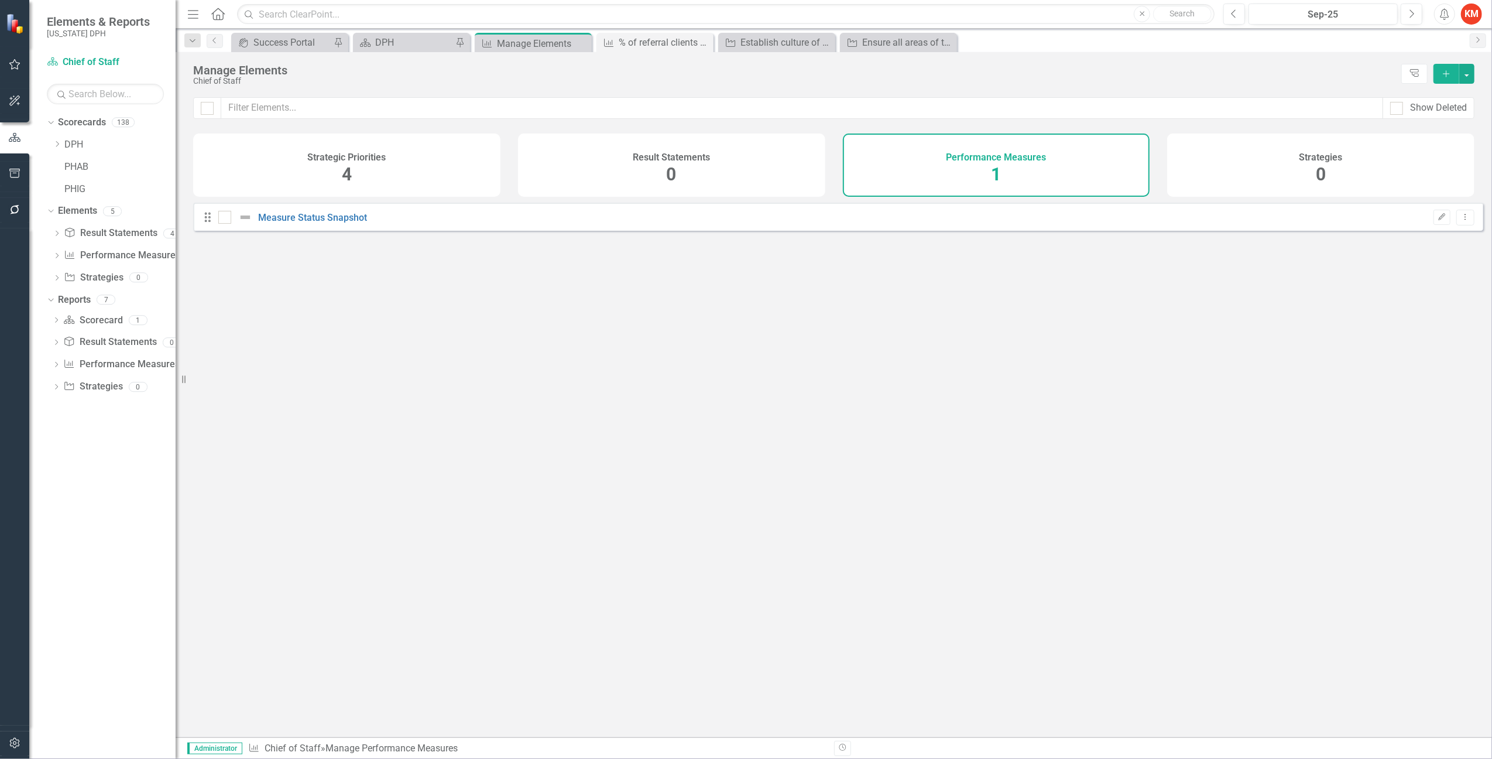
checkbox input "false"
click at [387, 39] on div "DPH" at bounding box center [413, 42] width 77 height 15
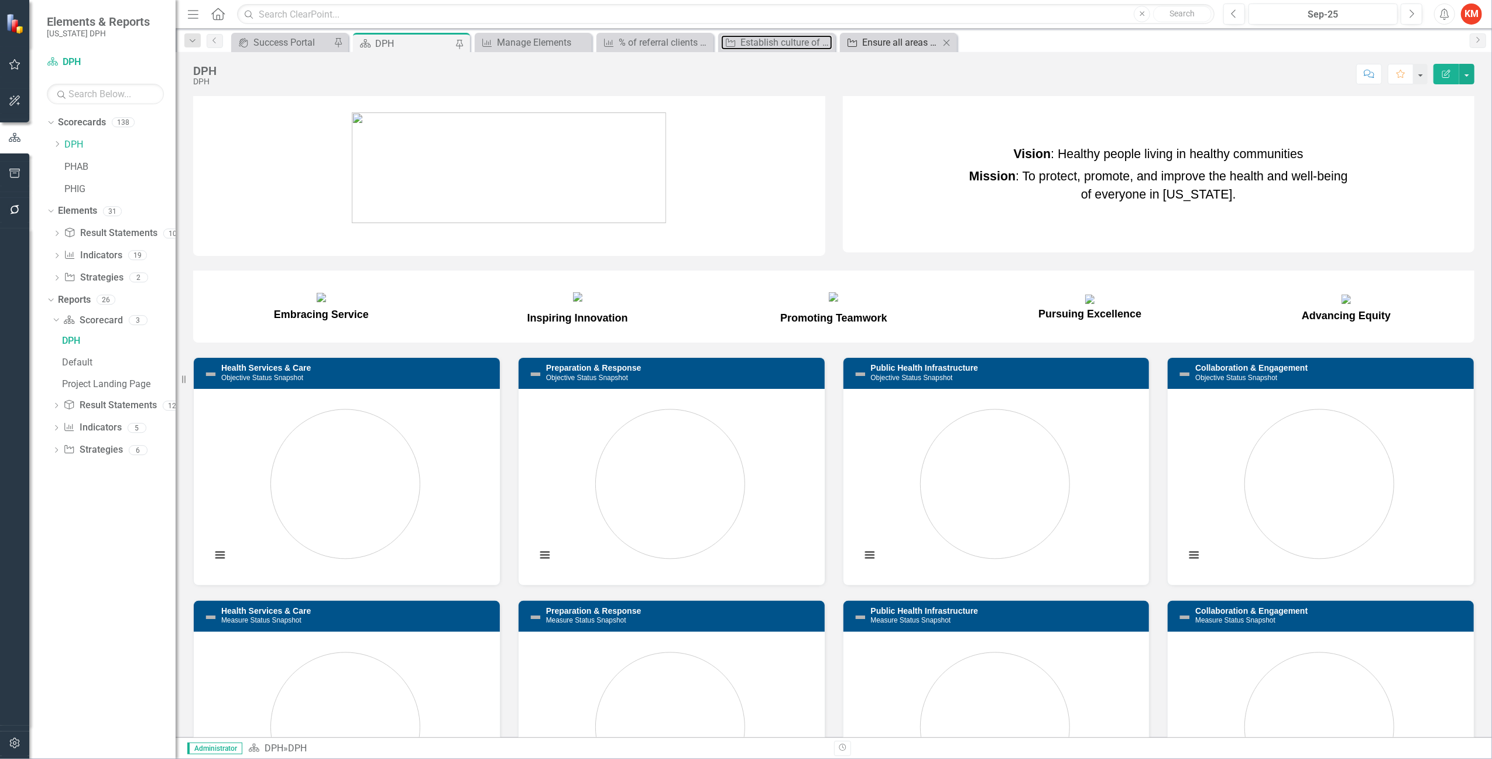
drag, startPoint x: 794, startPoint y: 42, endPoint x: 879, endPoint y: 41, distance: 84.9
click at [794, 42] on div "Establish culture of performance management" at bounding box center [786, 42] width 92 height 15
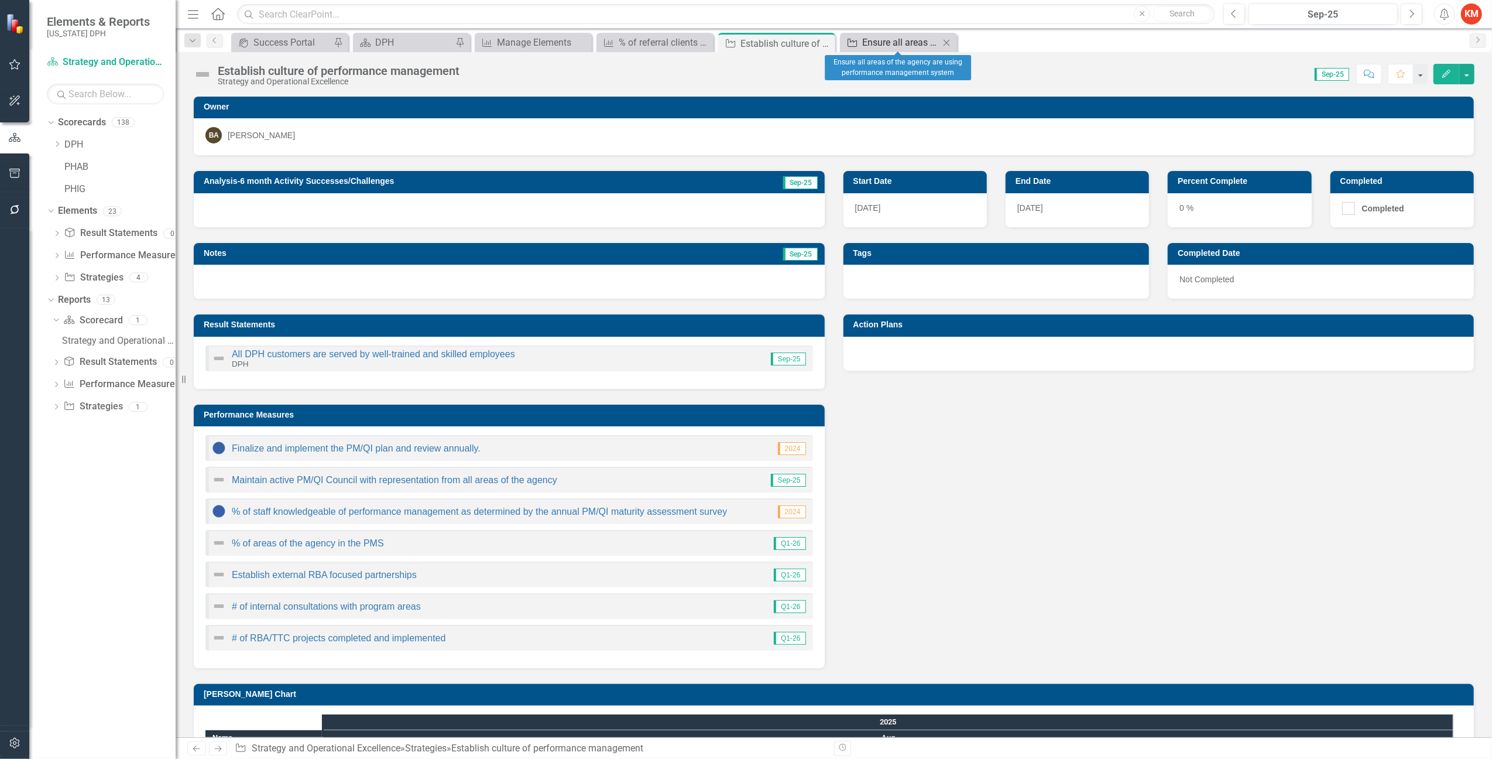
click at [906, 40] on div "Ensure all areas of the agency are using performance management system" at bounding box center [900, 42] width 77 height 15
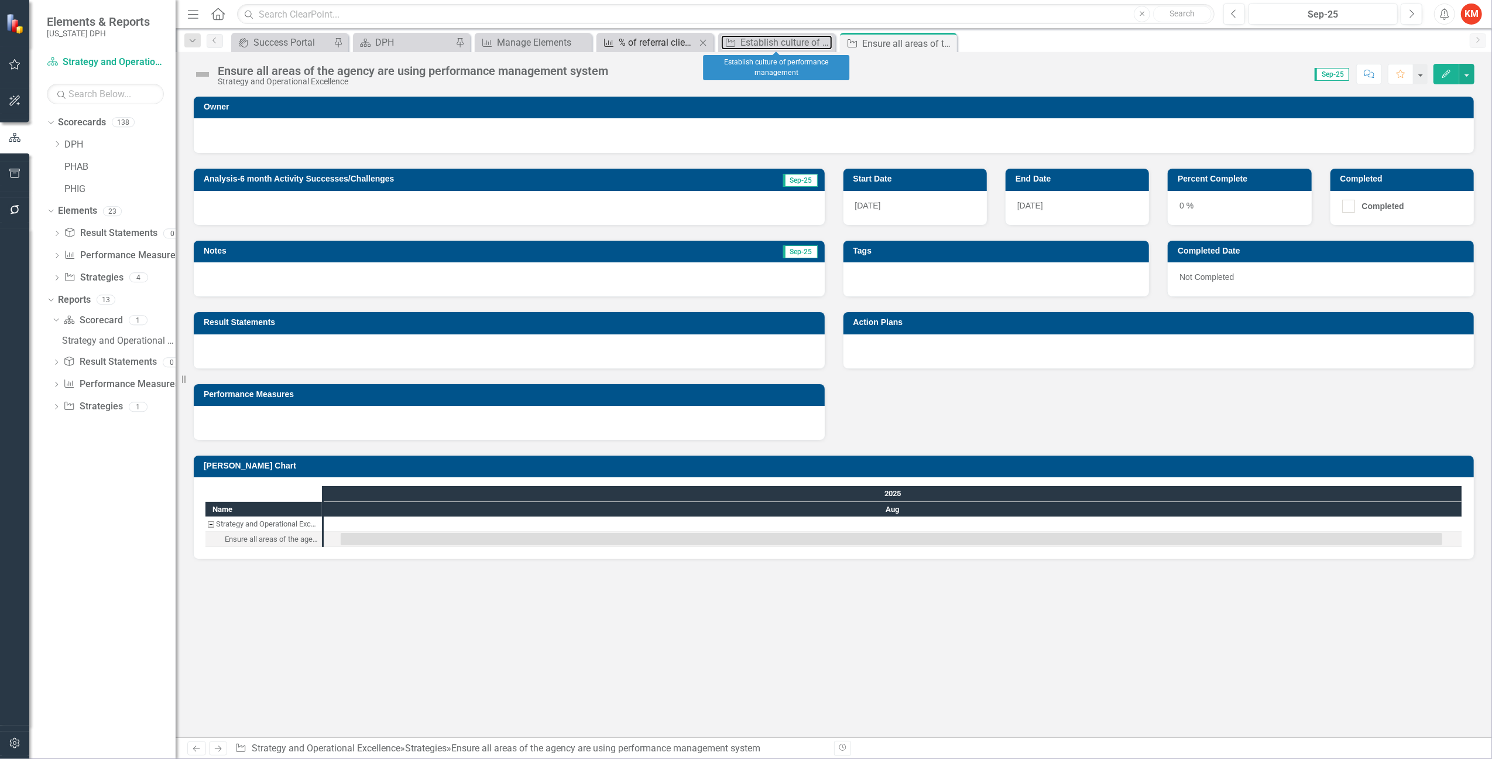
drag, startPoint x: 783, startPoint y: 41, endPoint x: 682, endPoint y: 42, distance: 100.7
click at [783, 41] on div "Establish culture of performance management" at bounding box center [786, 42] width 92 height 15
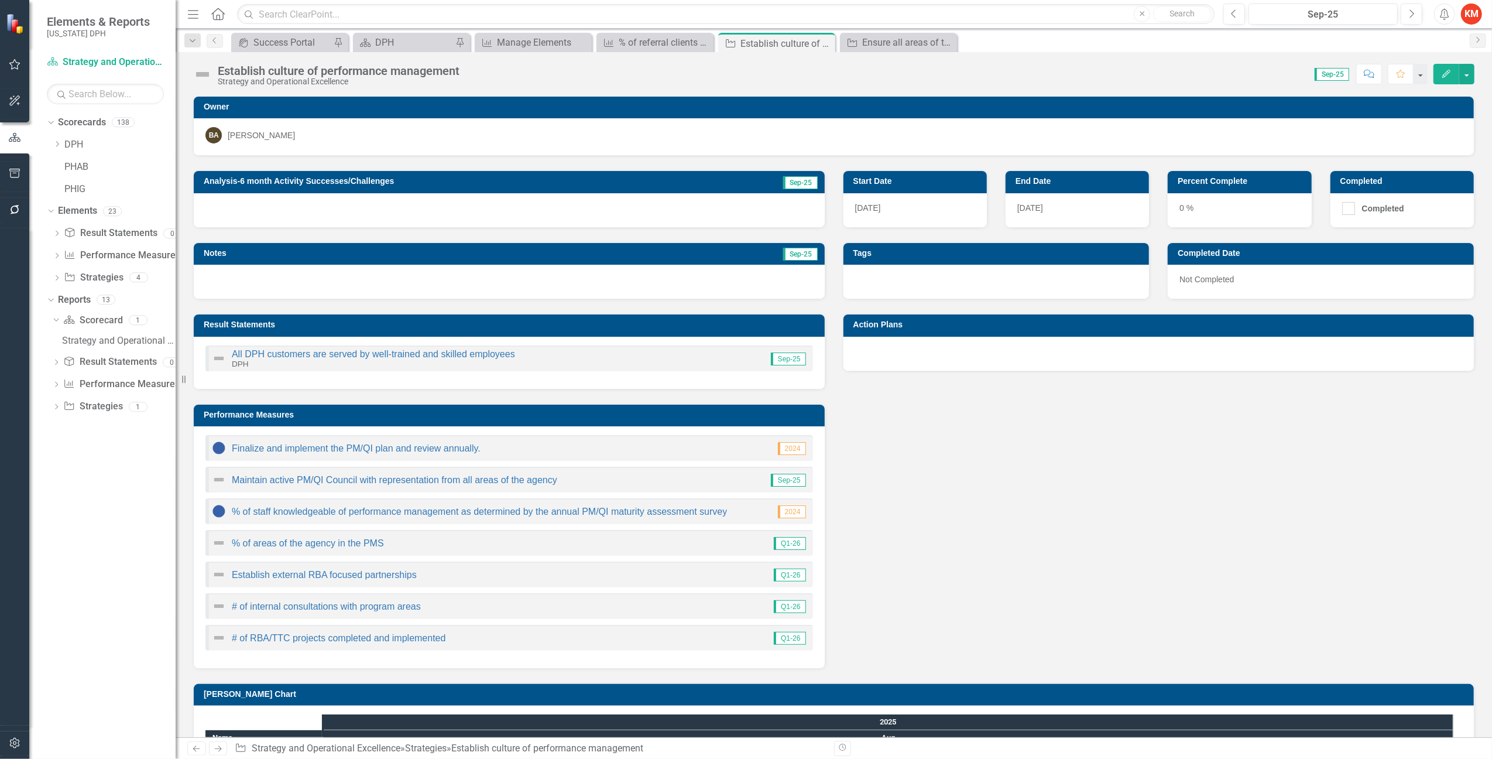
drag, startPoint x: 825, startPoint y: 43, endPoint x: 71, endPoint y: 352, distance: 814.8
click at [0, 0] on icon "Close" at bounding box center [0, 0] width 0 height 0
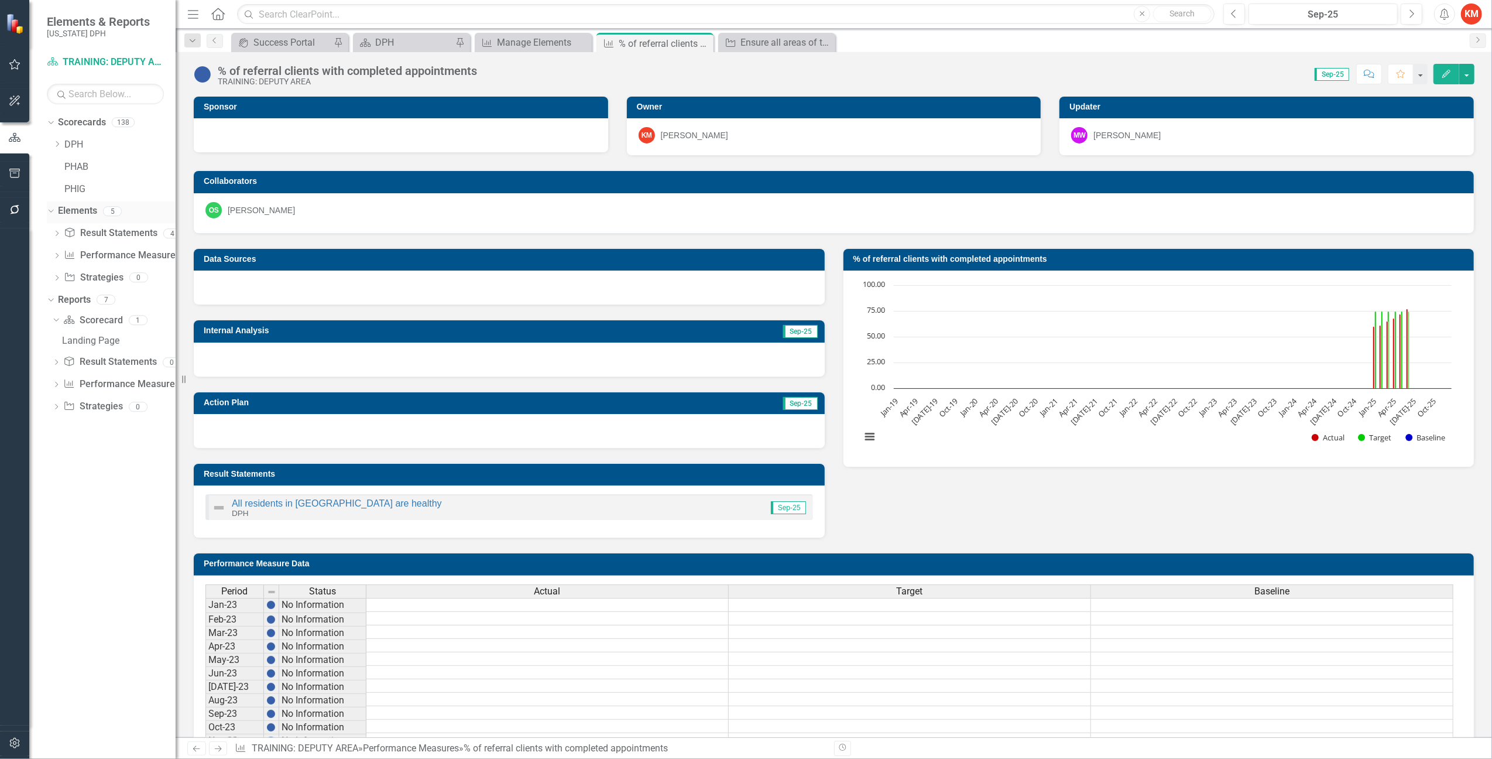
click at [87, 213] on link "Elements" at bounding box center [77, 210] width 39 height 13
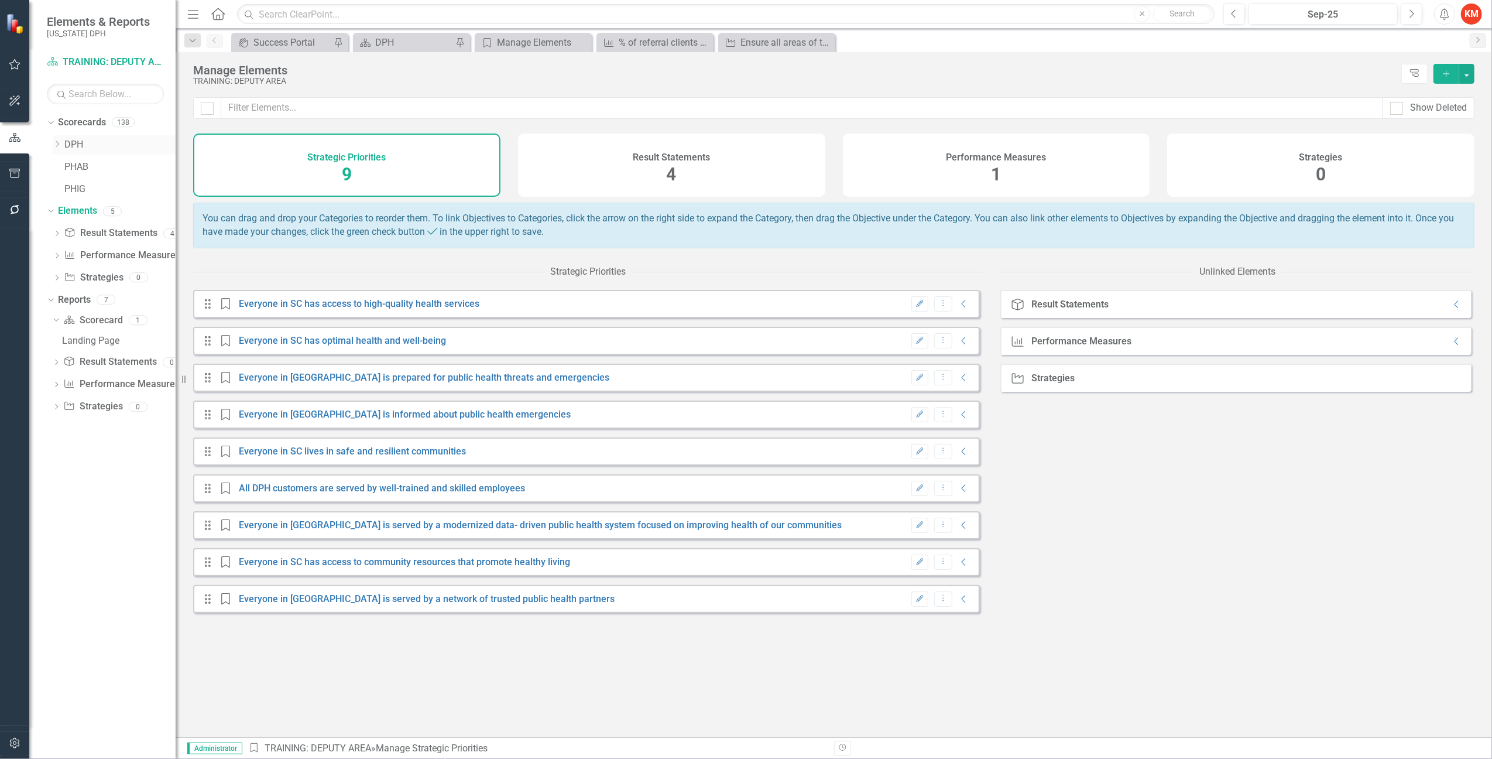
click at [70, 143] on link "DPH" at bounding box center [119, 144] width 111 height 13
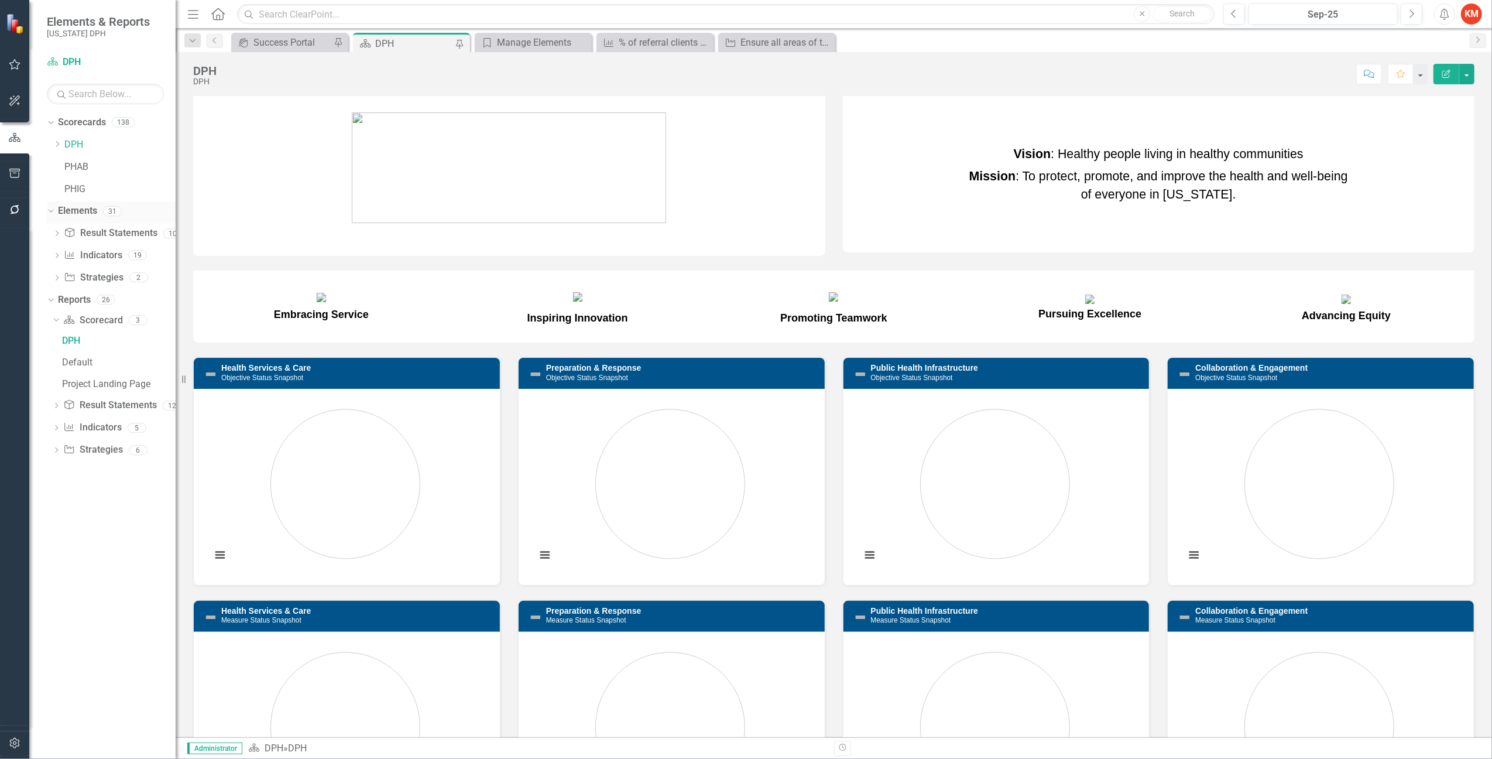
click at [92, 209] on link "Elements" at bounding box center [77, 210] width 39 height 13
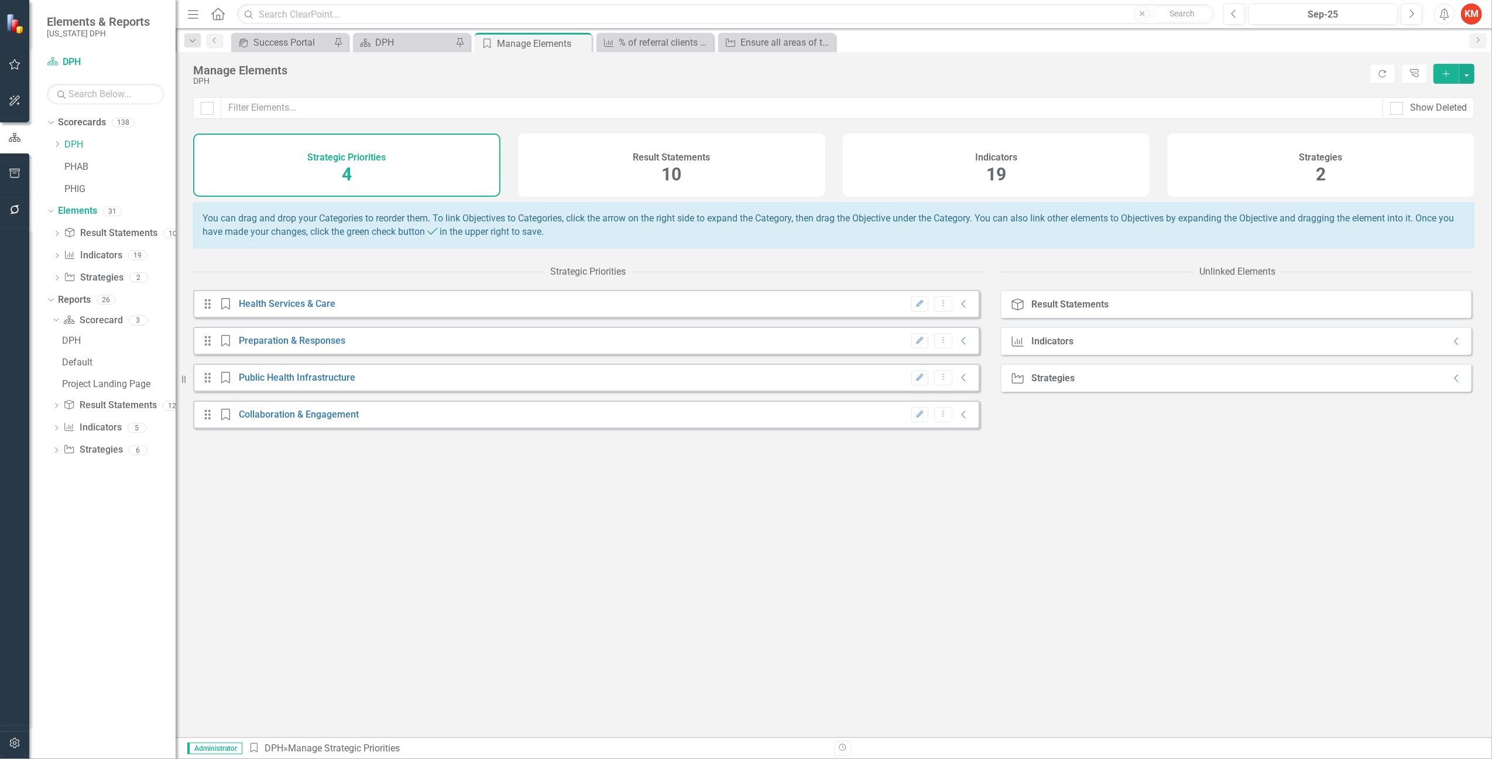
click at [1353, 167] on div "Strategies 2" at bounding box center [1320, 164] width 307 height 63
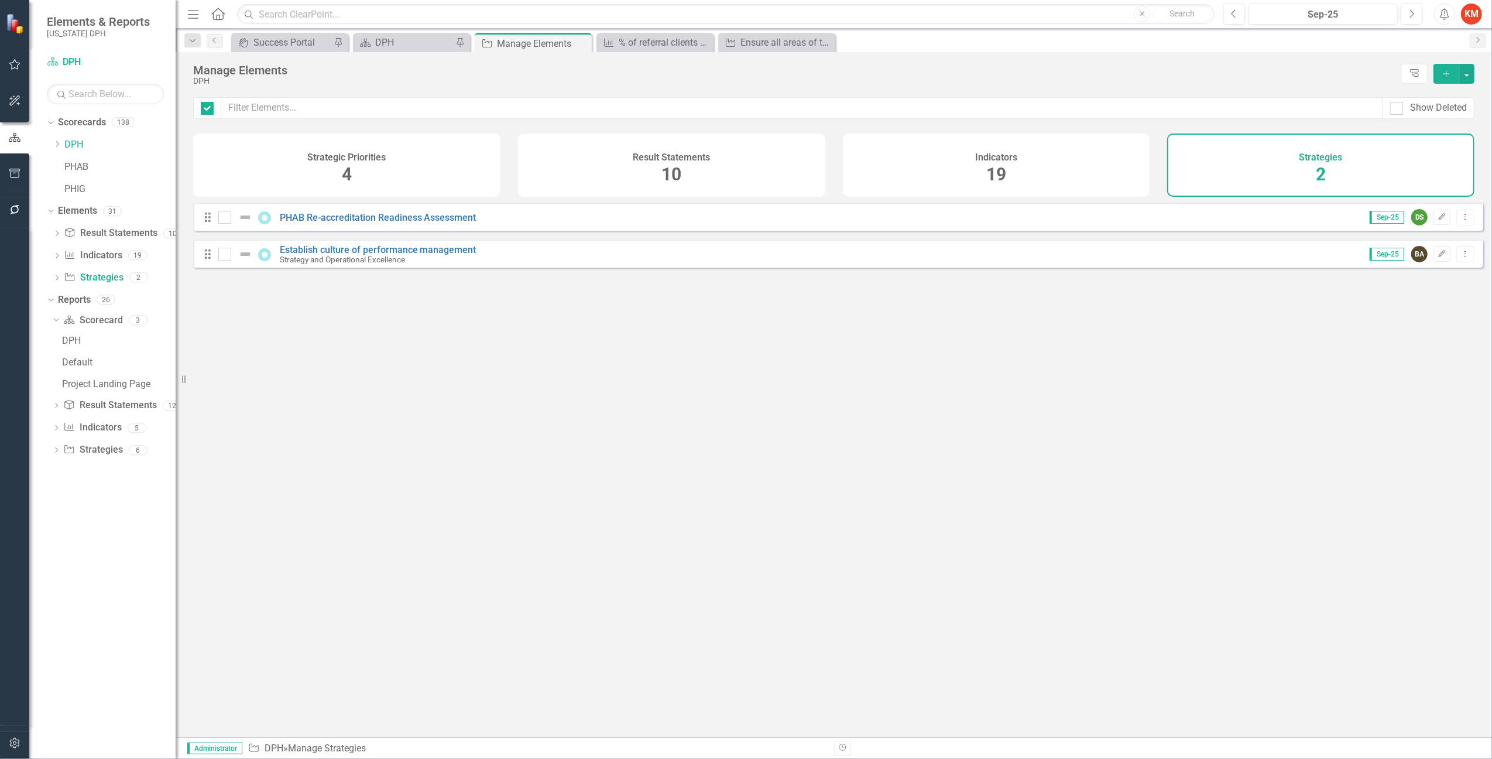
checkbox input "false"
click at [424, 255] on link "Establish culture of performance management" at bounding box center [378, 249] width 197 height 11
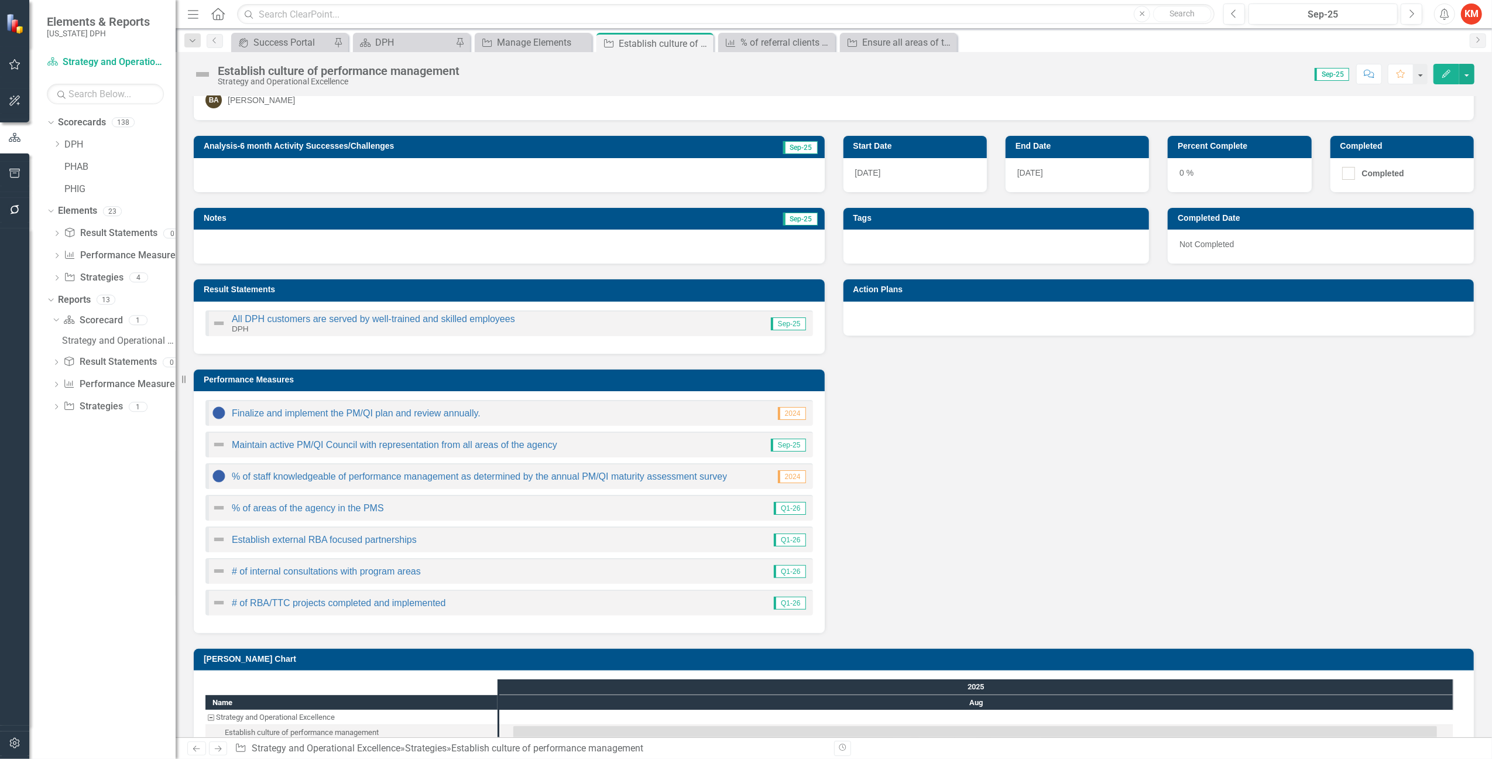
scroll to position [66, 0]
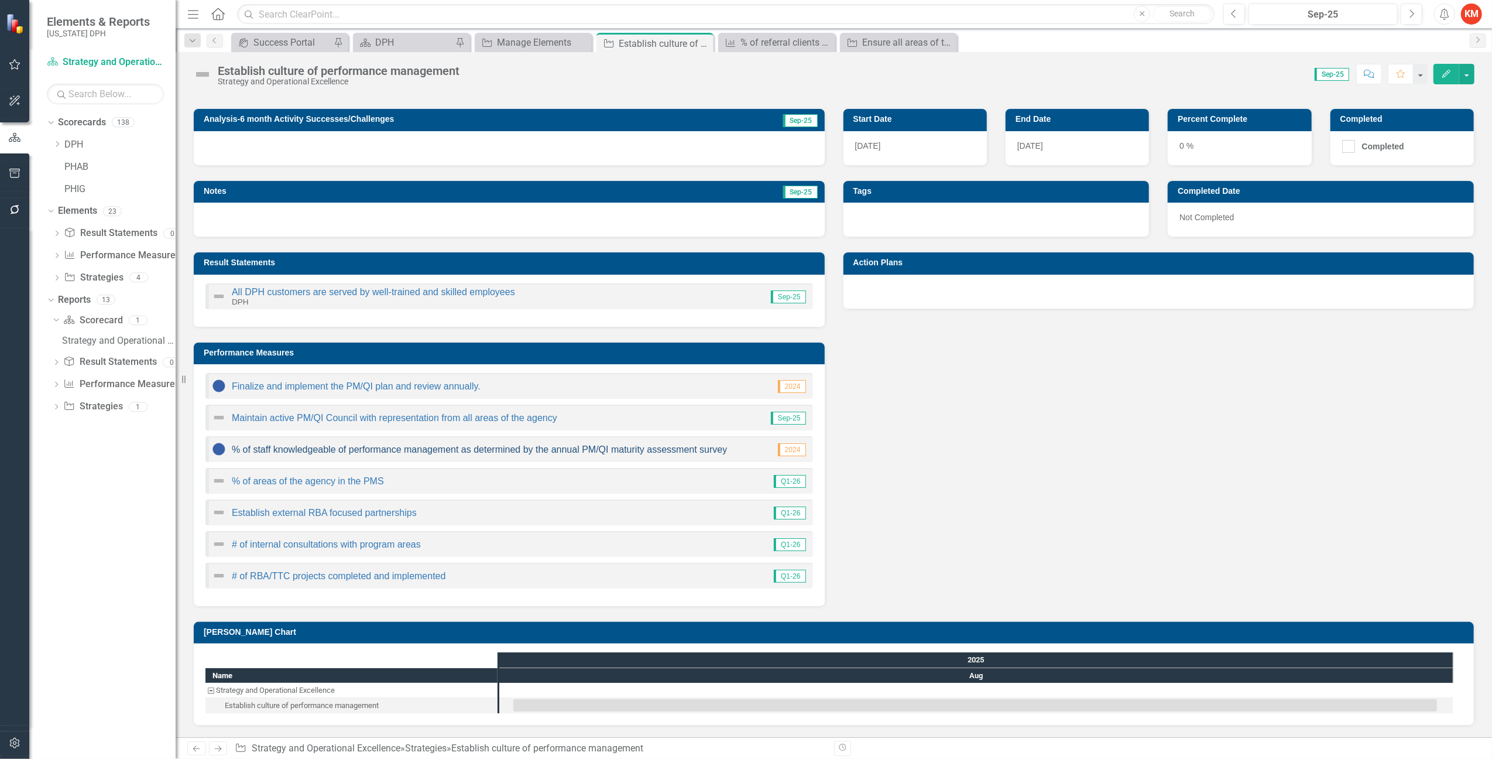
click at [324, 448] on link "% of staff knowledgeable of performance management as determined by the annual …" at bounding box center [479, 449] width 495 height 10
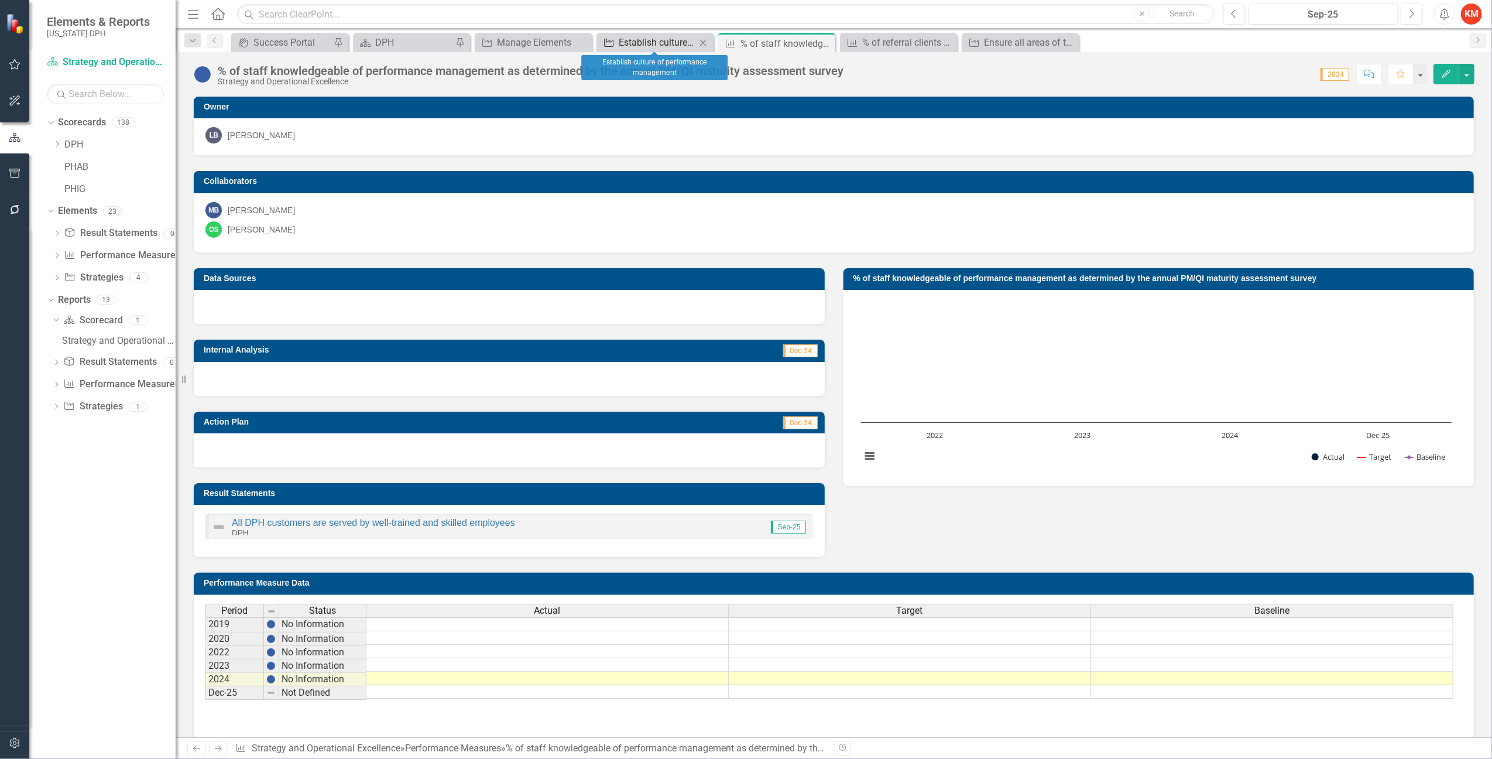
click at [647, 37] on div "Establish culture of performance management" at bounding box center [657, 42] width 77 height 15
